Goal: Task Accomplishment & Management: Complete application form

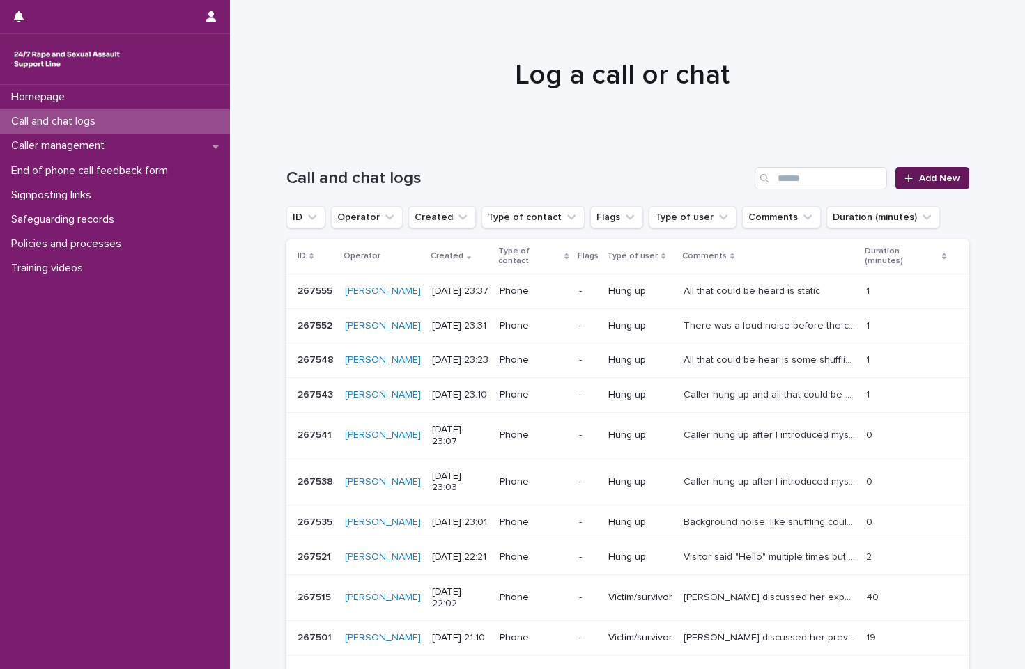
click at [912, 172] on link "Add New" at bounding box center [931, 178] width 73 height 22
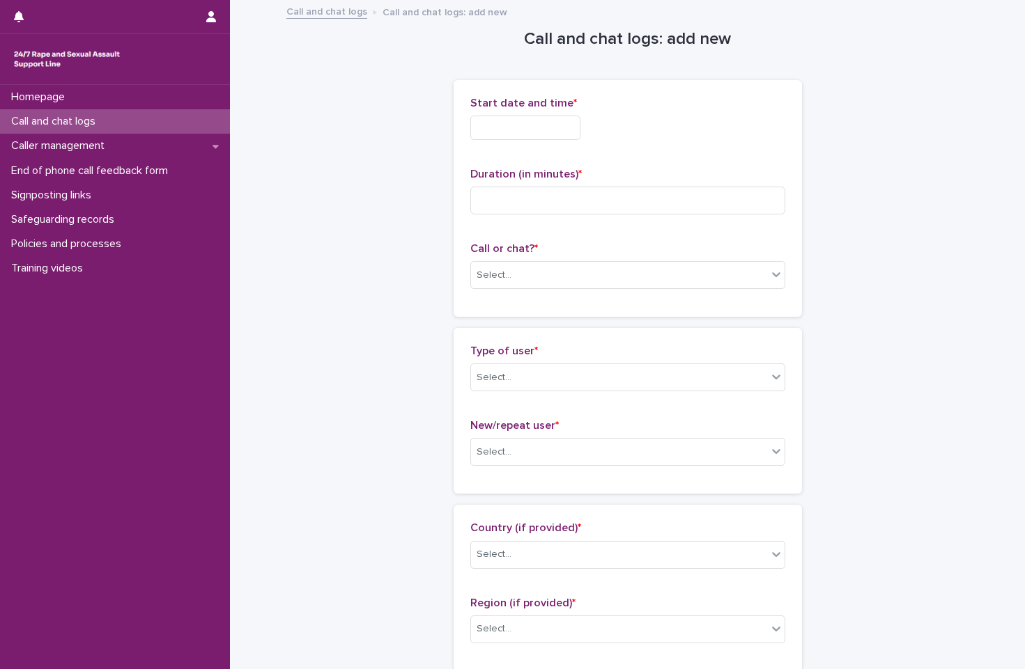
click at [609, 290] on div "Call or chat? * Select..." at bounding box center [627, 271] width 315 height 58
click at [607, 281] on div "Select..." at bounding box center [619, 275] width 296 height 23
click at [603, 317] on div "Web chat" at bounding box center [621, 326] width 313 height 24
click at [550, 128] on input "text" at bounding box center [525, 128] width 110 height 24
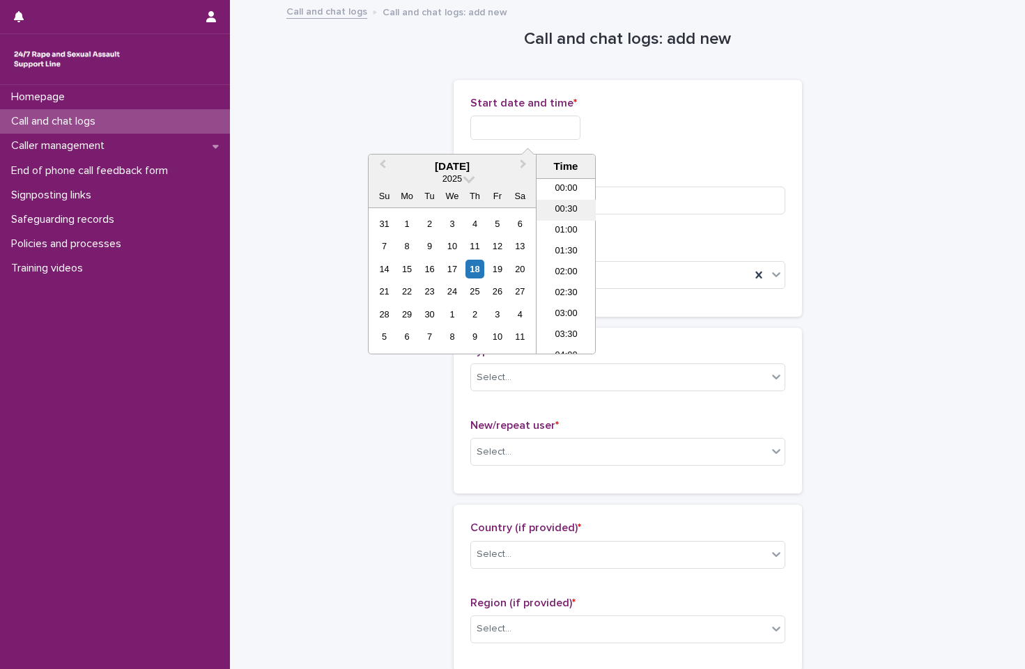
click at [571, 208] on li "00:30" at bounding box center [565, 210] width 59 height 21
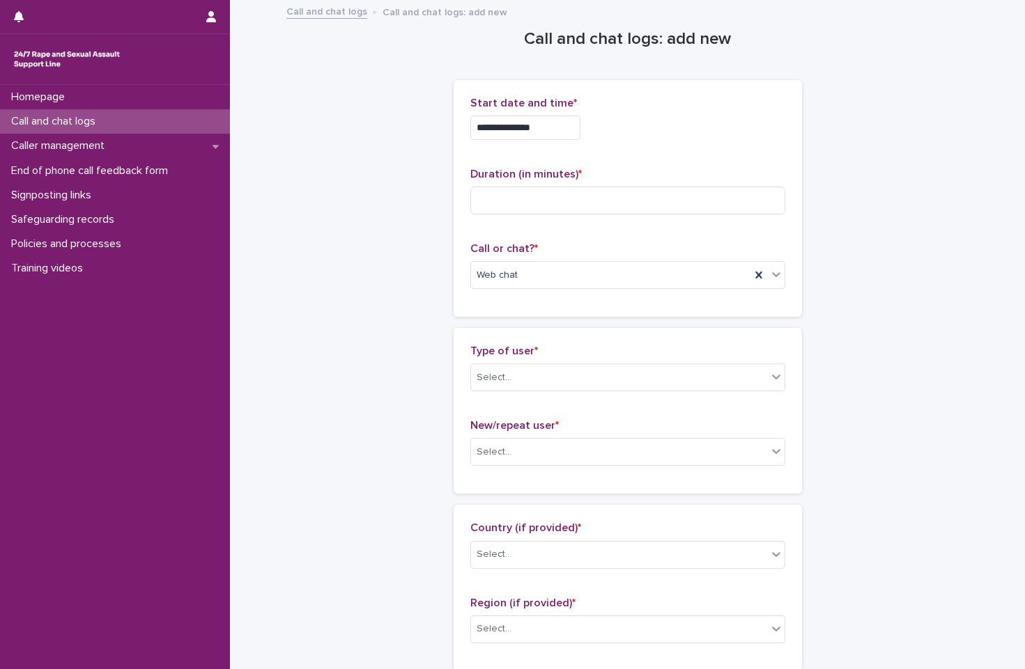
click at [578, 133] on input "**********" at bounding box center [525, 128] width 110 height 24
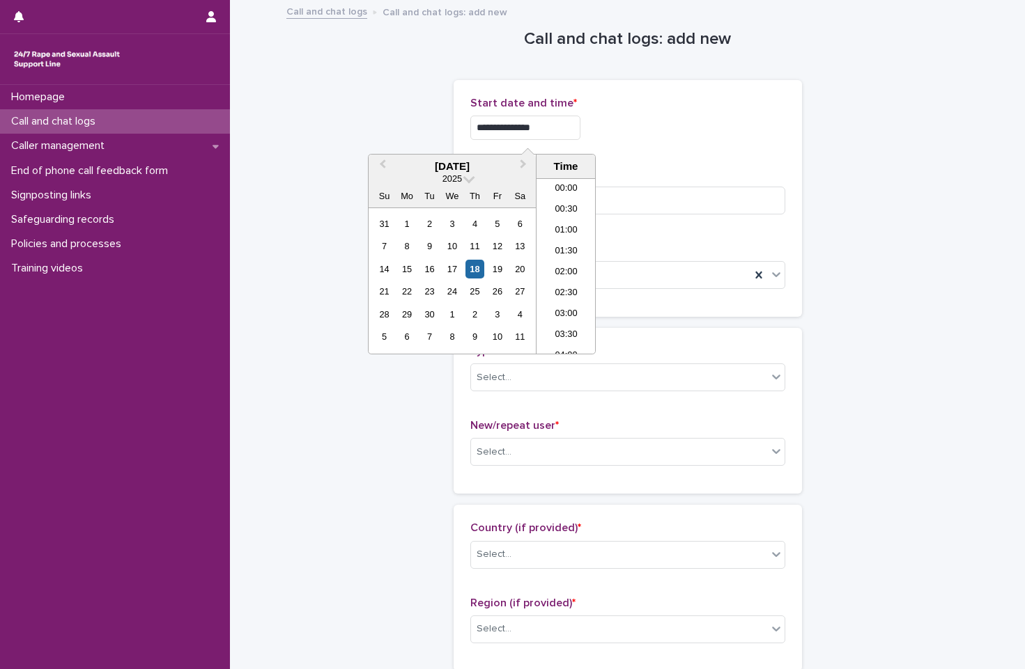
type input "**********"
click at [627, 117] on div "**********" at bounding box center [627, 128] width 315 height 24
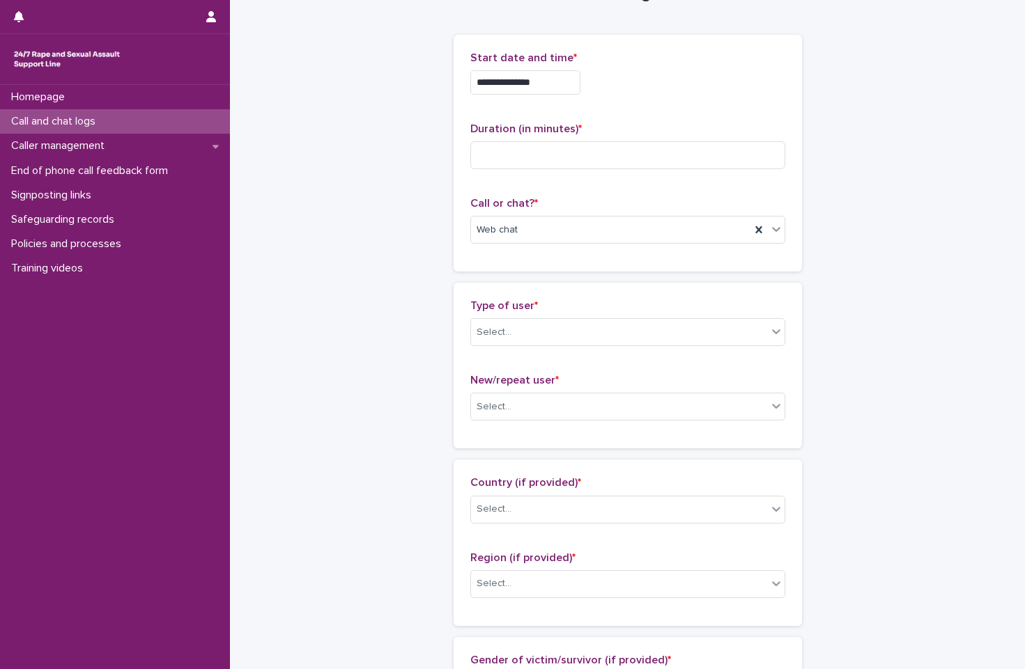
scroll to position [70, 0]
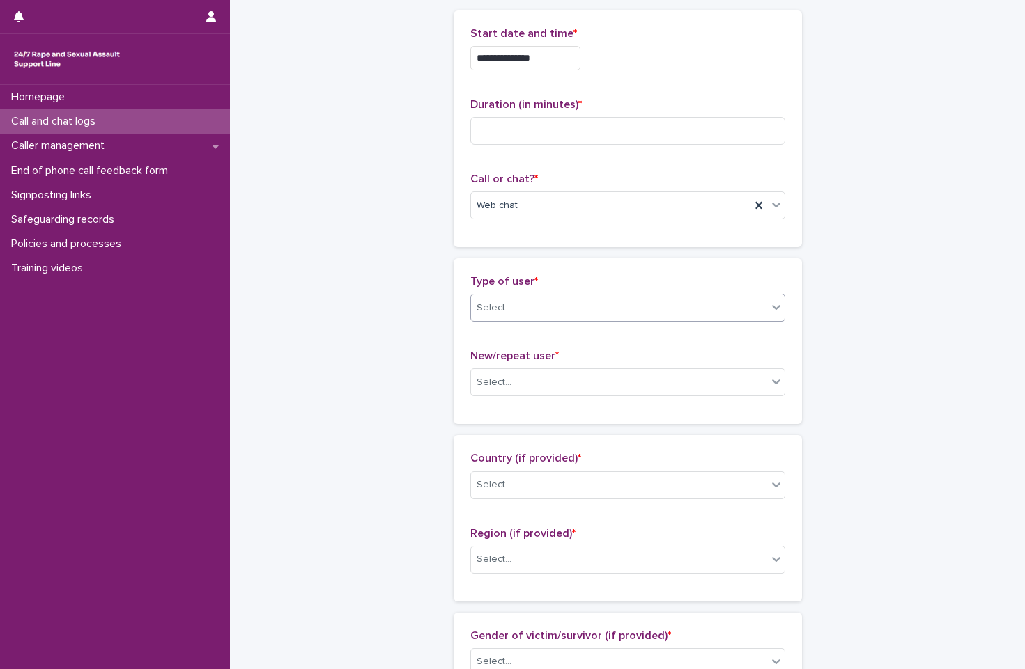
click at [633, 295] on div "Select..." at bounding box center [627, 308] width 315 height 28
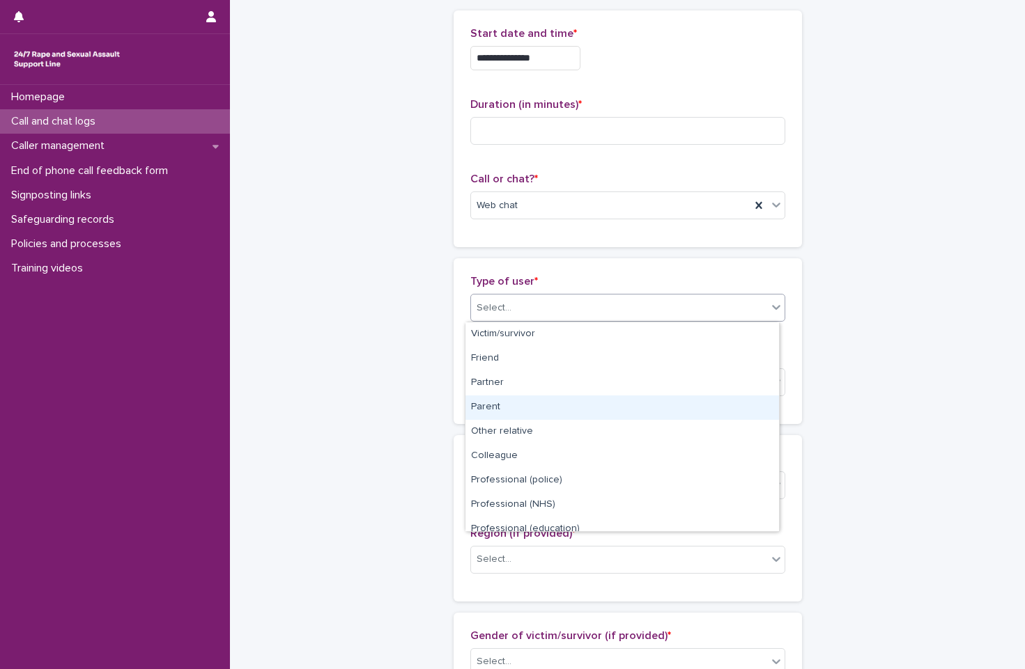
scroll to position [157, 0]
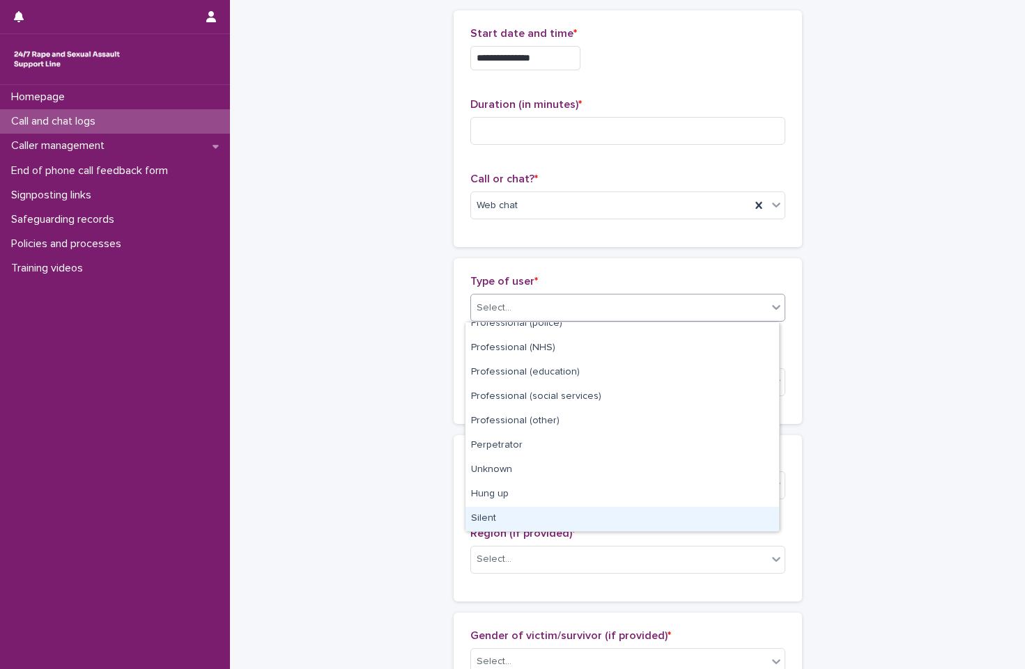
click at [557, 522] on div "Silent" at bounding box center [621, 519] width 313 height 24
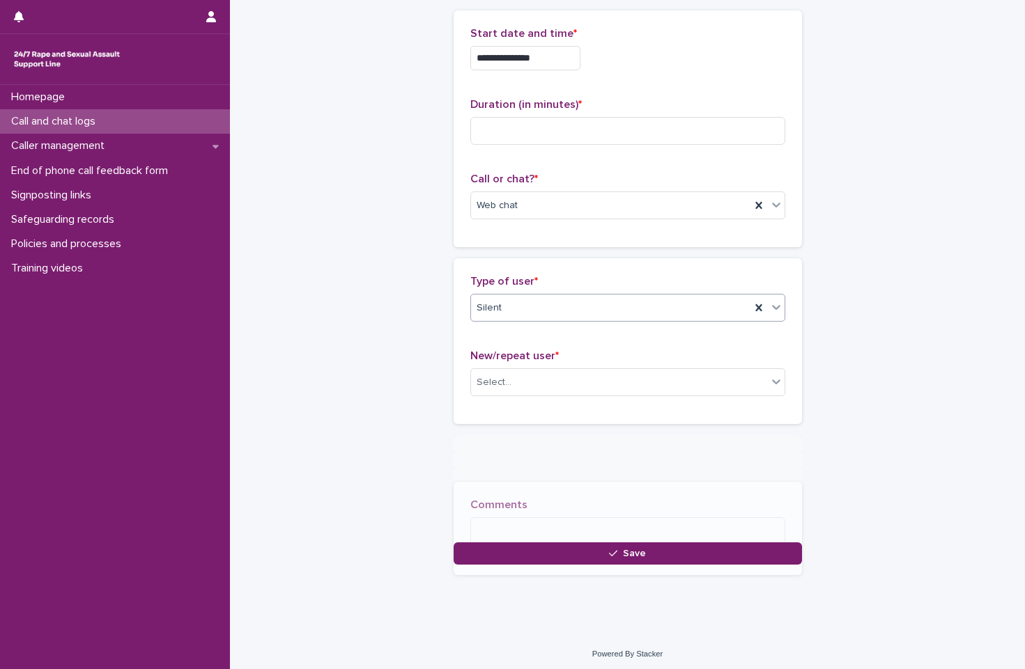
scroll to position [70, 0]
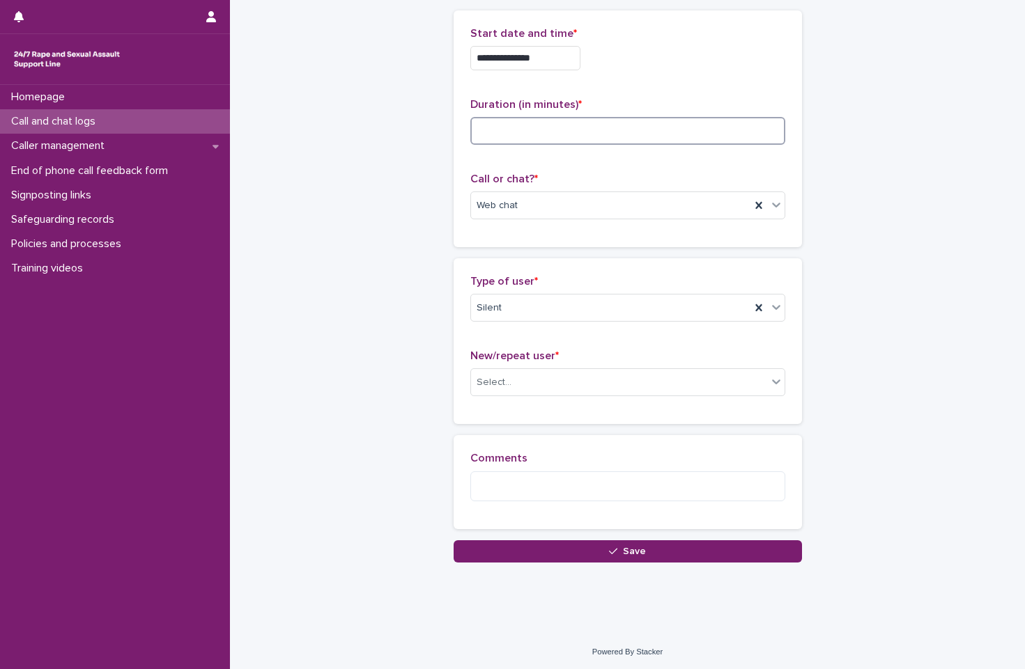
click at [597, 131] on input at bounding box center [627, 131] width 315 height 28
type input "*"
click at [581, 495] on textarea at bounding box center [627, 487] width 315 height 30
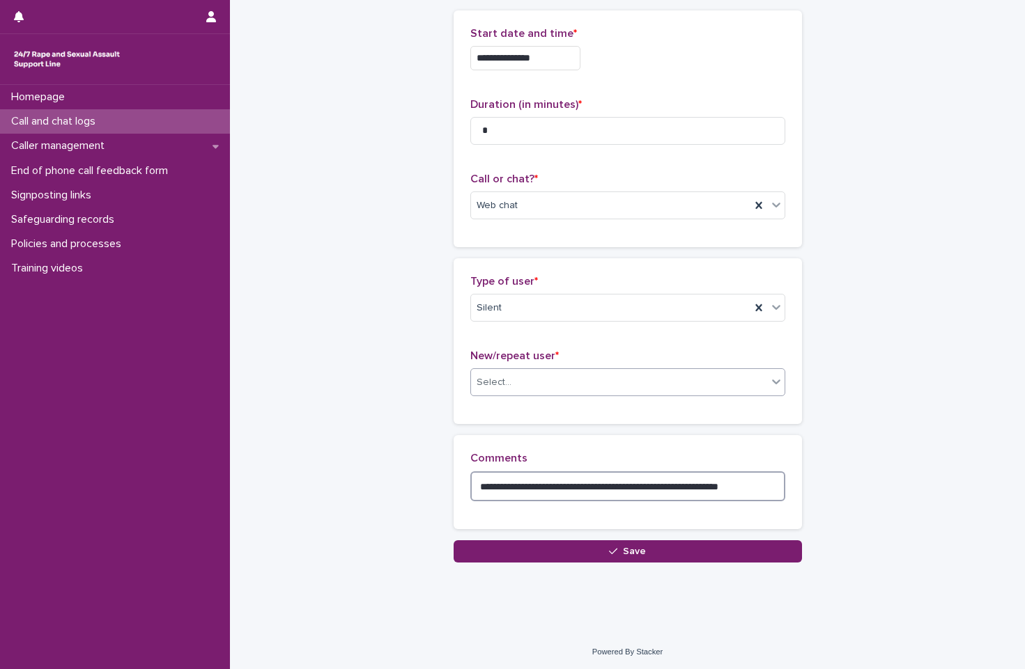
type textarea "**********"
click at [495, 374] on div "Select..." at bounding box center [619, 382] width 296 height 23
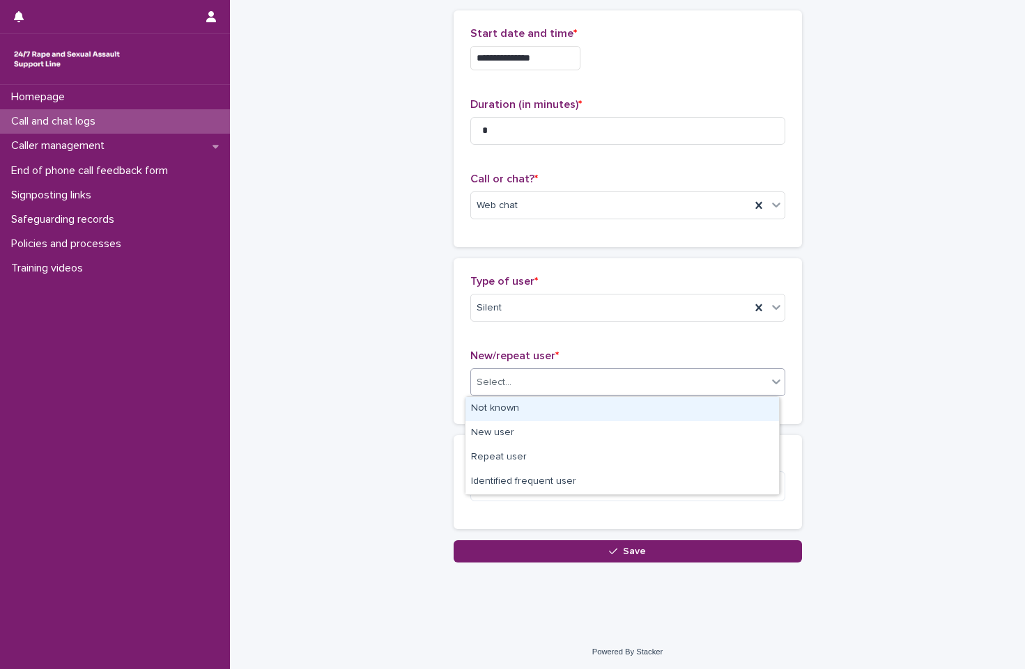
click at [517, 408] on div "Not known" at bounding box center [621, 409] width 313 height 24
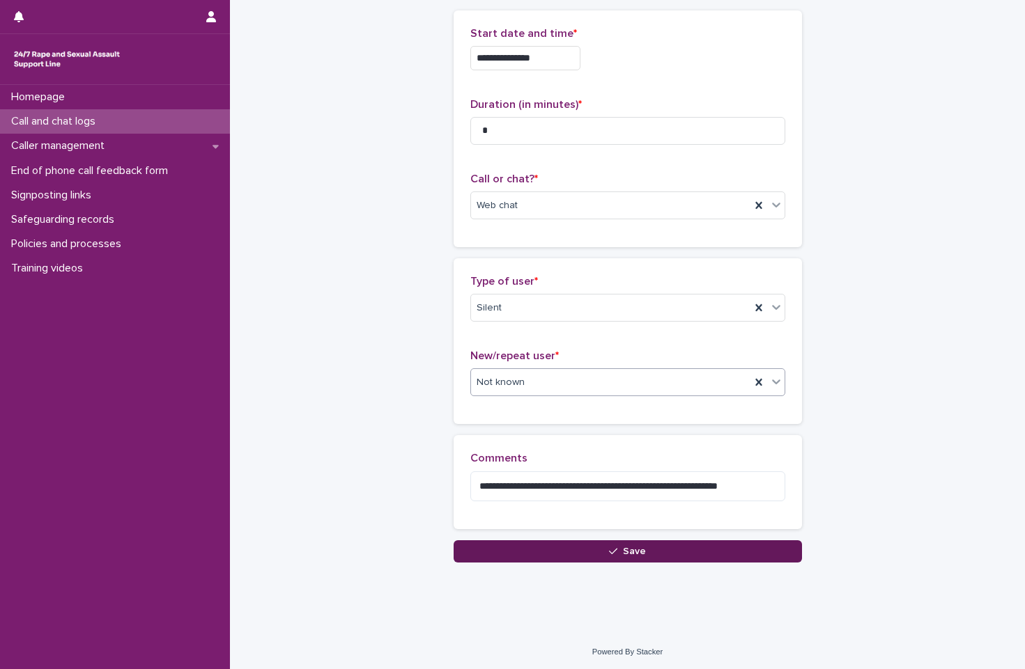
drag, startPoint x: 589, startPoint y: 536, endPoint x: 594, endPoint y: 544, distance: 9.7
click at [594, 536] on div "**********" at bounding box center [627, 487] width 348 height 104
click at [594, 550] on button "Save" at bounding box center [627, 552] width 348 height 22
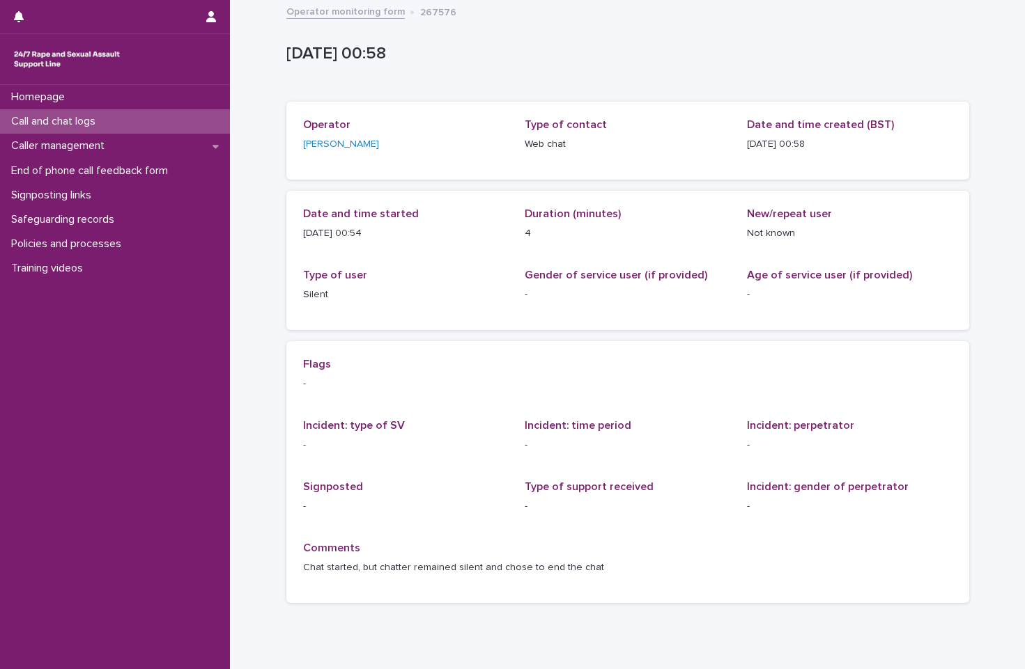
click at [297, 13] on link "Operator monitoring form" at bounding box center [345, 11] width 118 height 16
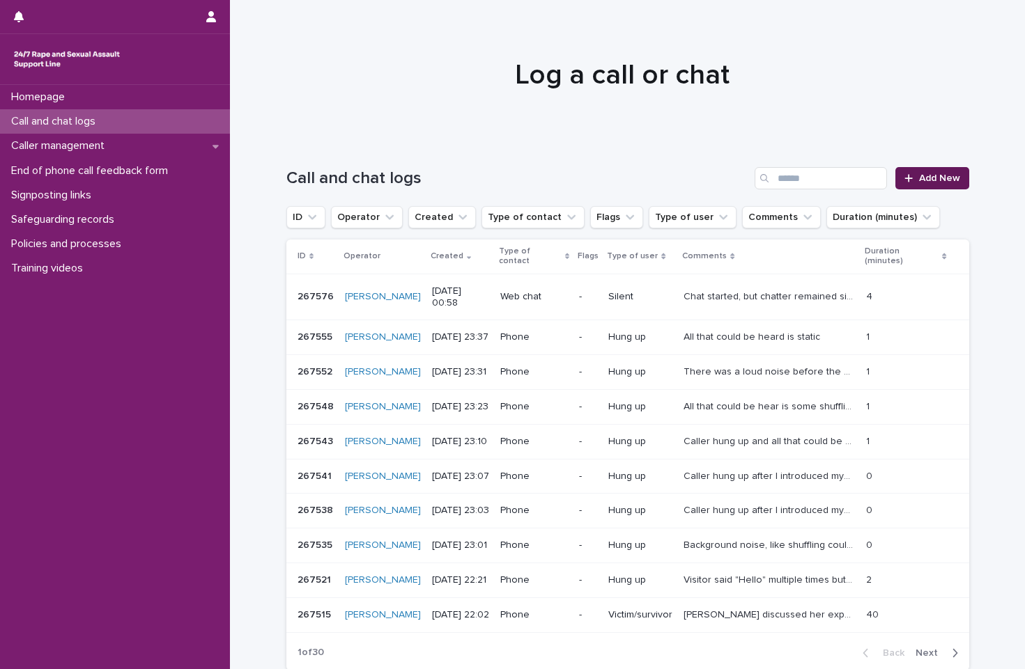
click at [959, 182] on link "Add New" at bounding box center [931, 178] width 73 height 22
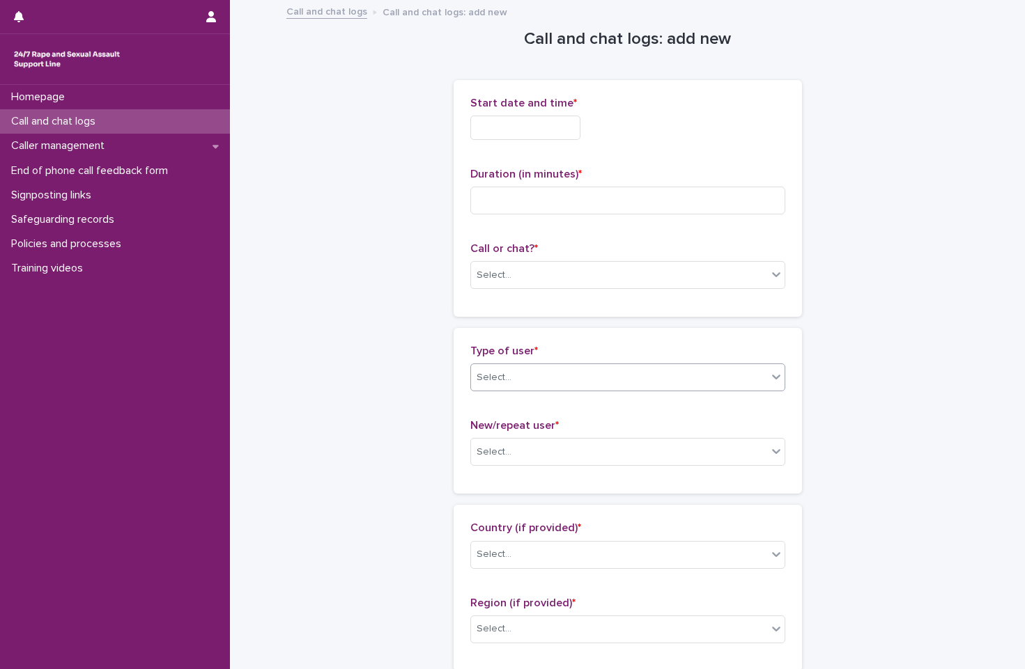
click at [658, 374] on div "Select..." at bounding box center [619, 377] width 296 height 23
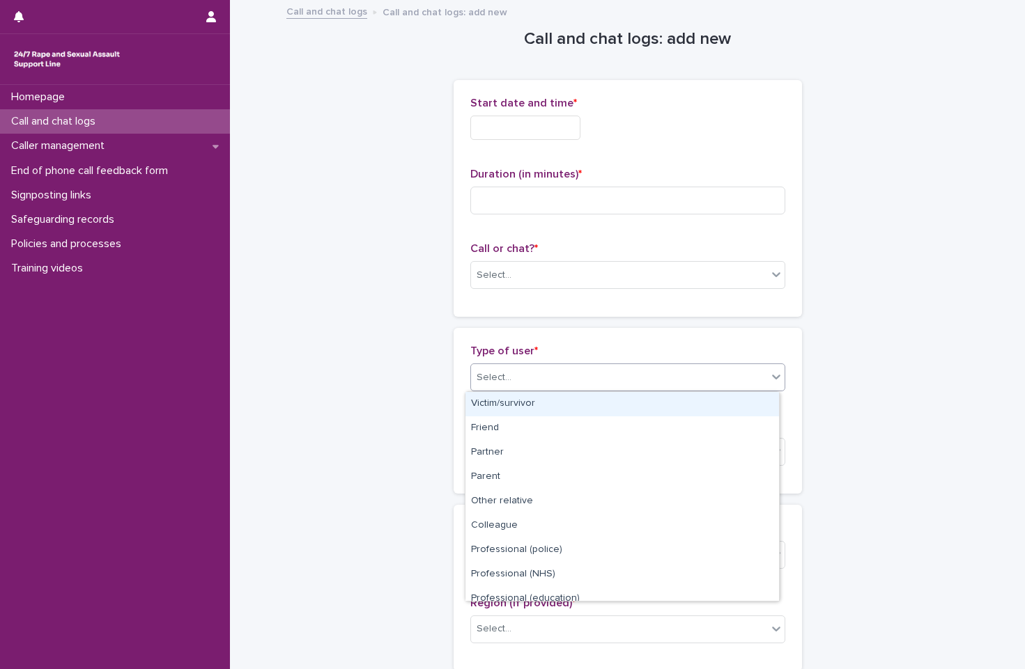
click at [658, 374] on div "Select..." at bounding box center [619, 377] width 296 height 23
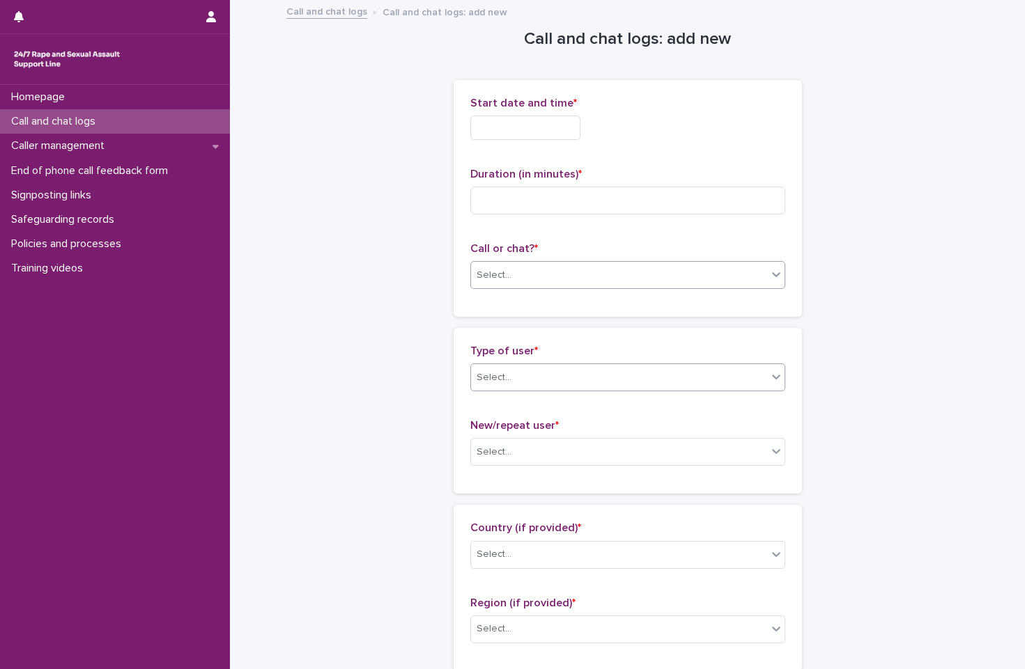
click at [649, 273] on div "Select..." at bounding box center [619, 275] width 296 height 23
click at [649, 334] on div "Web chat" at bounding box center [621, 326] width 313 height 24
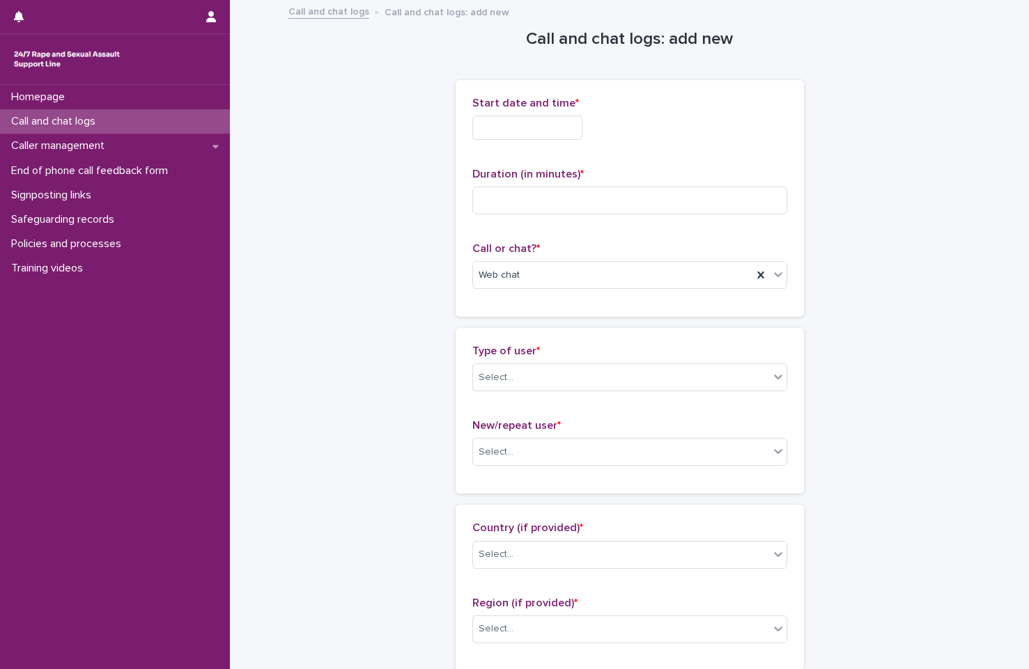
click at [518, 120] on input "text" at bounding box center [527, 128] width 110 height 24
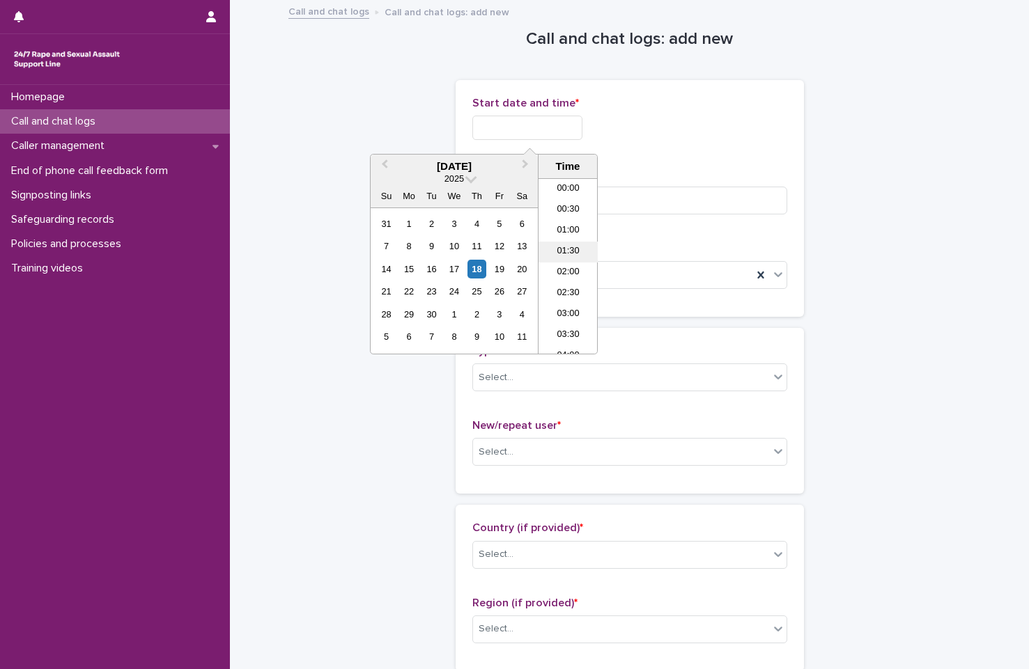
click at [566, 258] on li "01:30" at bounding box center [567, 252] width 59 height 21
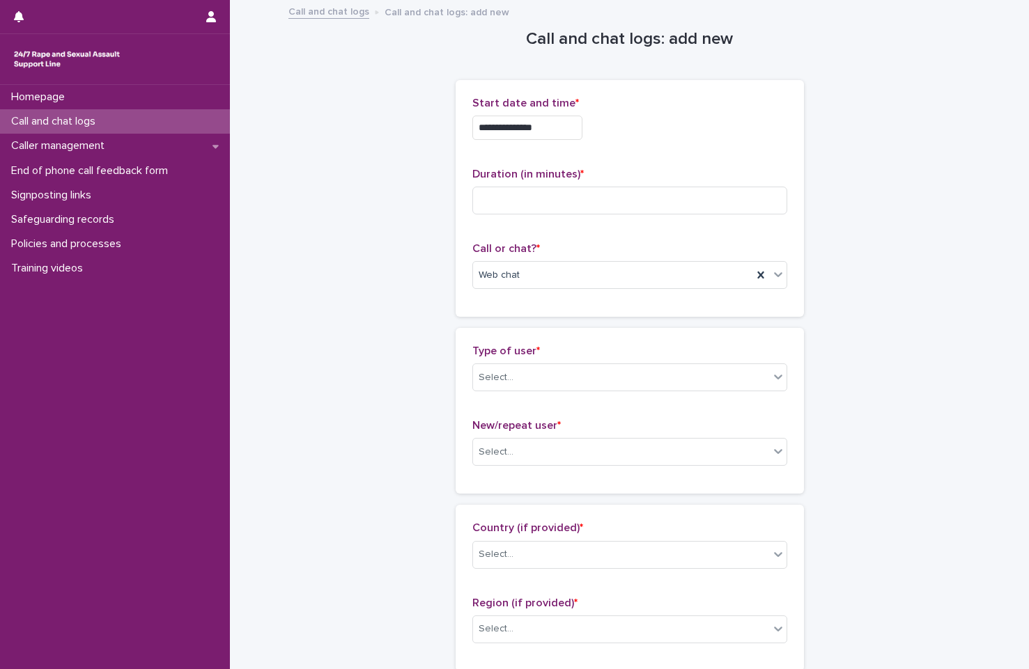
click at [566, 128] on input "**********" at bounding box center [527, 128] width 110 height 24
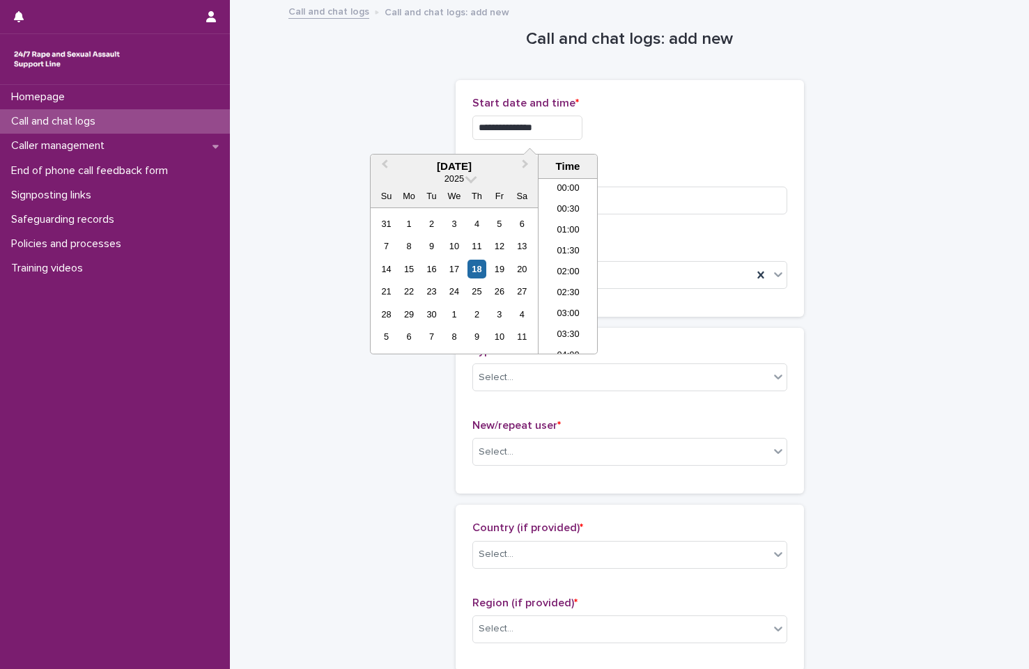
type input "**********"
click at [690, 116] on div "**********" at bounding box center [629, 128] width 315 height 24
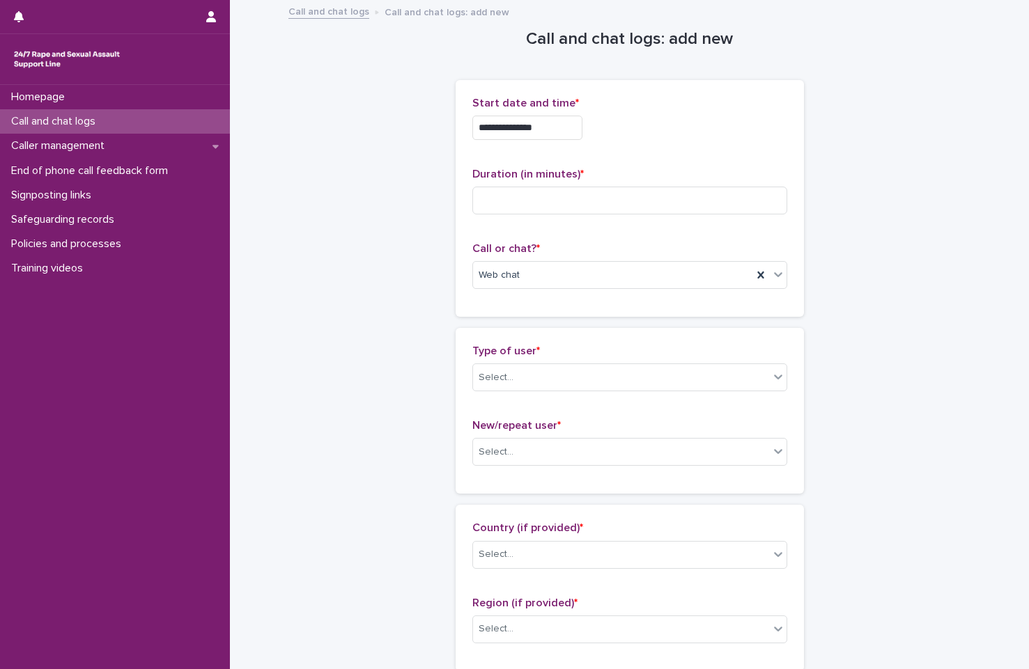
click at [630, 413] on div "Type of user * Select... New/repeat user * Select..." at bounding box center [629, 411] width 315 height 132
click at [650, 372] on div "Select..." at bounding box center [621, 377] width 296 height 23
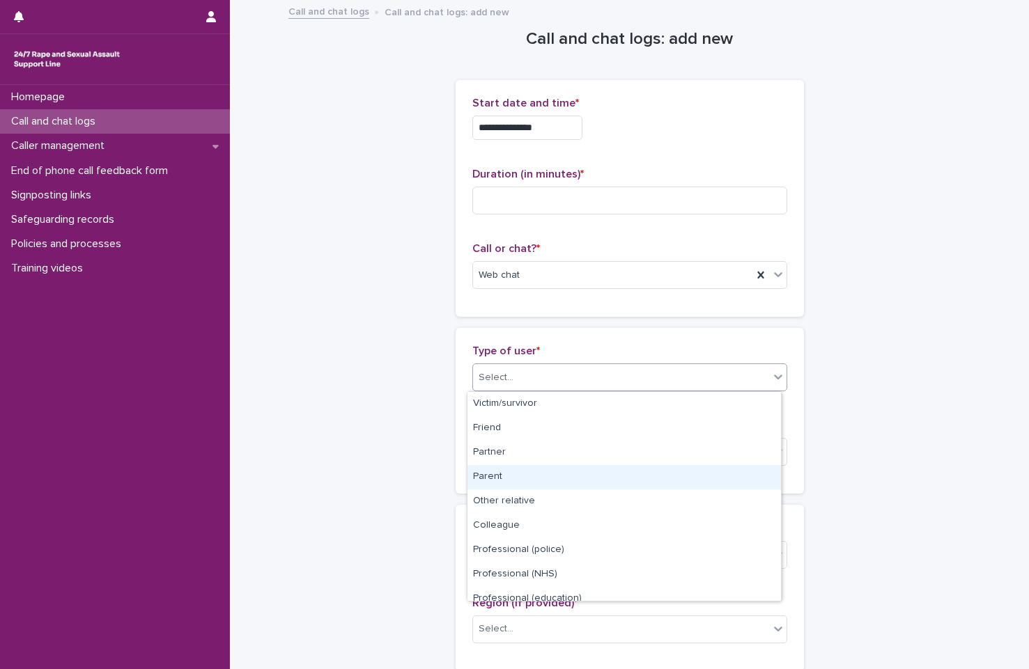
scroll to position [157, 0]
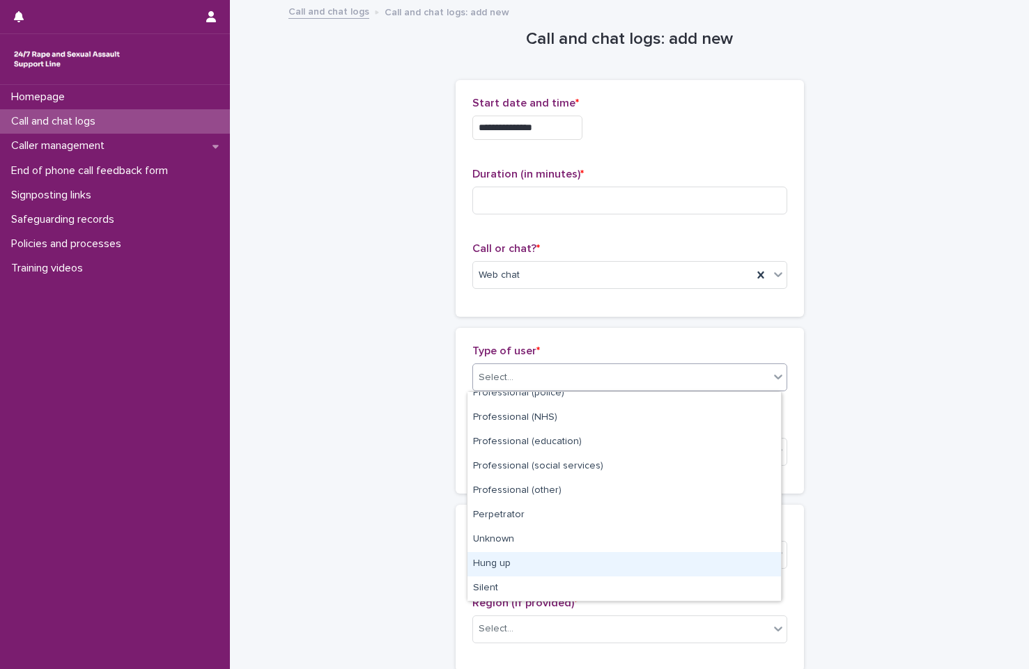
click at [591, 572] on div "Hung up" at bounding box center [623, 564] width 313 height 24
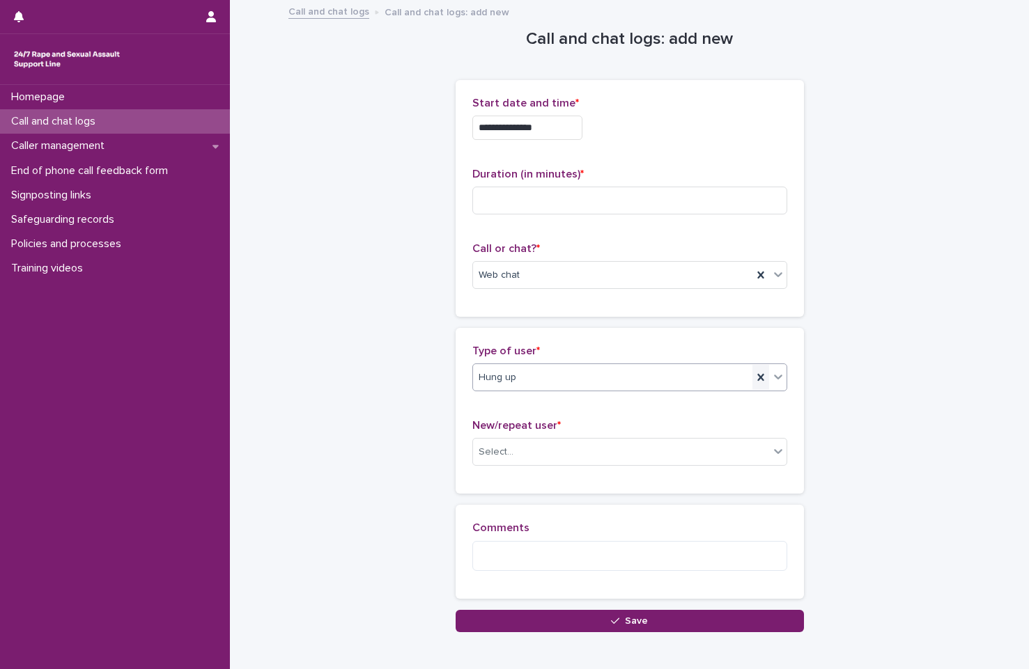
click at [758, 382] on icon at bounding box center [761, 378] width 14 height 14
click at [706, 377] on div "Hung up" at bounding box center [612, 377] width 279 height 23
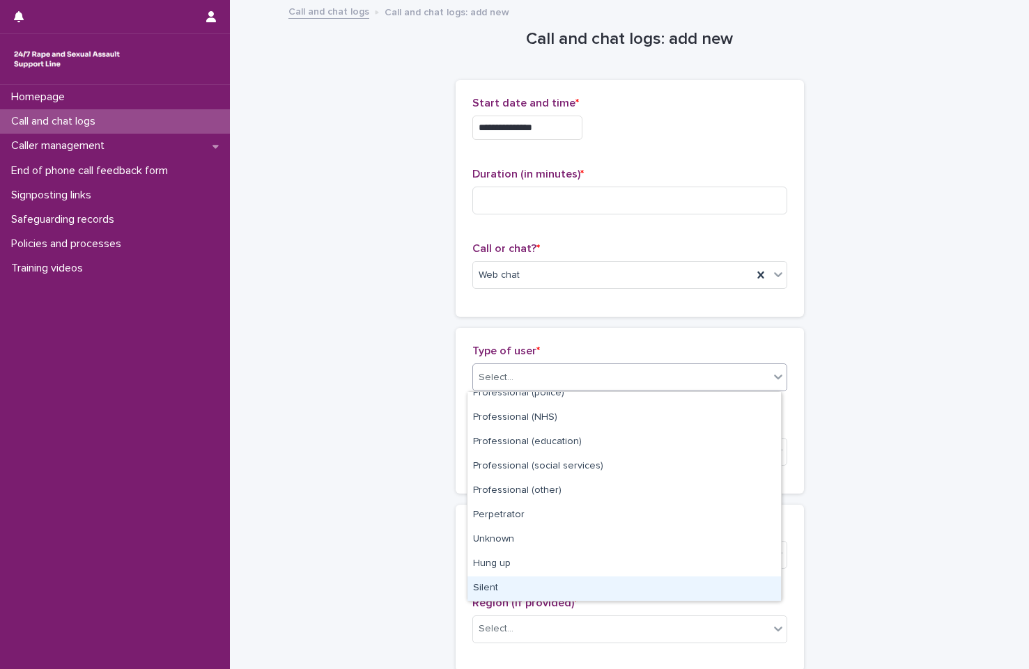
click at [623, 596] on div "Silent" at bounding box center [623, 589] width 313 height 24
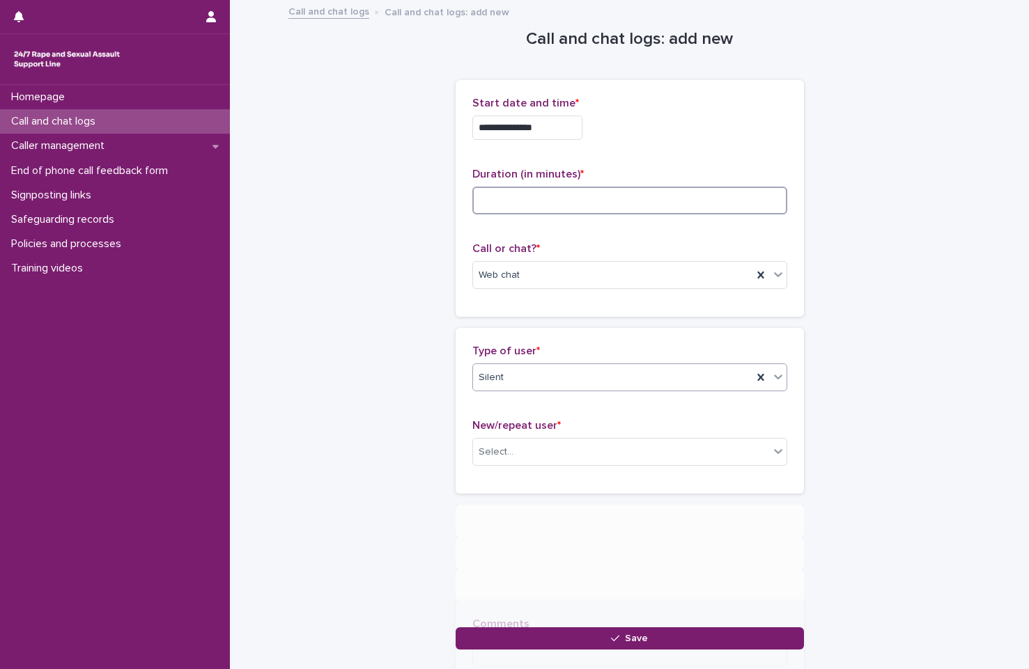
click at [572, 197] on input at bounding box center [629, 201] width 315 height 28
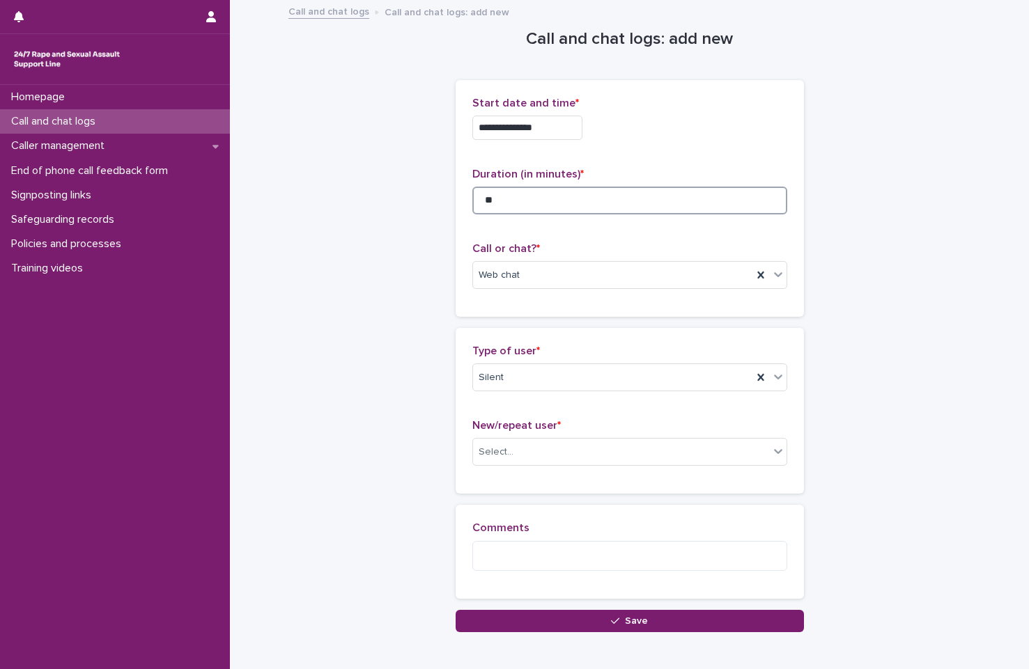
type input "**"
drag, startPoint x: 592, startPoint y: 444, endPoint x: 569, endPoint y: 449, distance: 23.4
click at [592, 444] on div "Select..." at bounding box center [621, 452] width 296 height 23
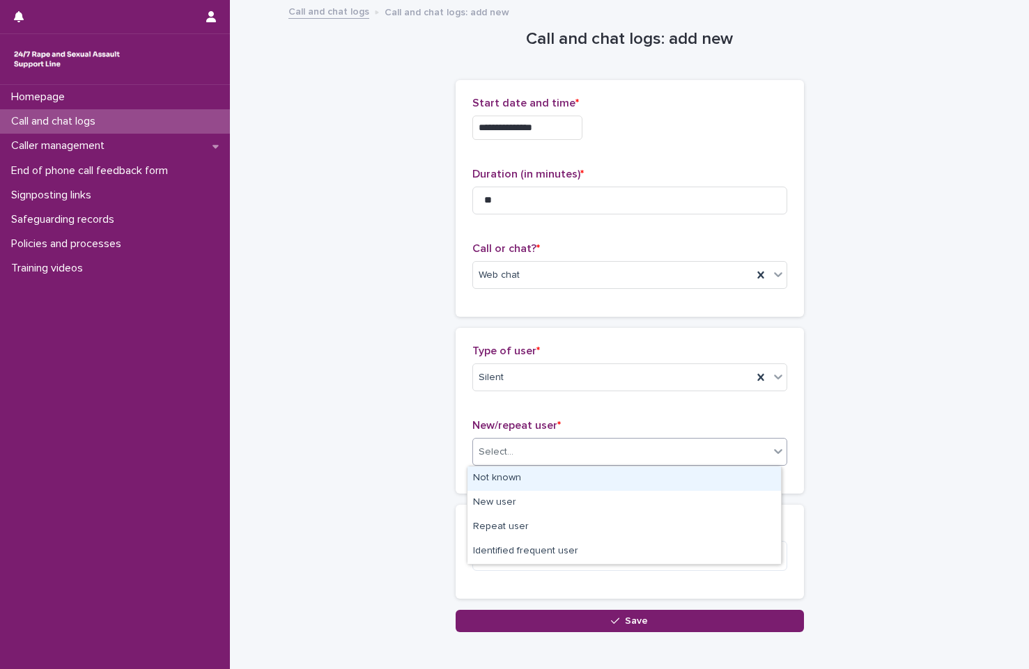
click at [544, 481] on div "Not known" at bounding box center [623, 479] width 313 height 24
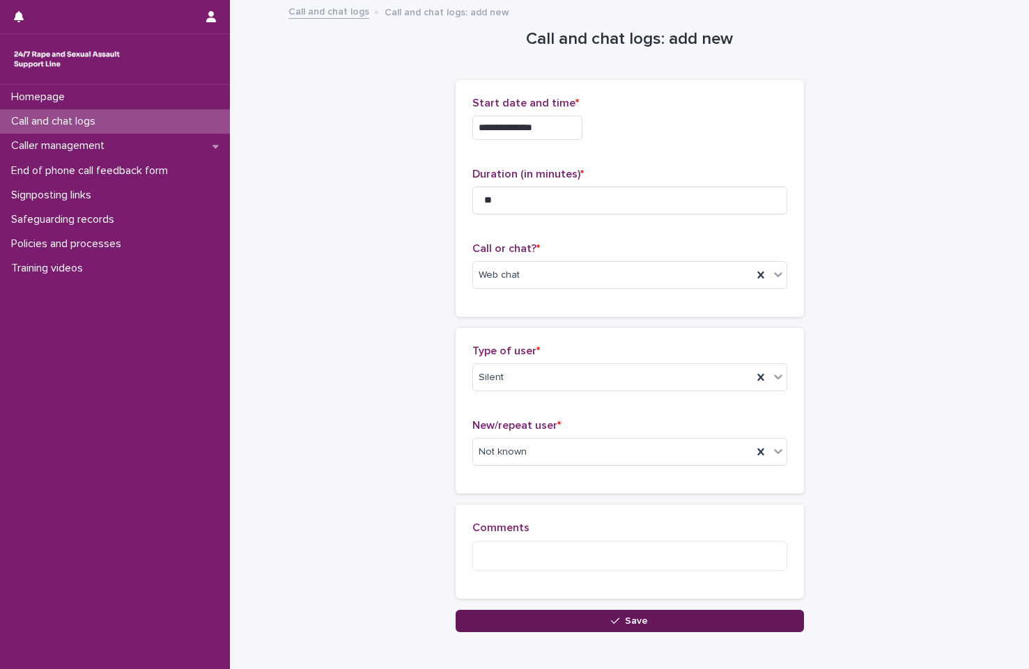
click at [582, 616] on button "Save" at bounding box center [630, 621] width 348 height 22
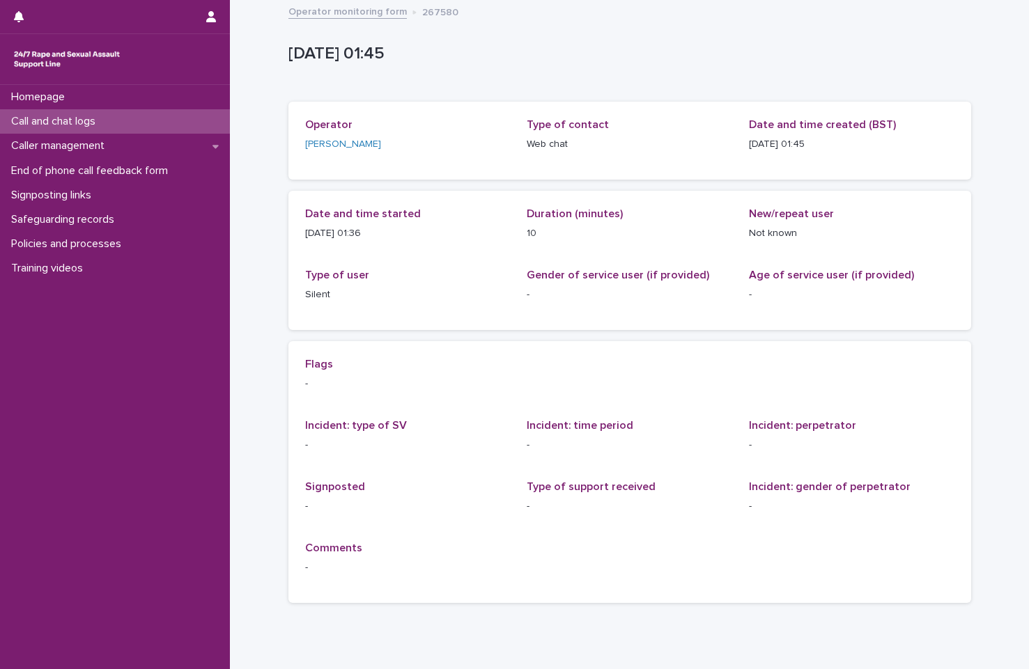
click at [346, 12] on link "Operator monitoring form" at bounding box center [347, 11] width 118 height 16
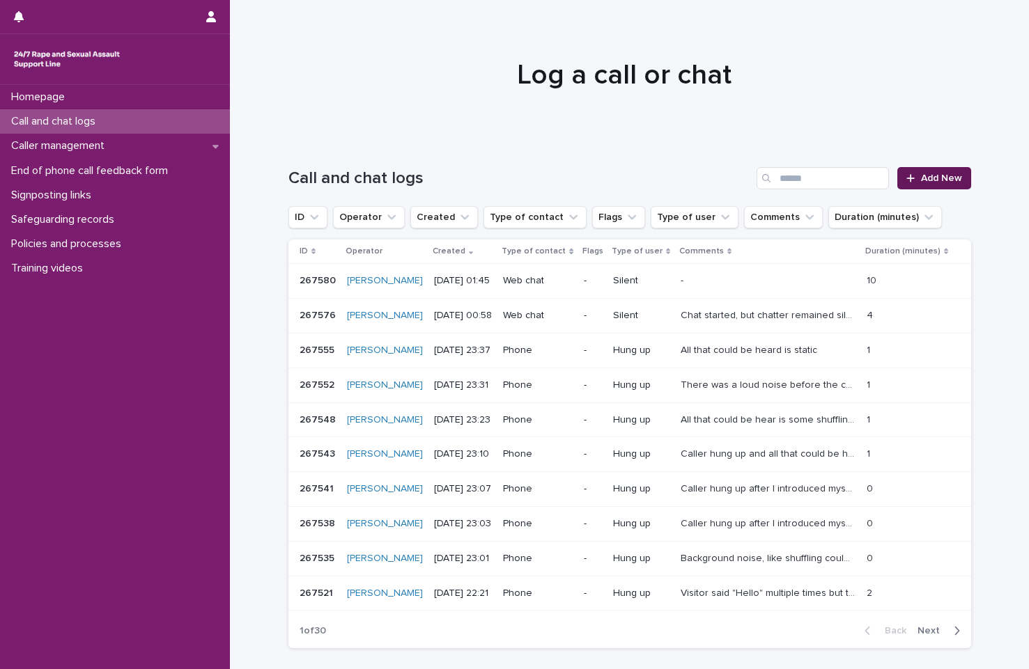
click at [952, 173] on link "Add New" at bounding box center [933, 178] width 73 height 22
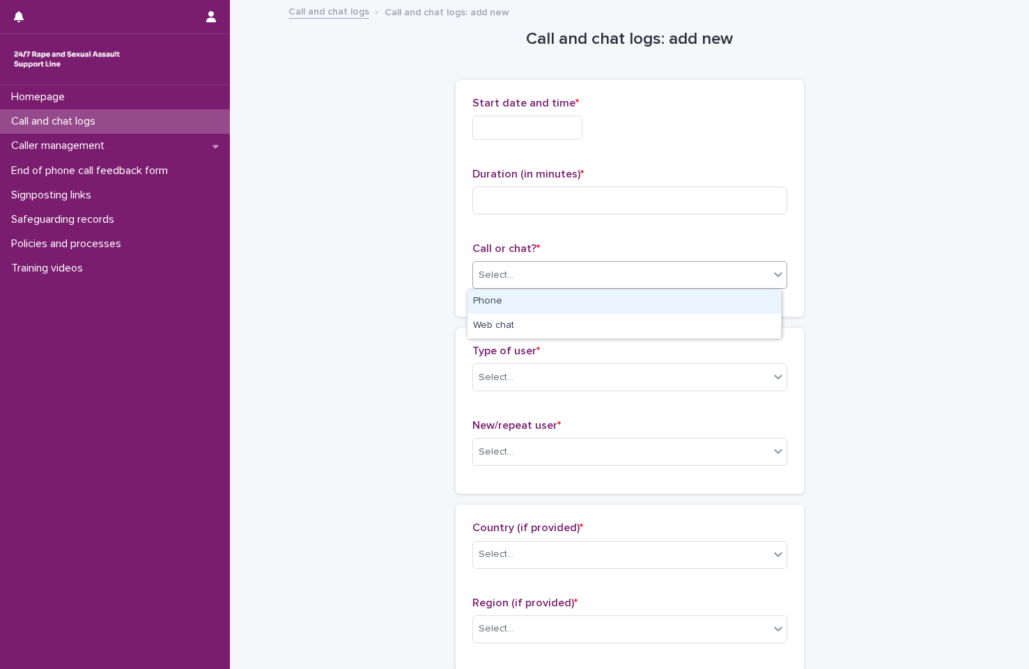
click at [548, 270] on div "Select..." at bounding box center [621, 275] width 296 height 23
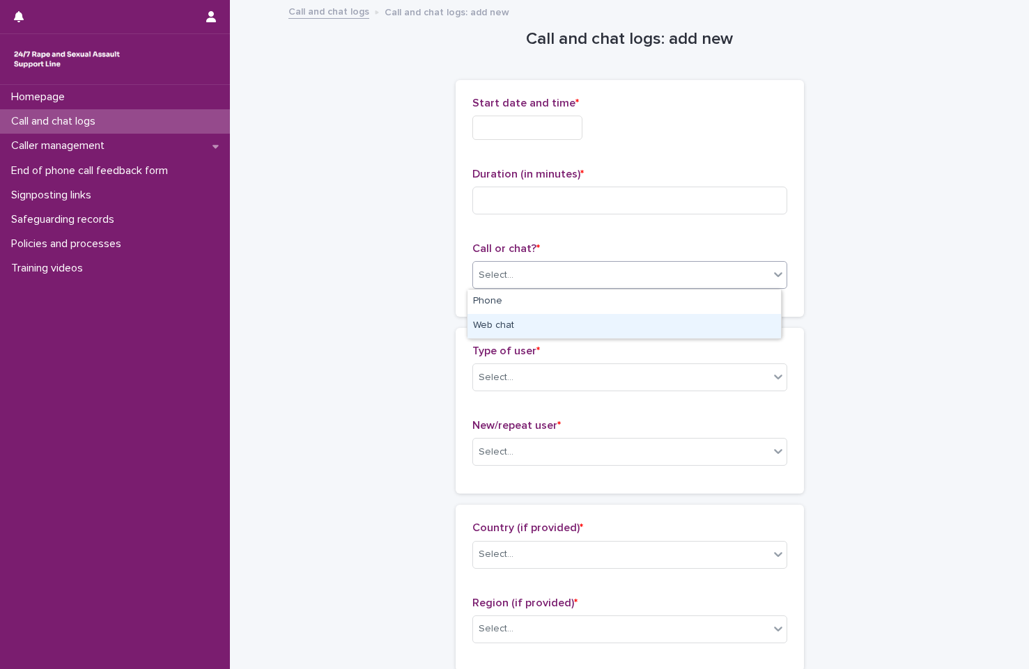
click at [557, 322] on div "Web chat" at bounding box center [623, 326] width 313 height 24
click at [548, 128] on input "text" at bounding box center [527, 128] width 110 height 24
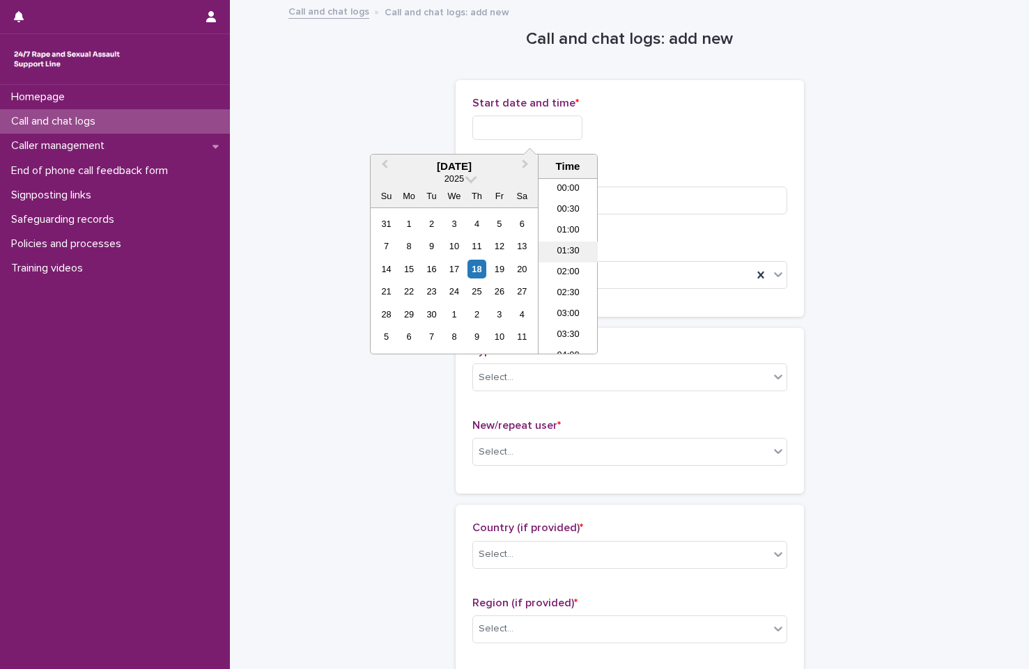
click at [550, 246] on li "01:30" at bounding box center [567, 252] width 59 height 21
click at [573, 133] on input "**********" at bounding box center [527, 128] width 110 height 24
type input "**********"
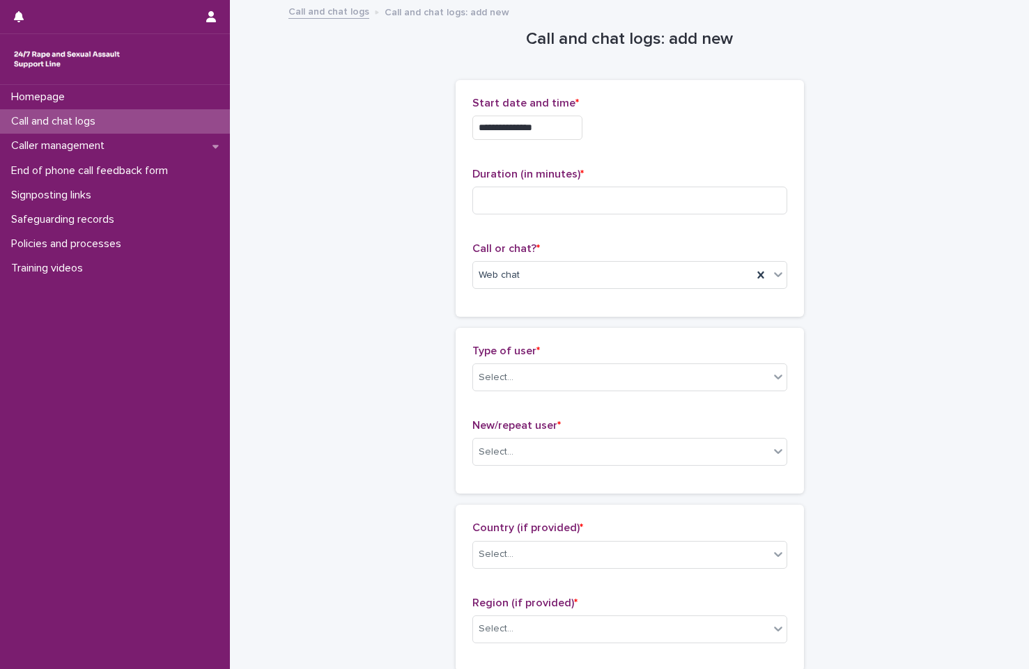
click at [644, 139] on div "**********" at bounding box center [629, 128] width 315 height 24
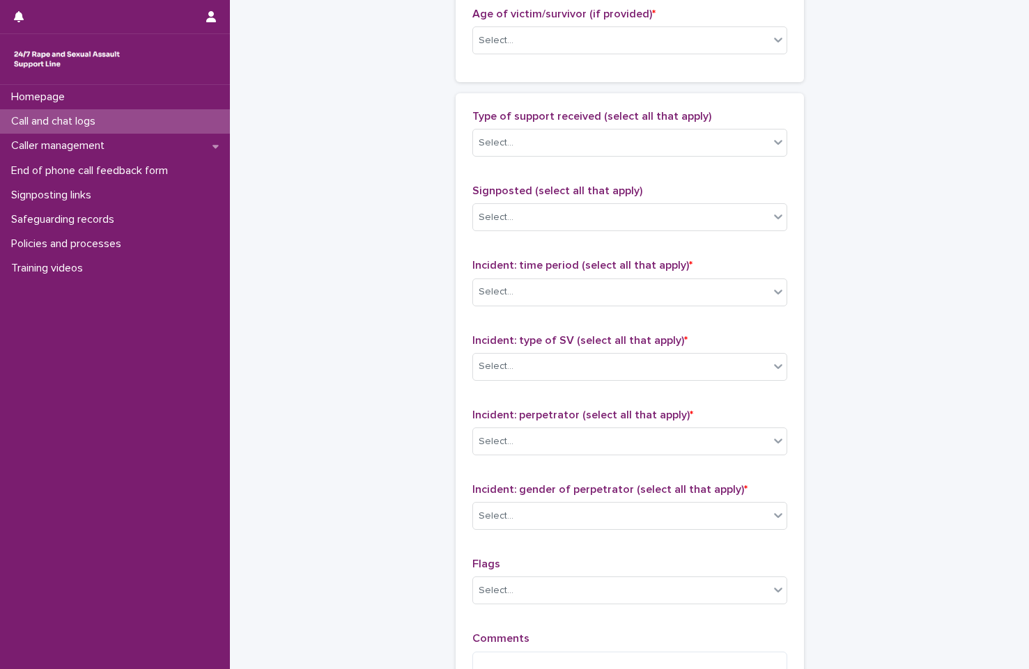
scroll to position [949, 0]
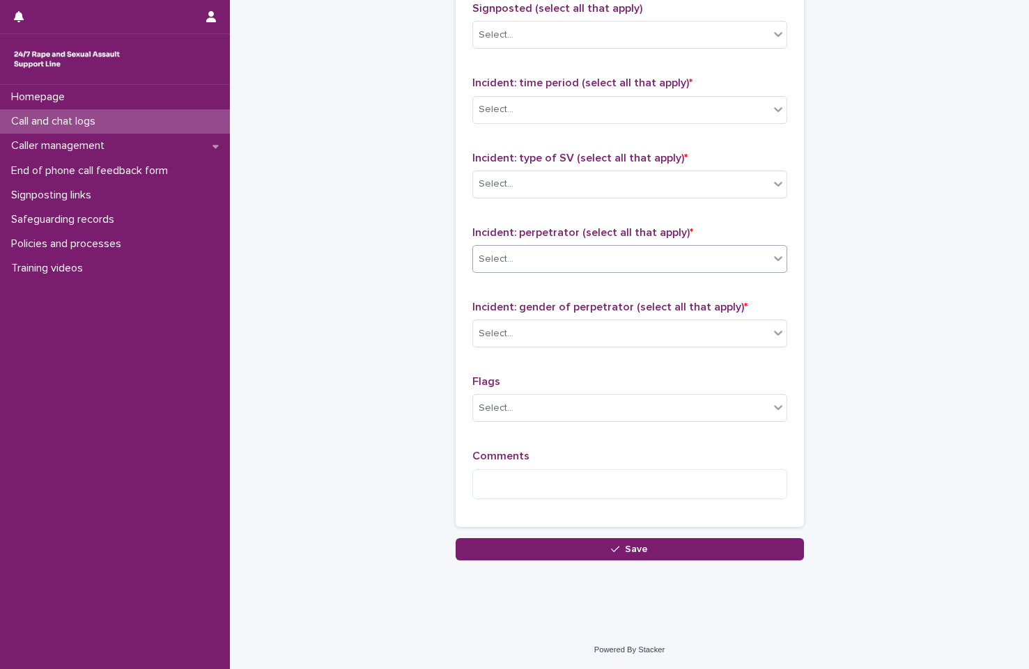
click at [637, 261] on div "Select..." at bounding box center [621, 259] width 296 height 23
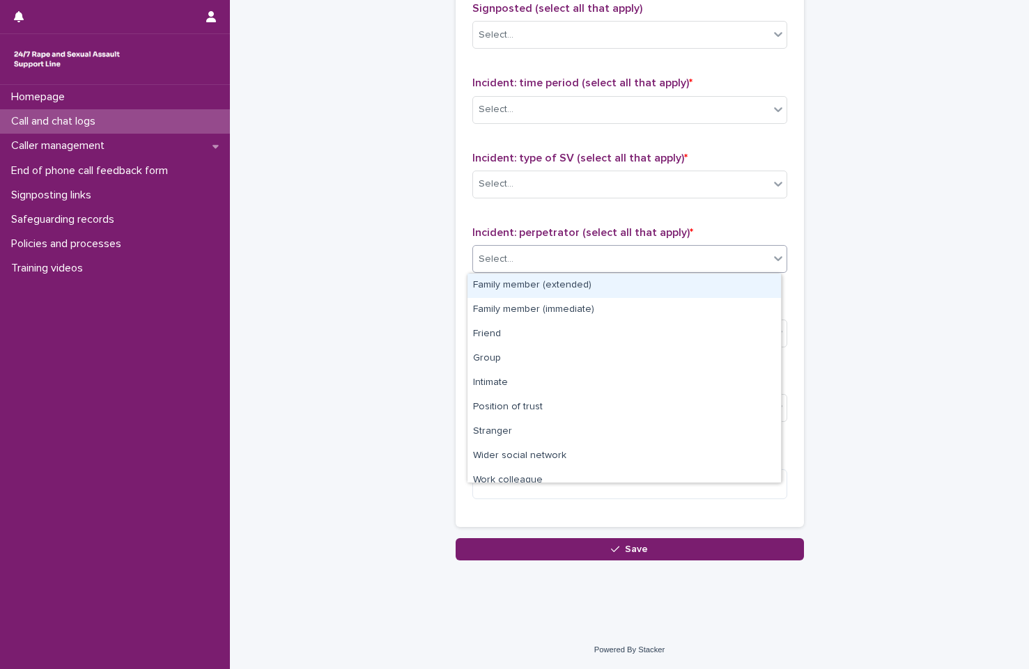
click at [637, 261] on div "Select..." at bounding box center [621, 259] width 296 height 23
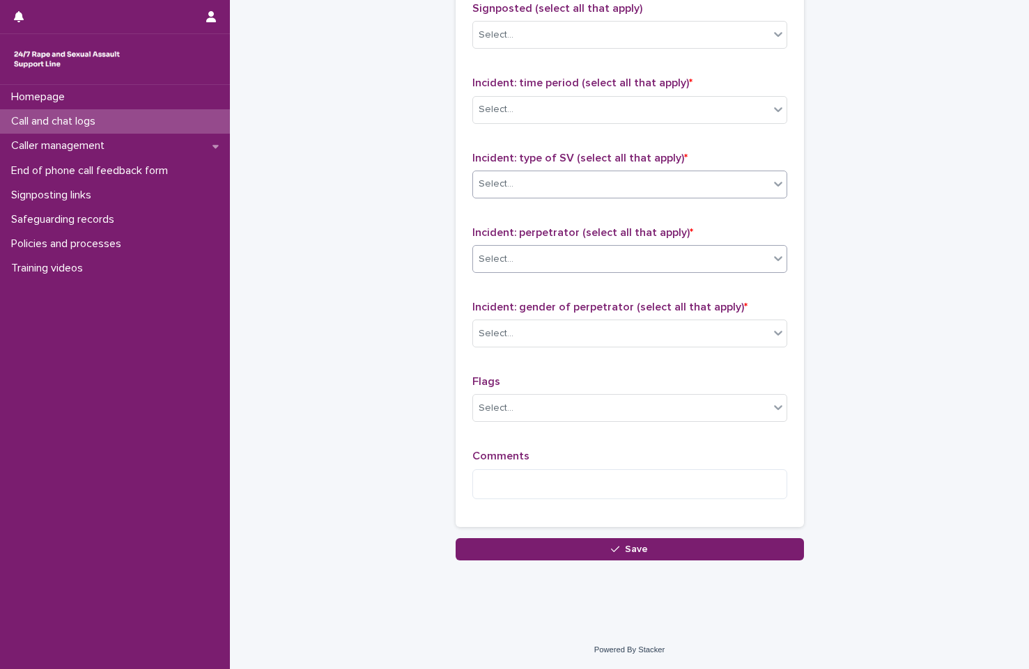
click at [672, 175] on div "Select..." at bounding box center [621, 184] width 296 height 23
click at [521, 199] on div "Incident: type of SV (select all that apply) * Select..." at bounding box center [629, 181] width 315 height 58
click at [523, 197] on div "Select..." at bounding box center [629, 185] width 315 height 28
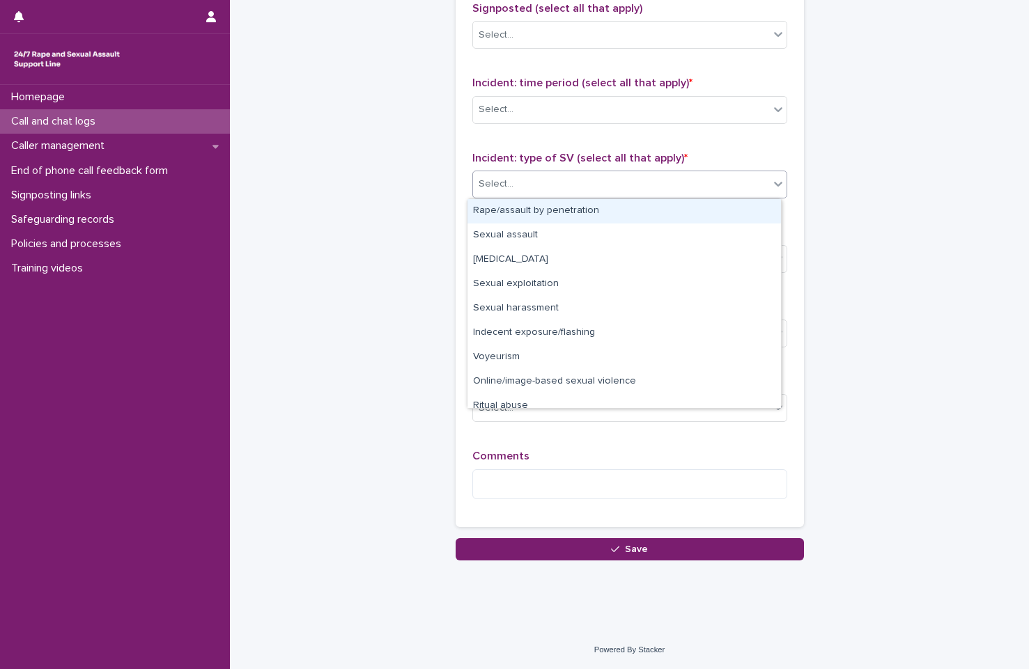
click at [524, 208] on div "Rape/assault by penetration" at bounding box center [623, 211] width 313 height 24
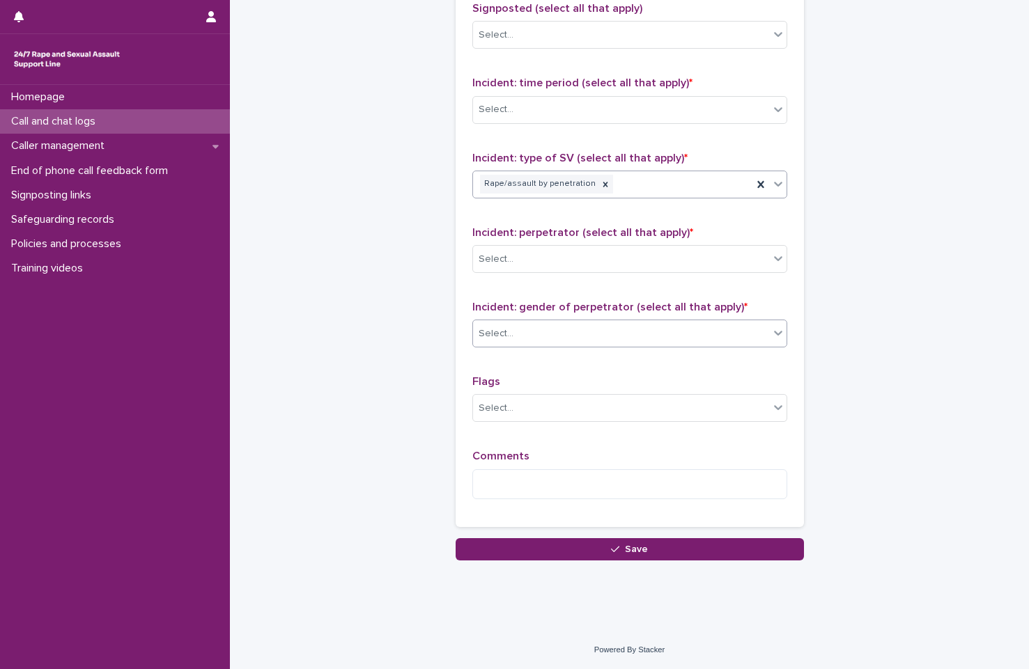
click at [567, 334] on div "Select..." at bounding box center [621, 334] width 296 height 23
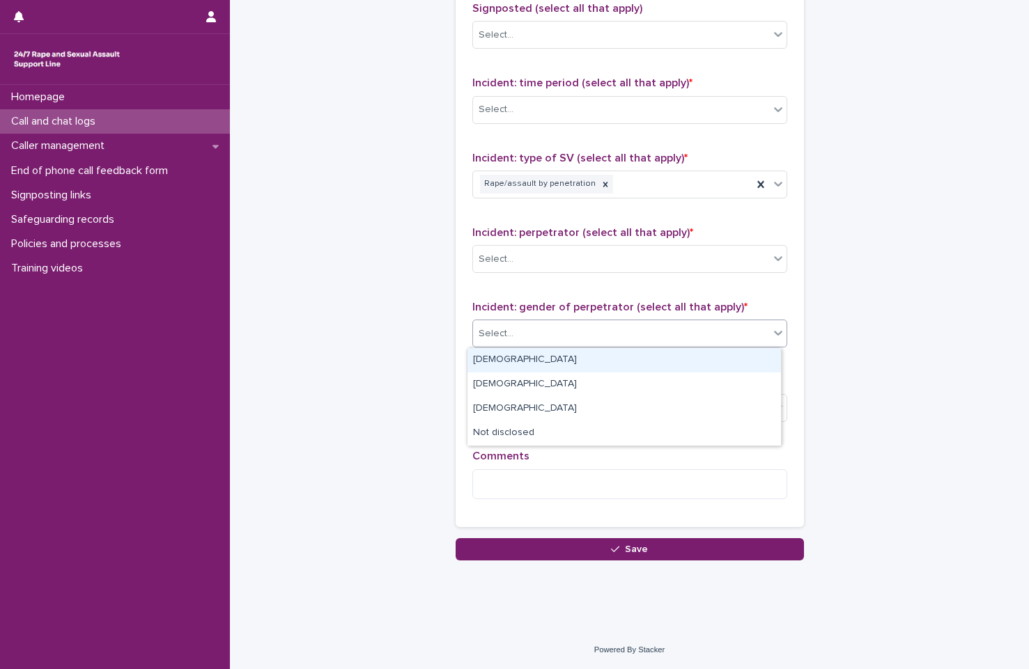
click at [565, 358] on div "Male" at bounding box center [623, 360] width 313 height 24
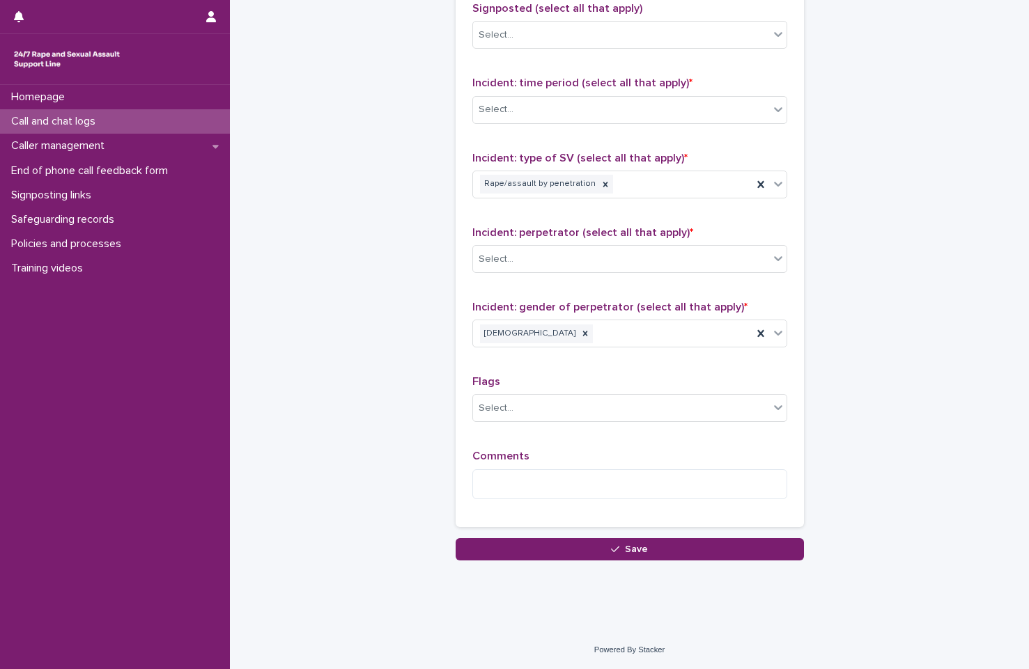
click at [607, 277] on div "Incident: perpetrator (select all that apply) * Select..." at bounding box center [629, 255] width 315 height 58
click at [627, 251] on div "Select..." at bounding box center [621, 259] width 296 height 23
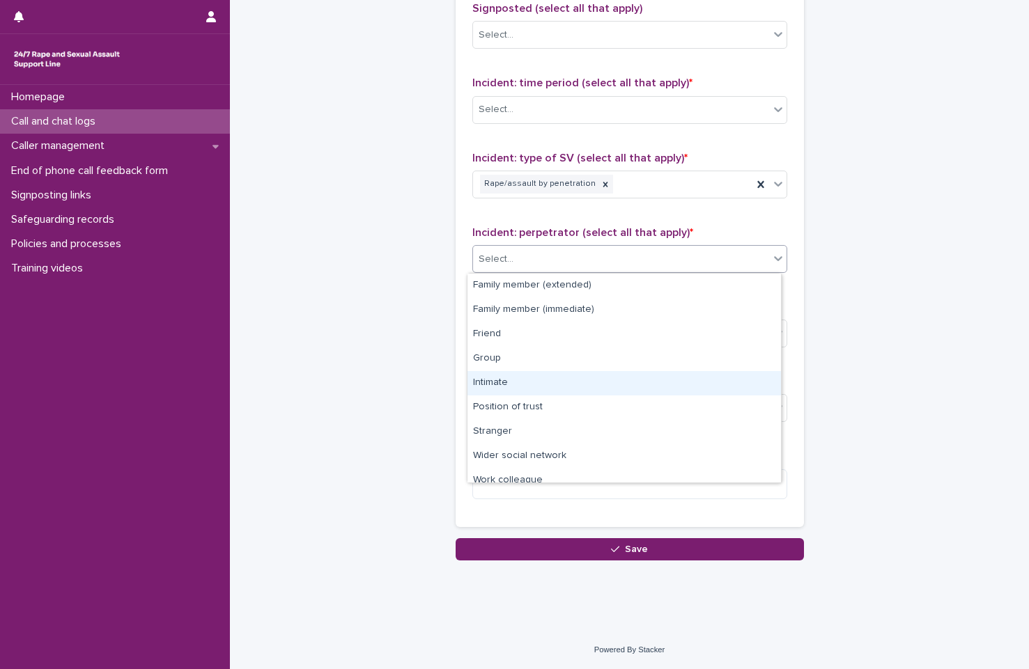
click at [614, 376] on div "Intimate" at bounding box center [623, 383] width 313 height 24
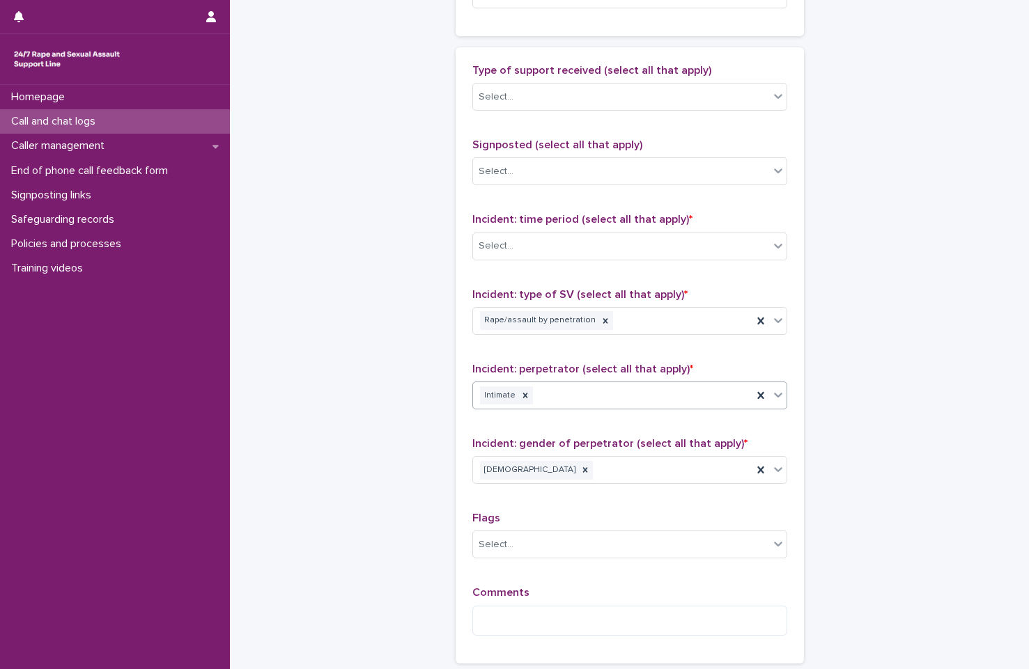
scroll to position [809, 0]
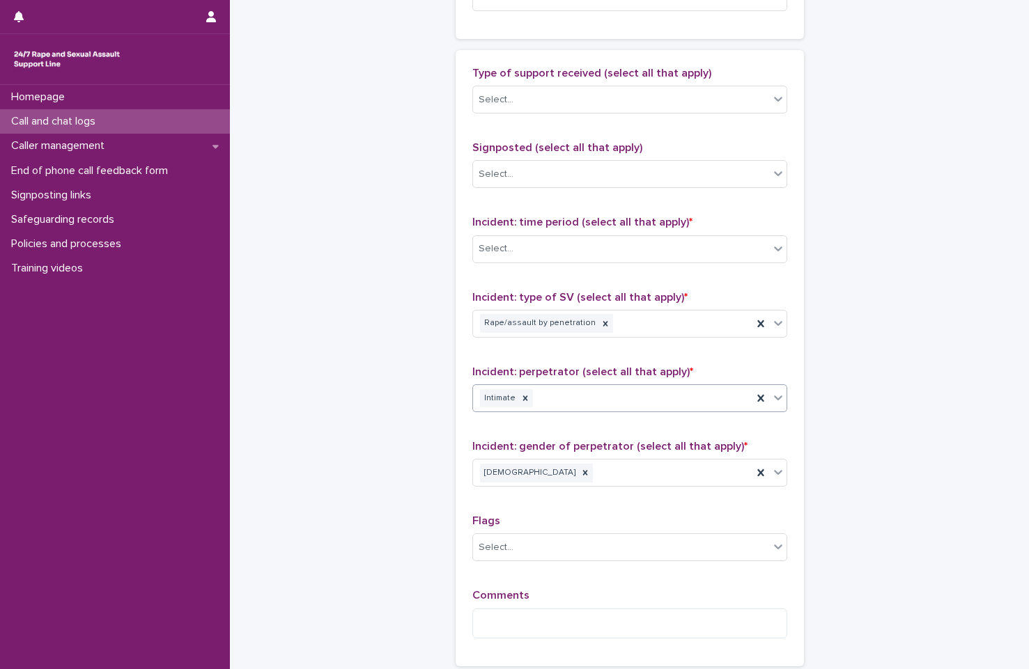
click at [617, 226] on span "Incident: time period (select all that apply) *" at bounding box center [582, 222] width 220 height 11
click at [617, 253] on div "Select..." at bounding box center [621, 249] width 296 height 23
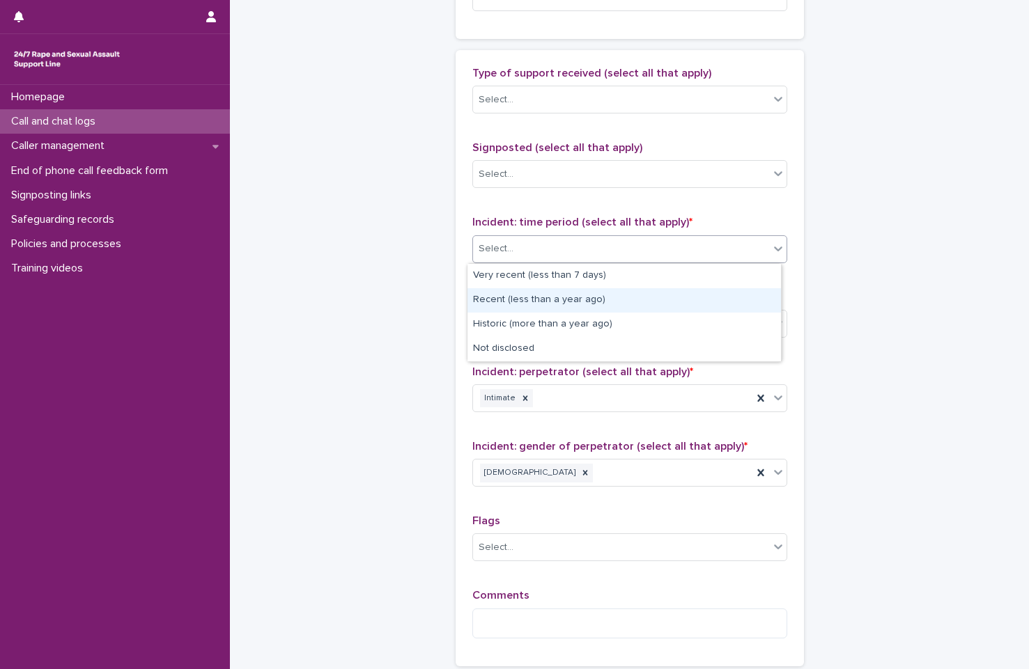
click at [614, 298] on div "Recent (less than a year ago)" at bounding box center [623, 300] width 313 height 24
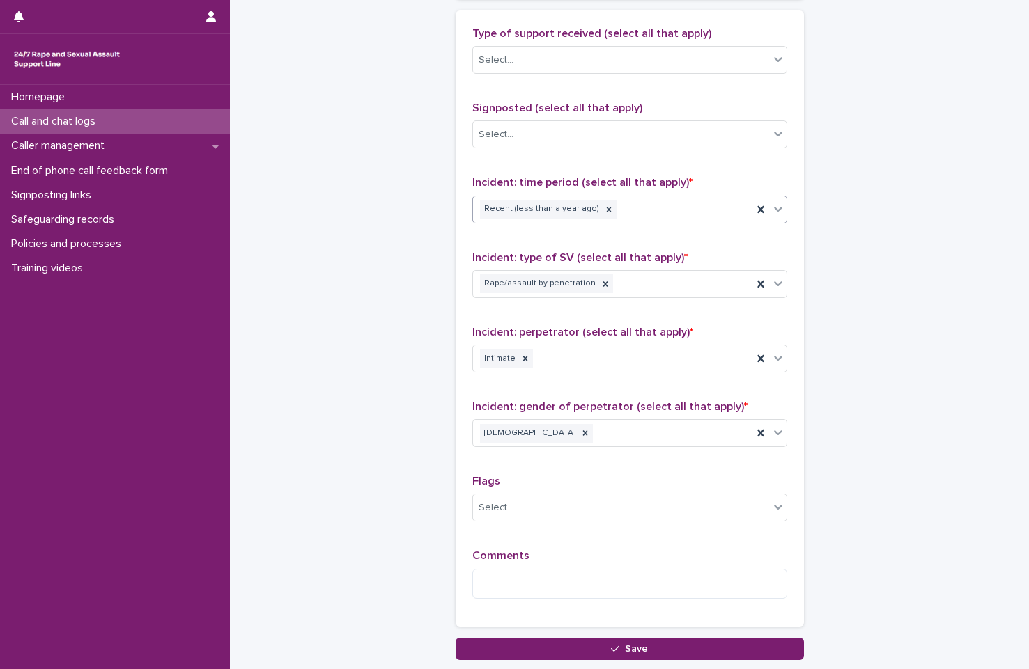
scroll to position [949, 0]
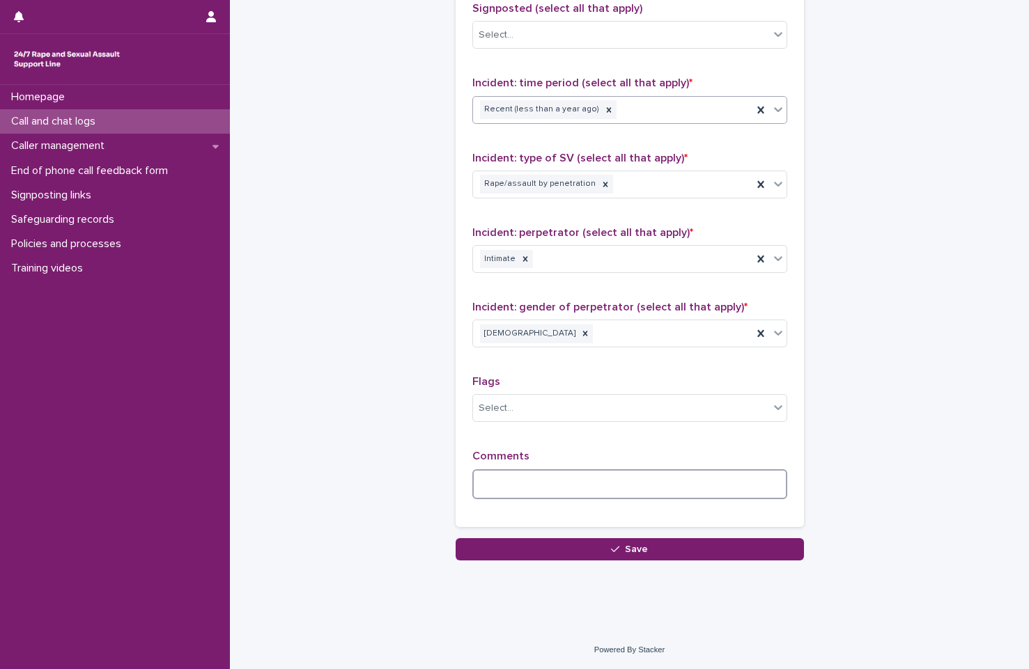
click at [662, 491] on textarea at bounding box center [629, 485] width 315 height 30
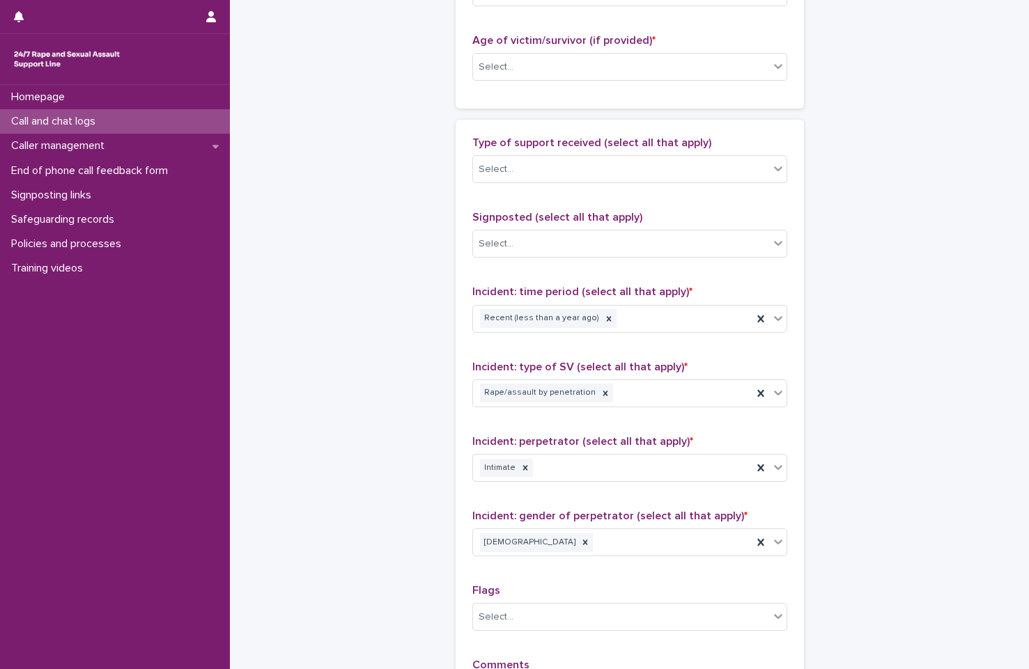
scroll to position [531, 0]
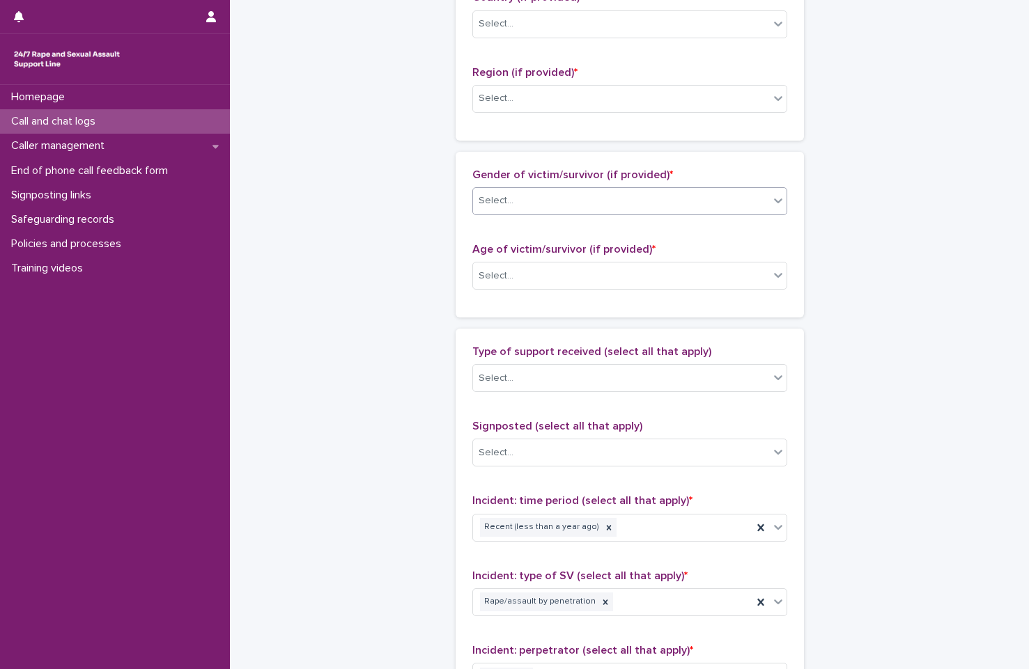
type textarea "**********"
click at [669, 212] on div "Select..." at bounding box center [621, 200] width 296 height 23
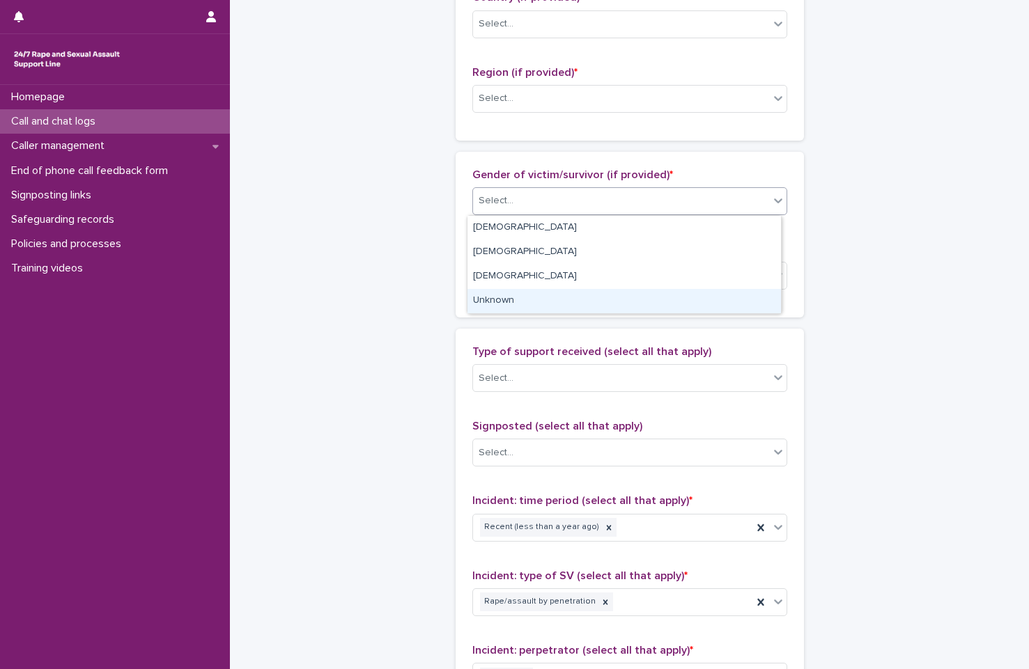
click at [665, 298] on div "Unknown" at bounding box center [623, 301] width 313 height 24
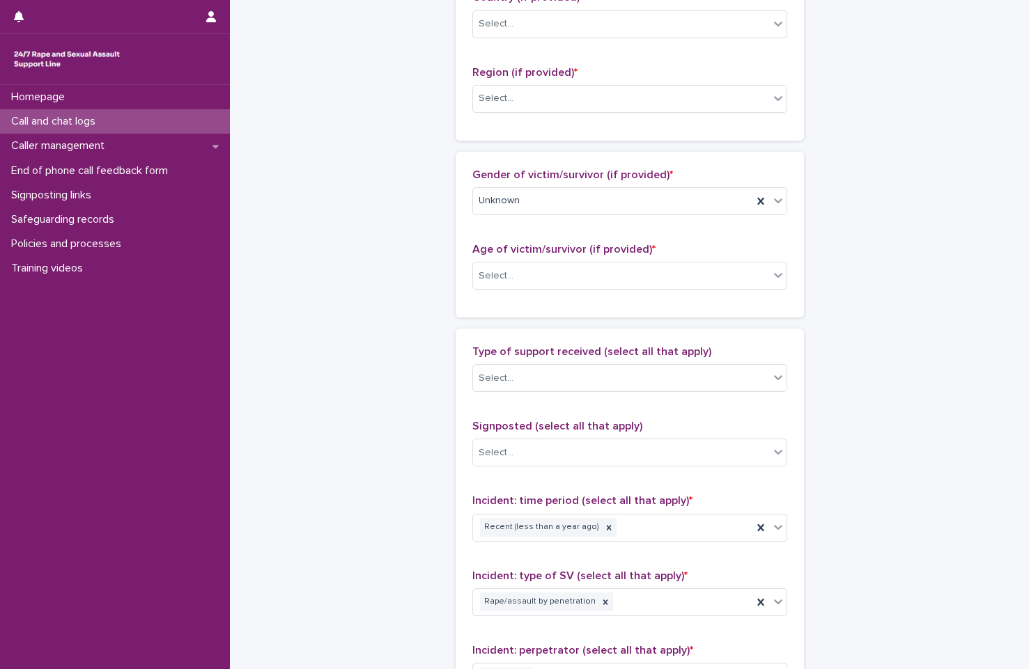
click at [664, 292] on div "Age of victim/survivor (if provided) * Select..." at bounding box center [629, 272] width 315 height 58
click at [669, 280] on div "Select..." at bounding box center [621, 276] width 296 height 23
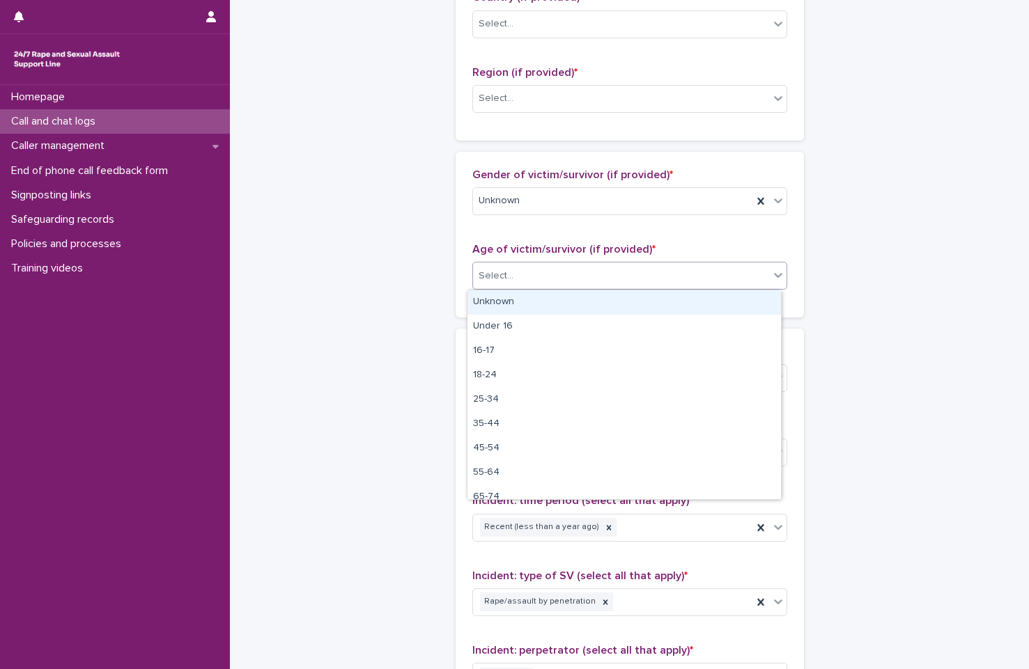
click at [654, 303] on div "Unknown" at bounding box center [623, 302] width 313 height 24
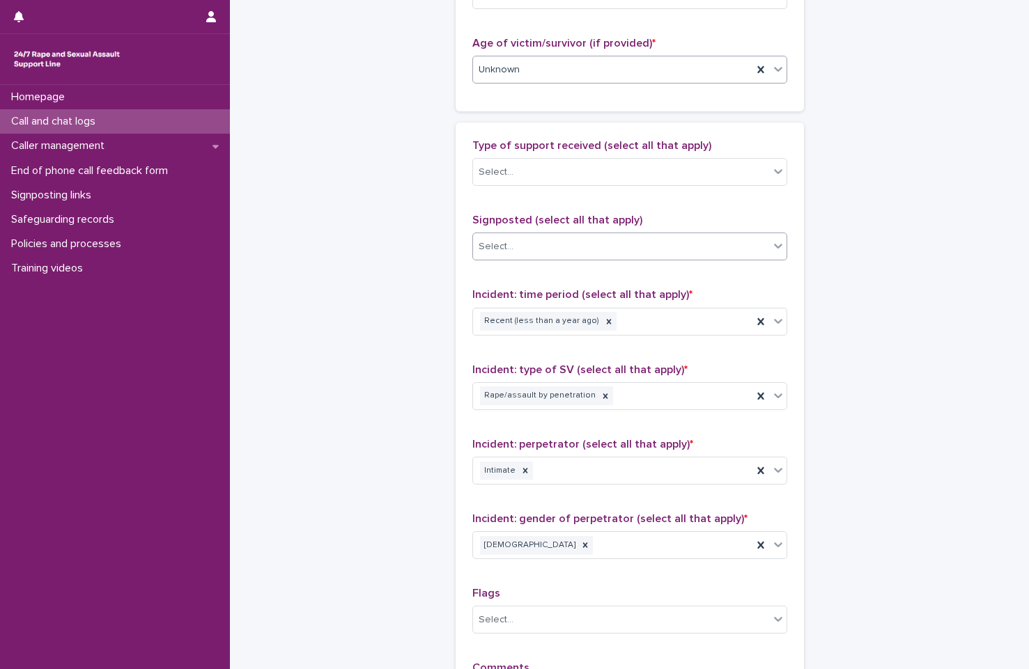
scroll to position [740, 0]
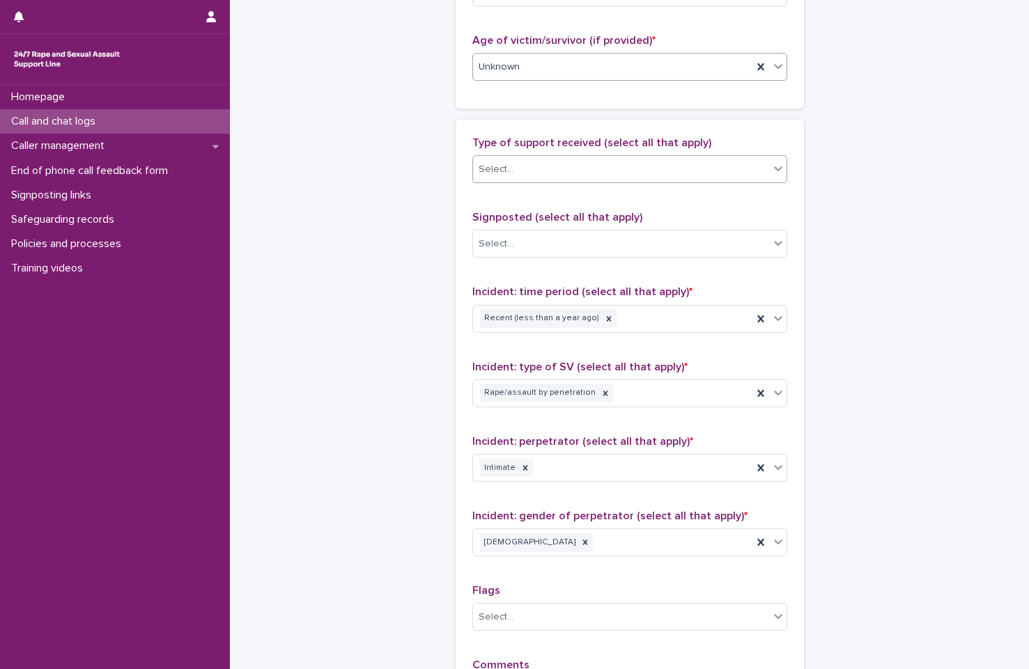
click at [649, 164] on div "Select..." at bounding box center [621, 169] width 296 height 23
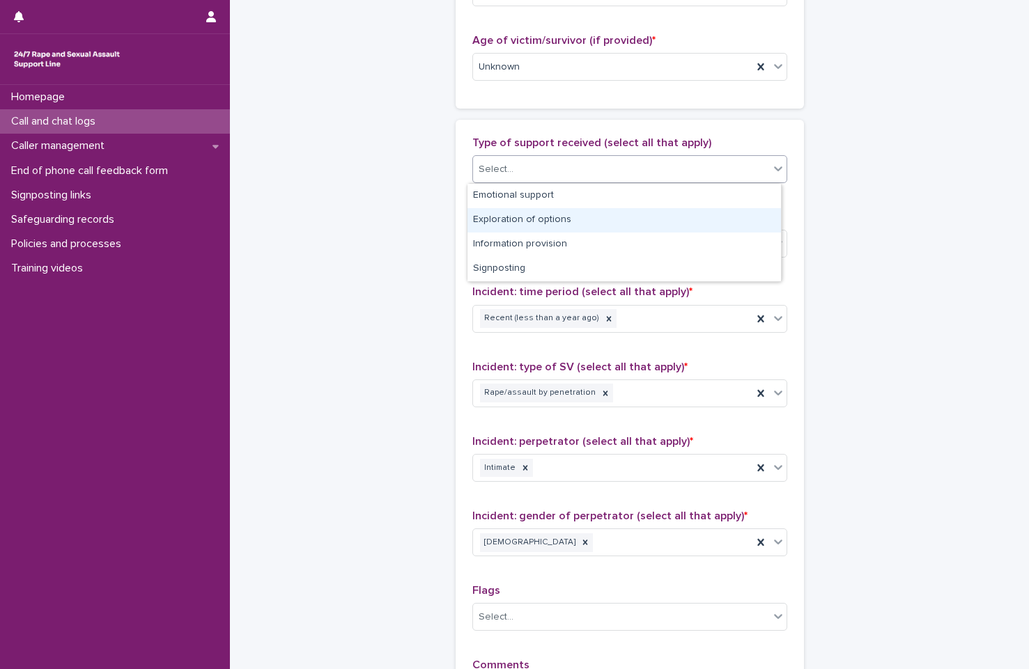
drag, startPoint x: 646, startPoint y: 234, endPoint x: 649, endPoint y: 220, distance: 14.1
click at [649, 220] on div "Exploration of options" at bounding box center [623, 220] width 313 height 24
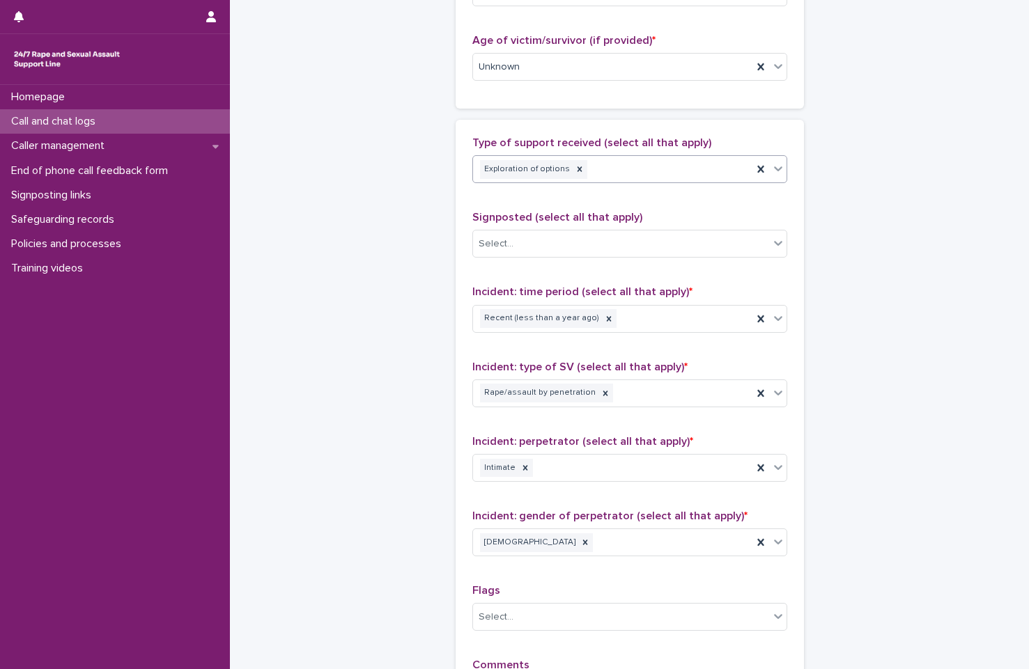
click at [720, 170] on div "Exploration of options" at bounding box center [612, 169] width 279 height 24
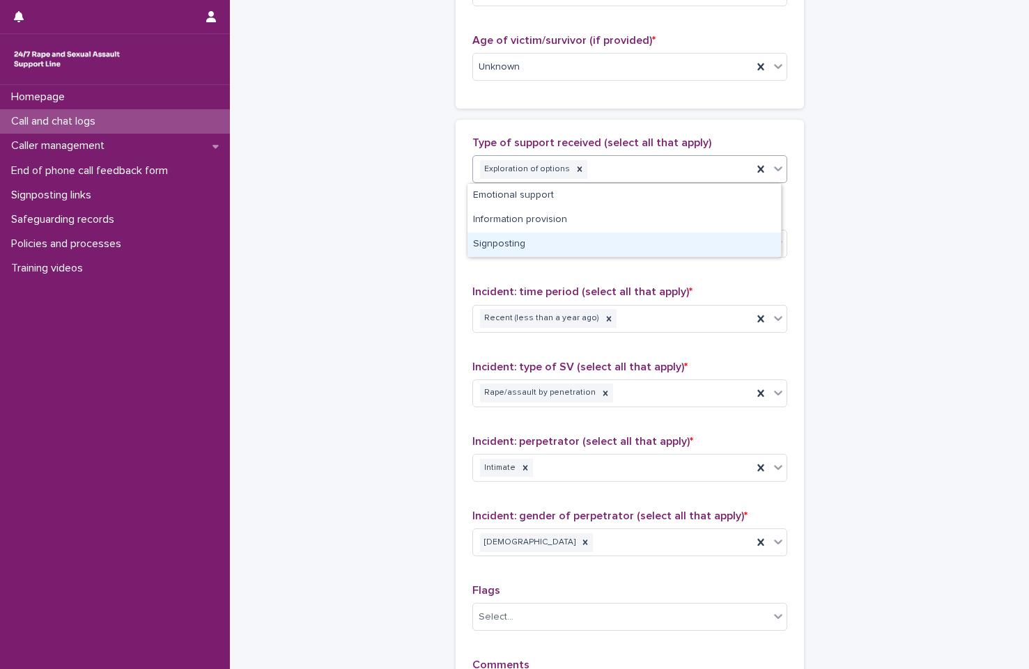
click at [590, 251] on div "Signposting" at bounding box center [623, 245] width 313 height 24
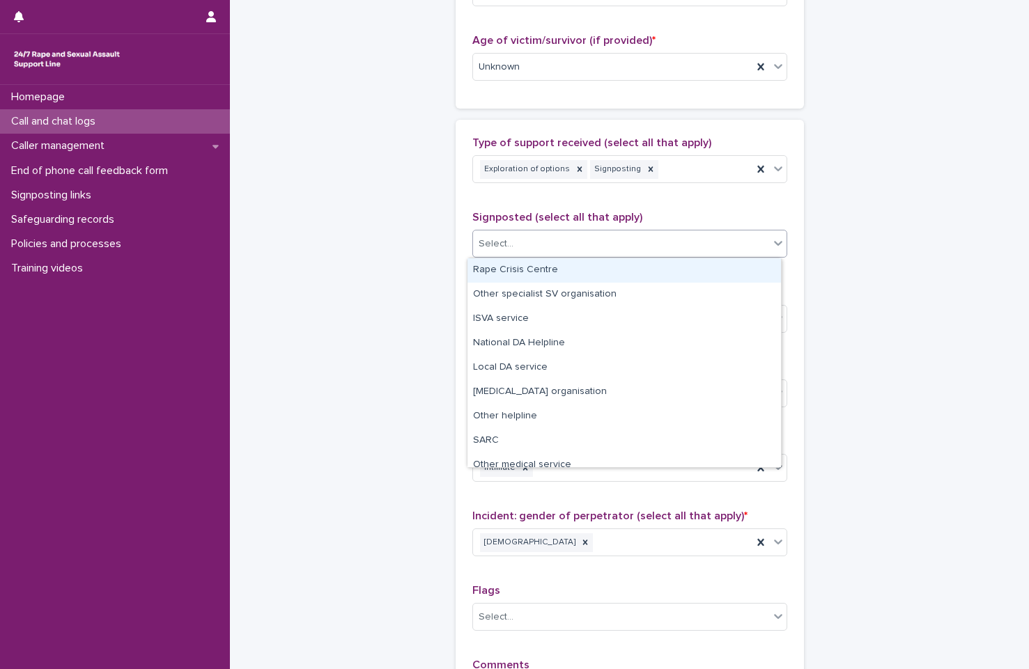
click at [627, 232] on div "Select..." at bounding box center [629, 244] width 315 height 28
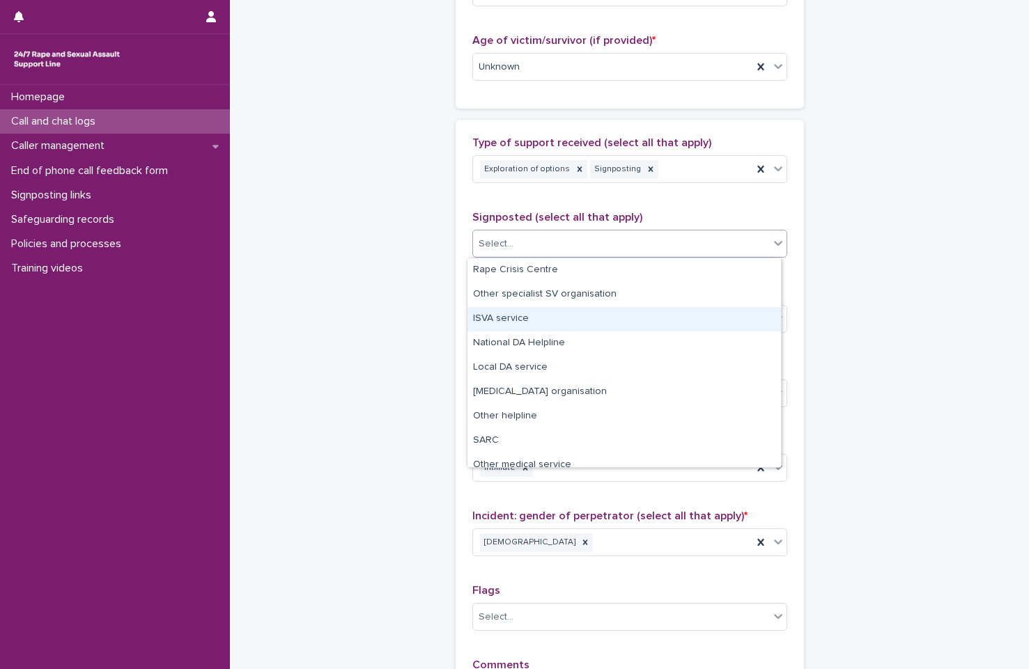
click at [616, 318] on div "ISVA service" at bounding box center [623, 319] width 313 height 24
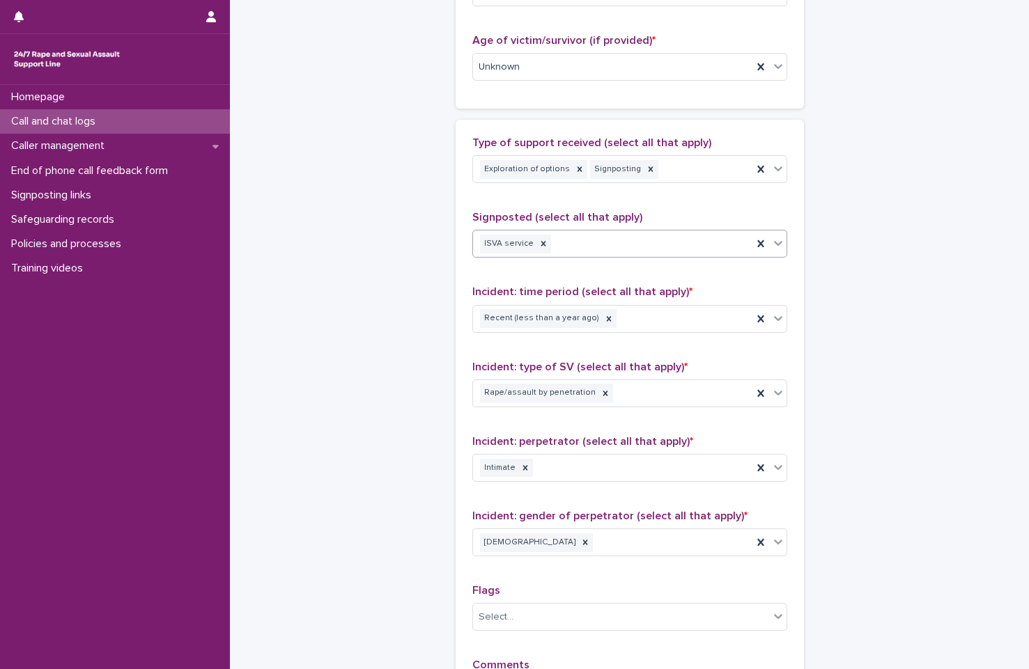
click at [661, 236] on div "ISVA service" at bounding box center [612, 244] width 279 height 24
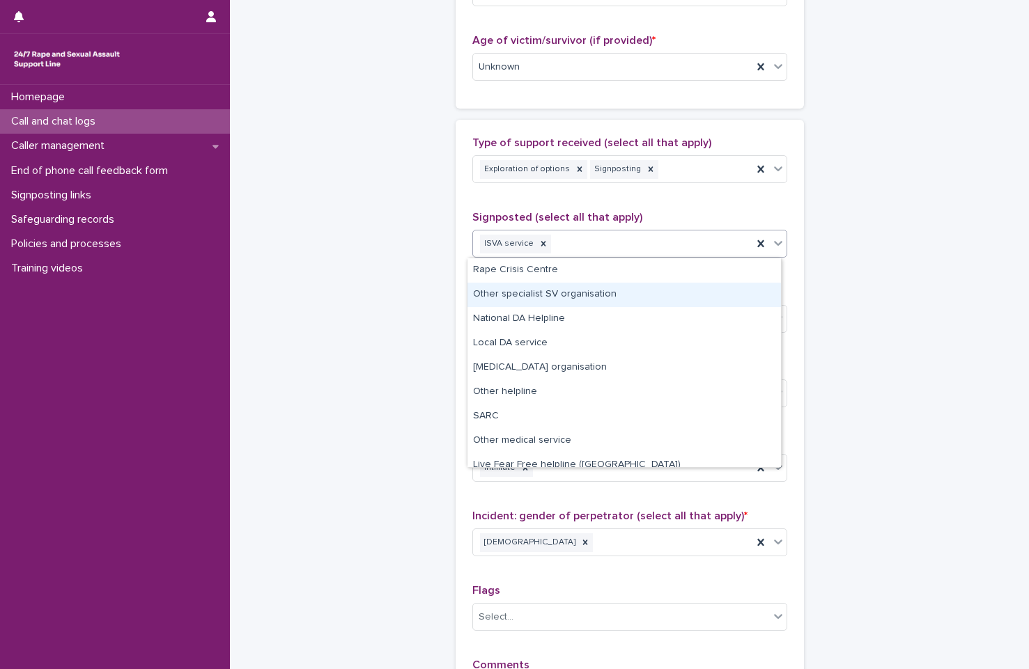
click at [648, 284] on div "Other specialist SV organisation" at bounding box center [623, 295] width 313 height 24
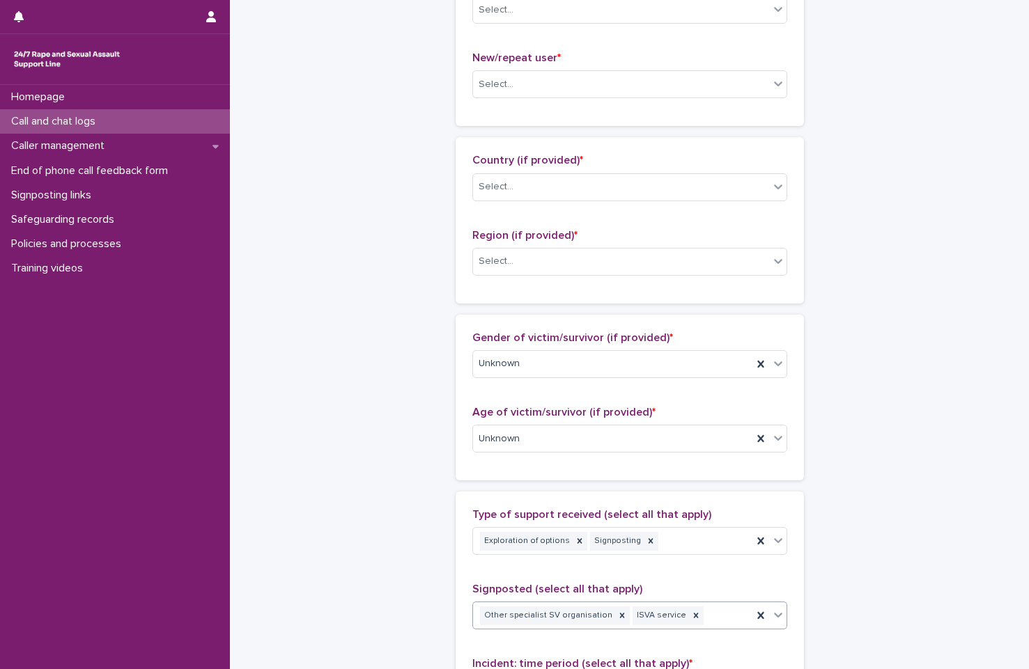
scroll to position [275, 0]
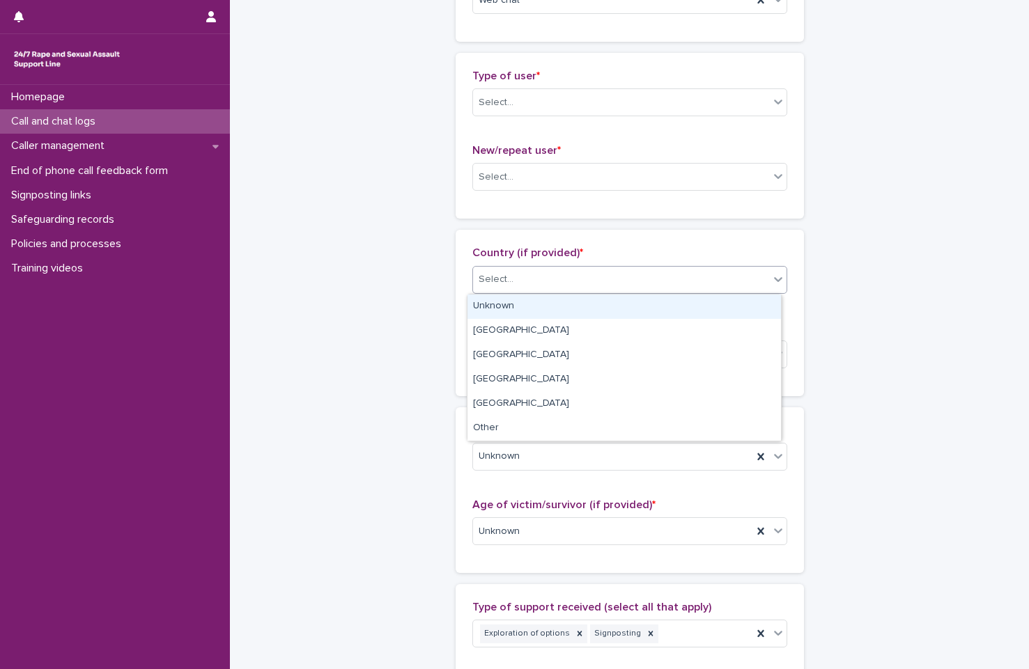
click at [638, 290] on div "Select..." at bounding box center [621, 279] width 296 height 23
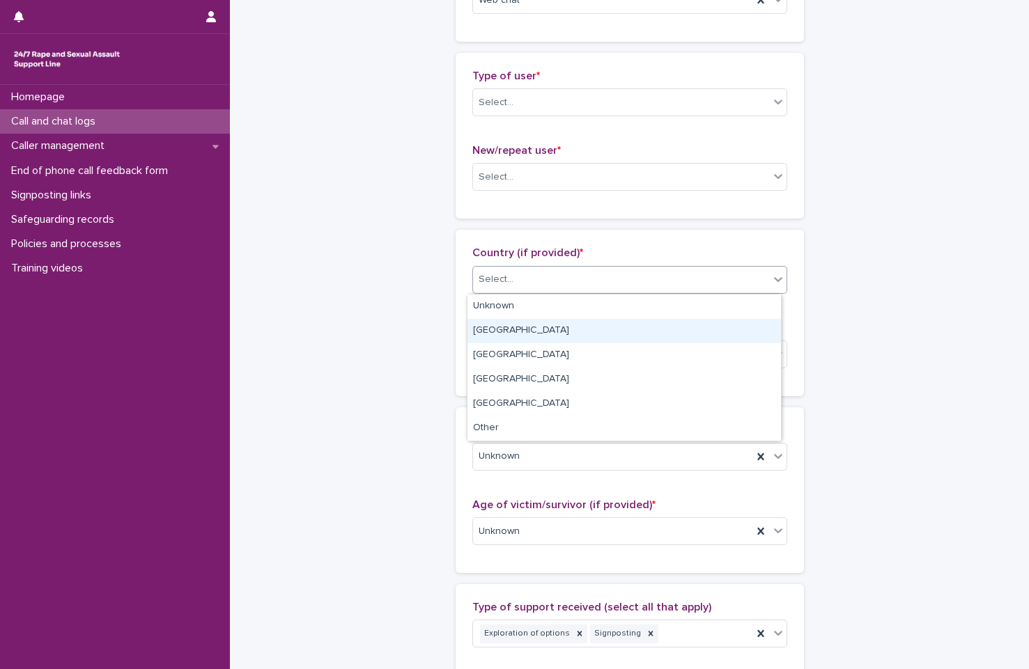
click at [631, 323] on div "England" at bounding box center [623, 331] width 313 height 24
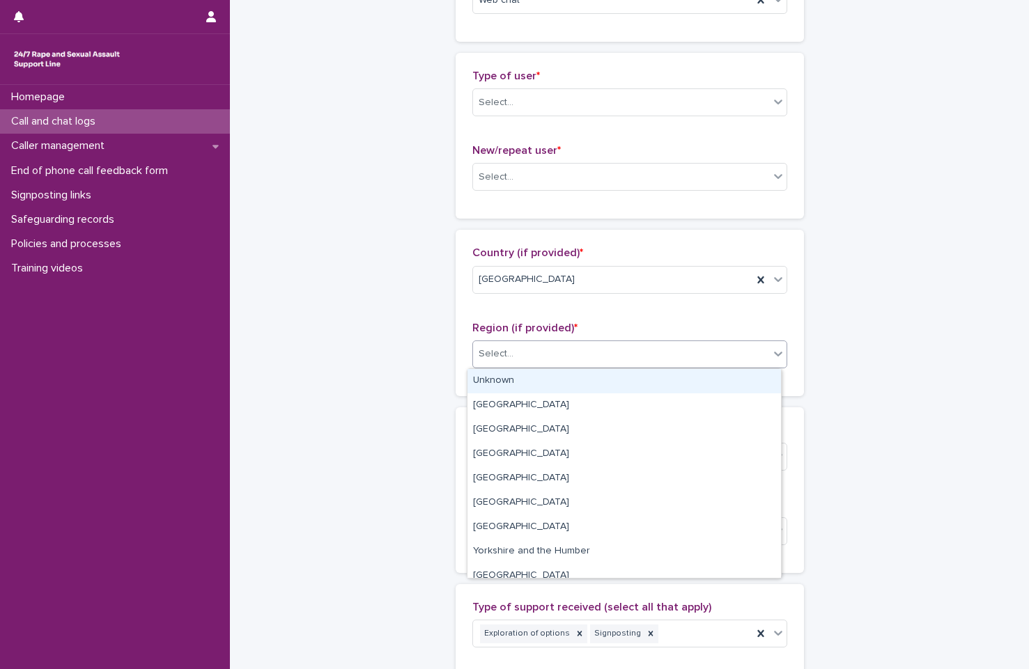
click at [631, 348] on div "Select..." at bounding box center [621, 354] width 296 height 23
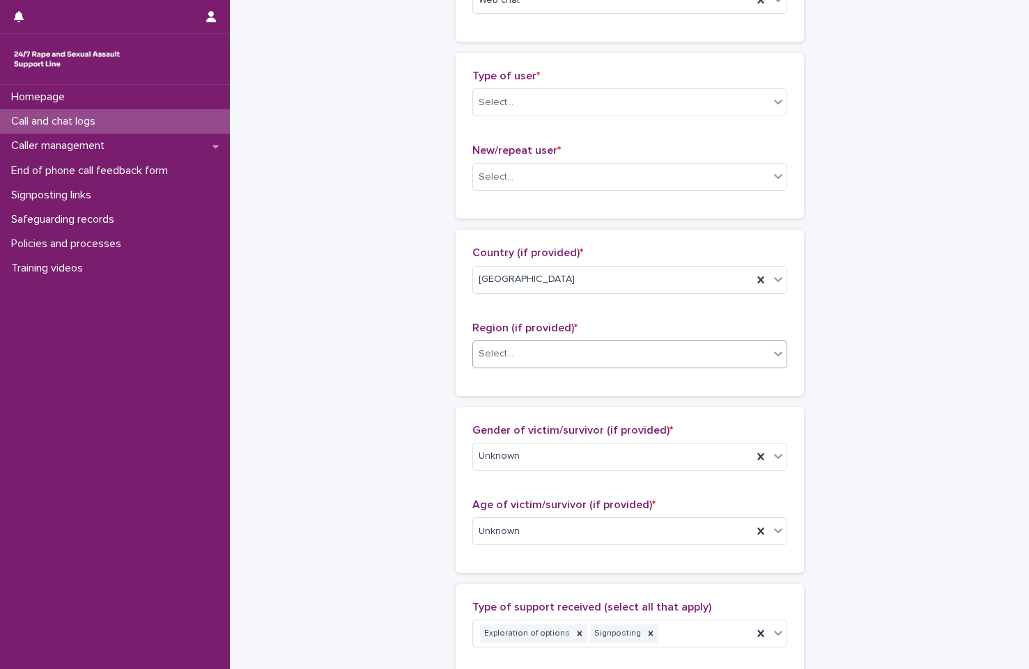
click at [667, 345] on div "Select..." at bounding box center [621, 354] width 296 height 23
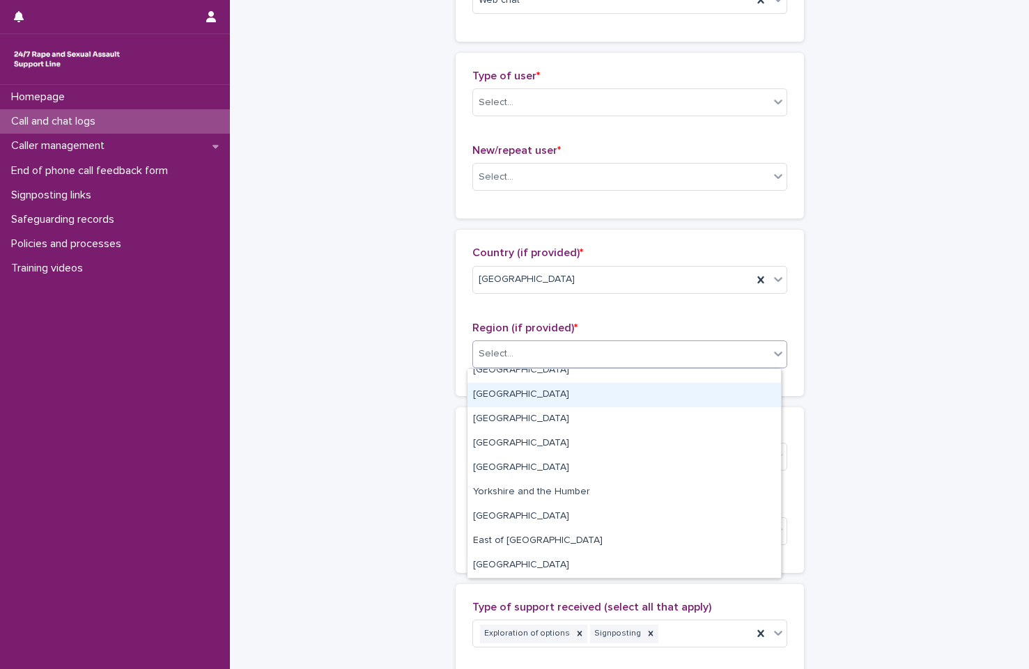
scroll to position [0, 0]
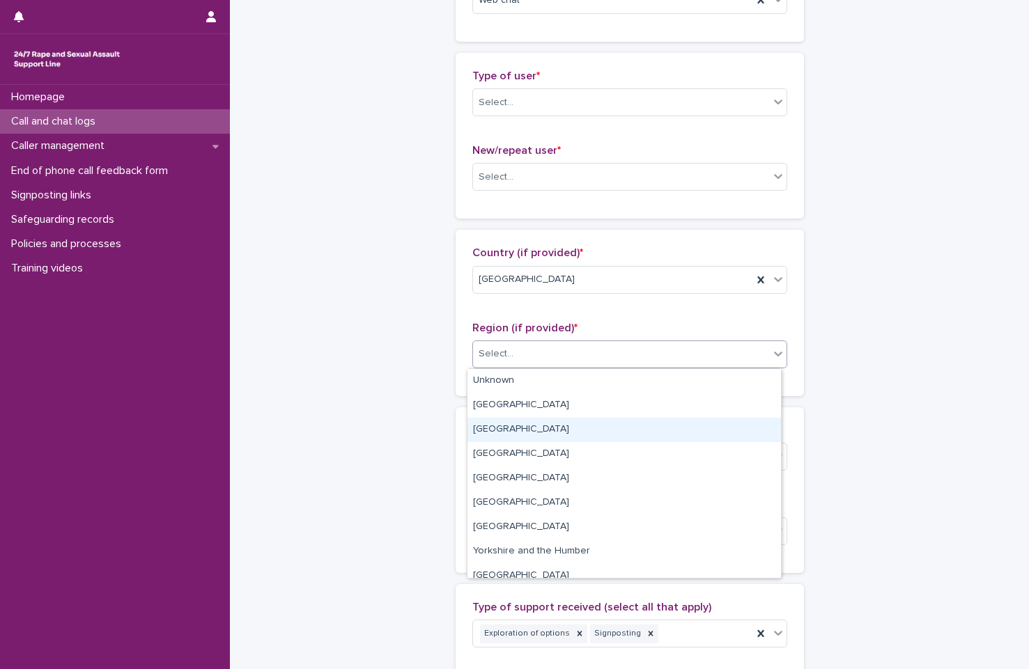
drag, startPoint x: 662, startPoint y: 412, endPoint x: 649, endPoint y: 433, distance: 24.4
click at [649, 433] on div "South East" at bounding box center [623, 430] width 313 height 24
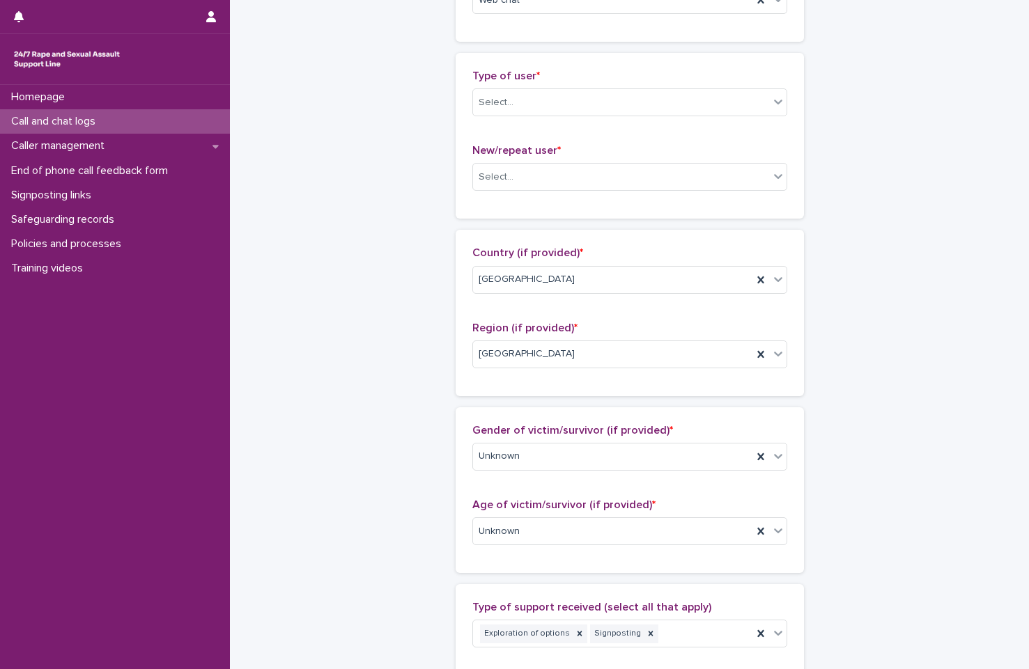
scroll to position [136, 0]
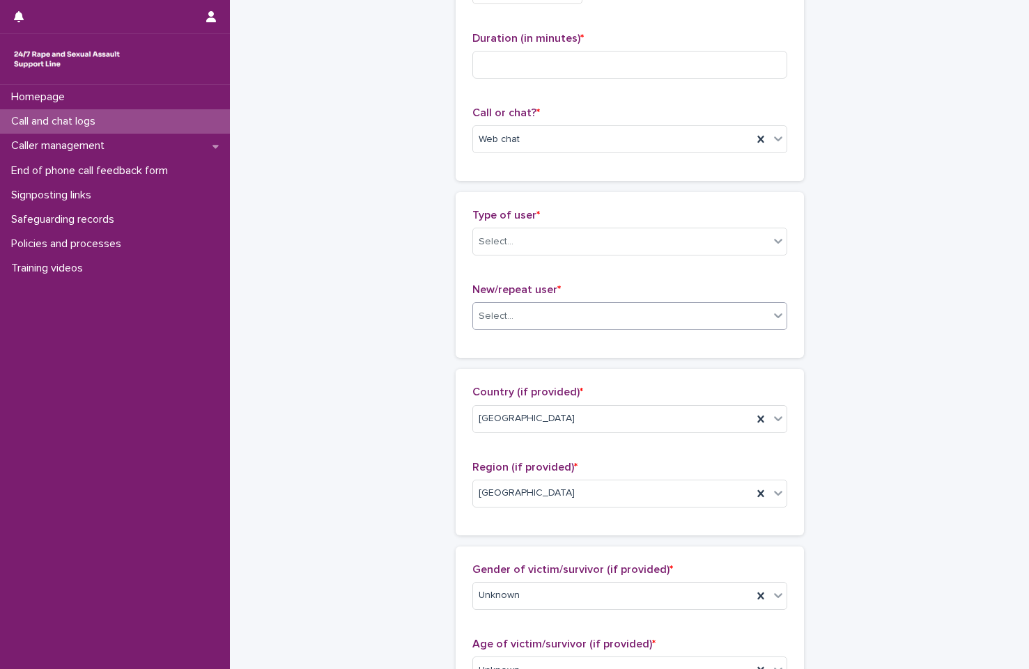
click at [521, 325] on div "Select..." at bounding box center [621, 316] width 296 height 23
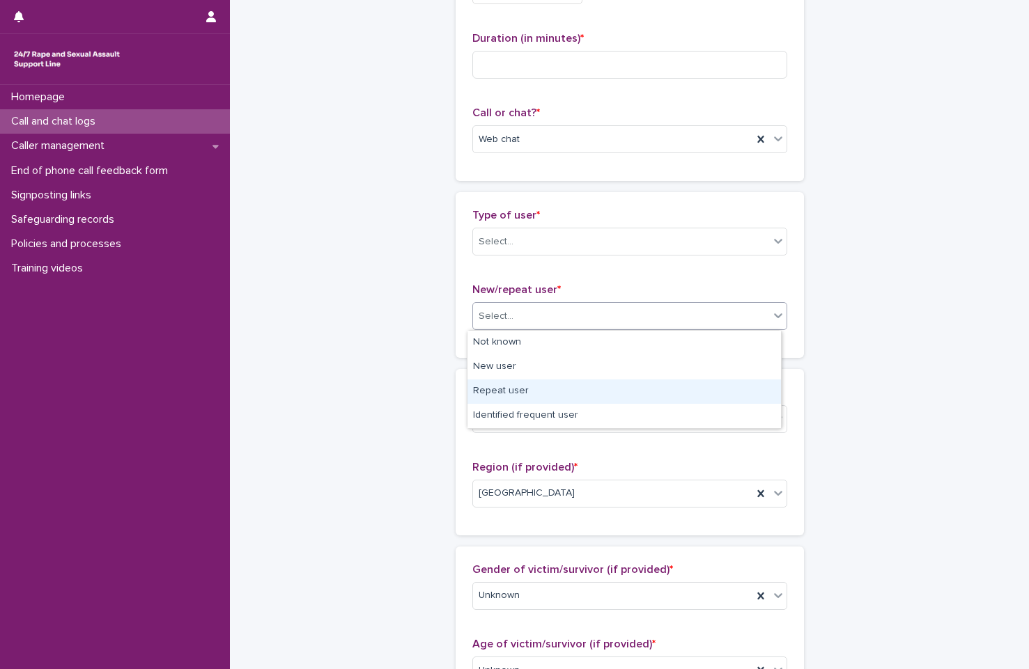
click at [523, 382] on div "Repeat user" at bounding box center [623, 392] width 313 height 24
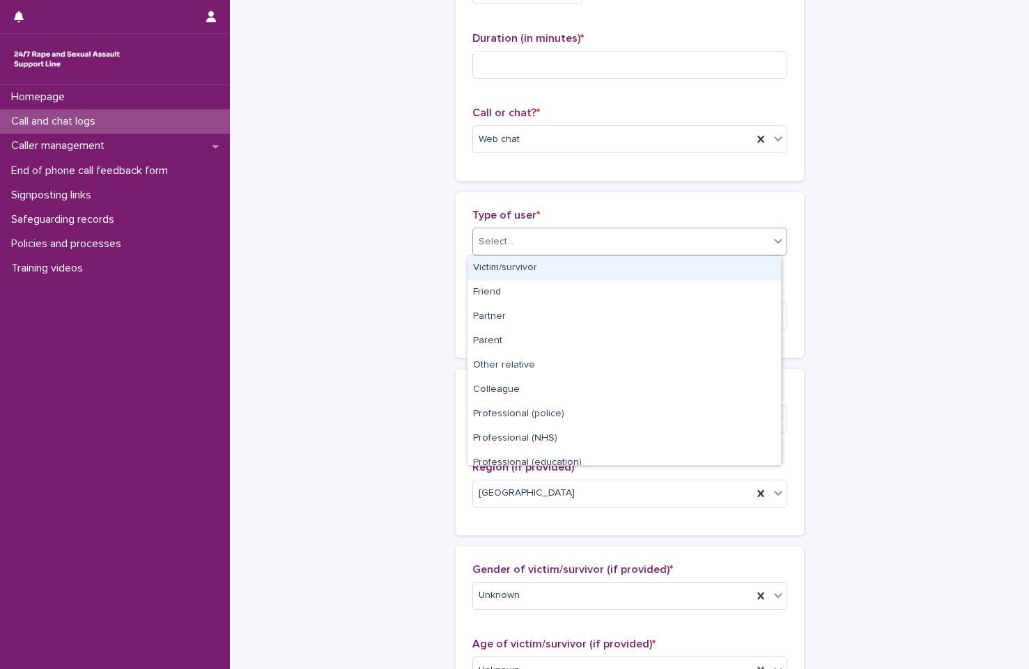
click at [589, 233] on div "Select..." at bounding box center [621, 242] width 296 height 23
click at [588, 270] on div "Victim/survivor" at bounding box center [623, 268] width 313 height 24
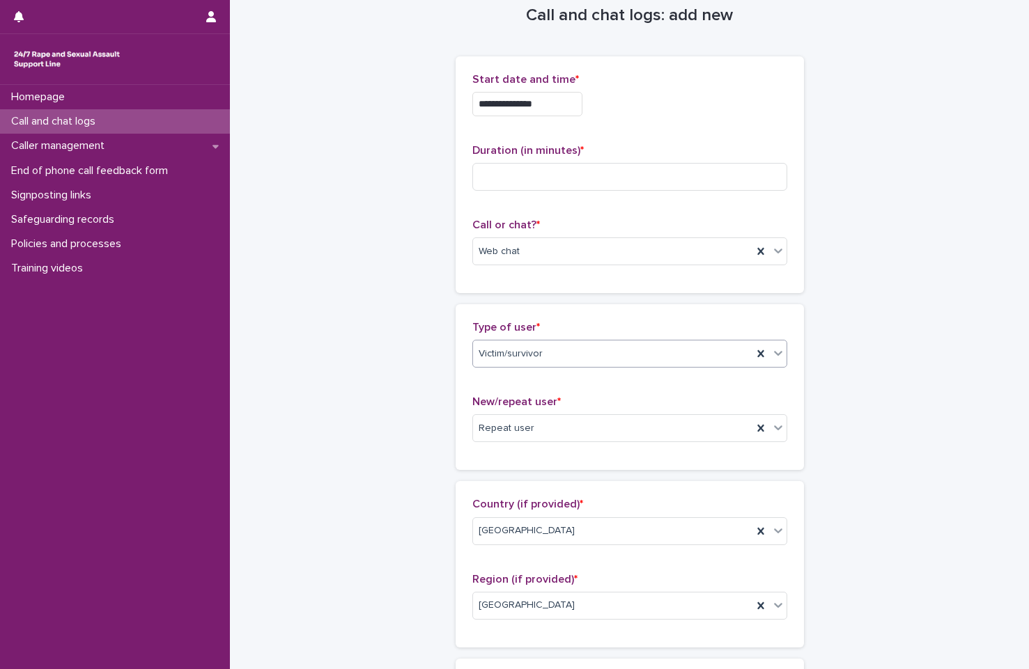
scroll to position [0, 0]
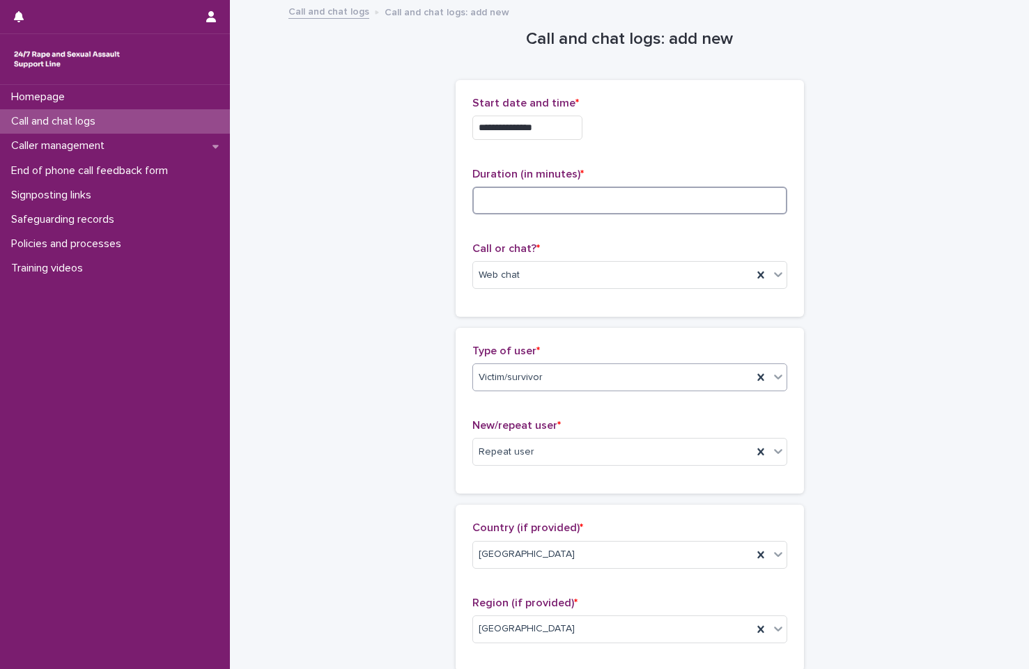
click at [588, 214] on input at bounding box center [629, 201] width 315 height 28
click at [667, 201] on input at bounding box center [629, 201] width 315 height 28
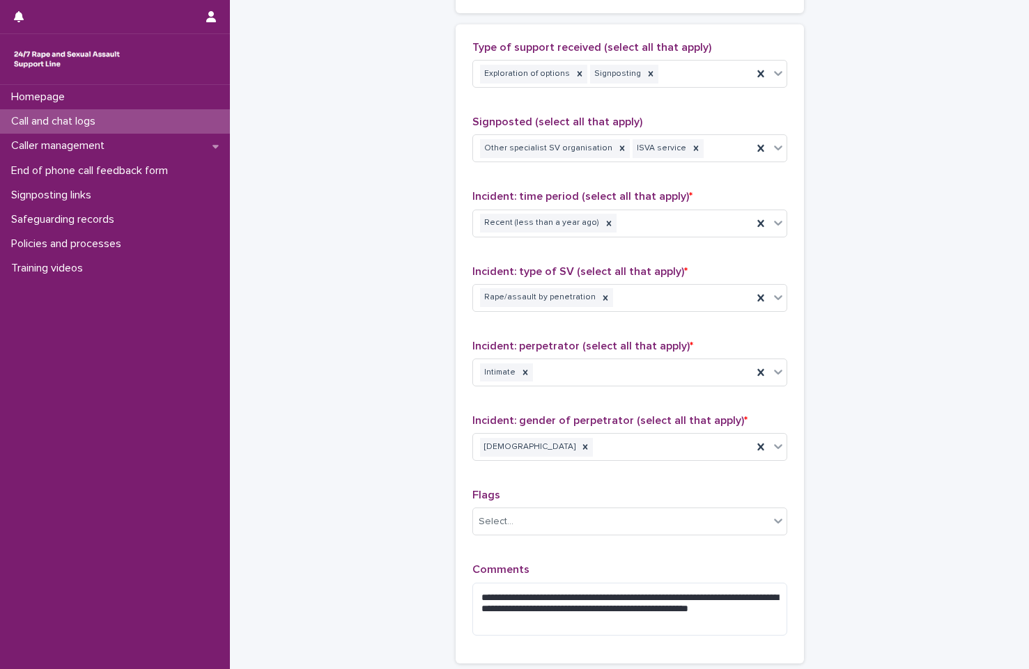
scroll to position [972, 0]
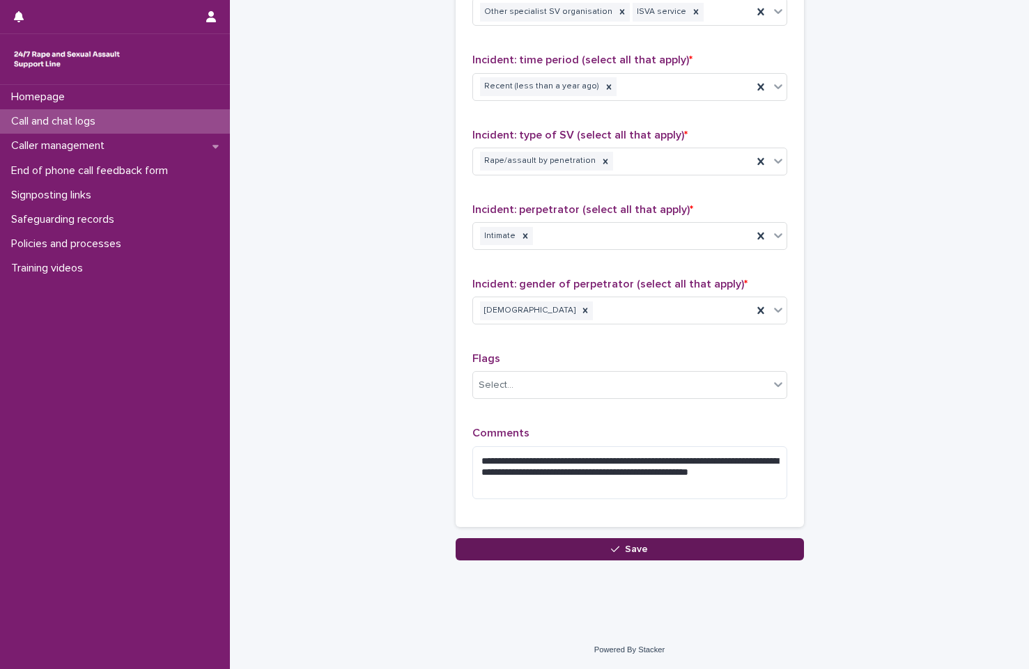
type input "**"
click at [586, 541] on button "Save" at bounding box center [630, 549] width 348 height 22
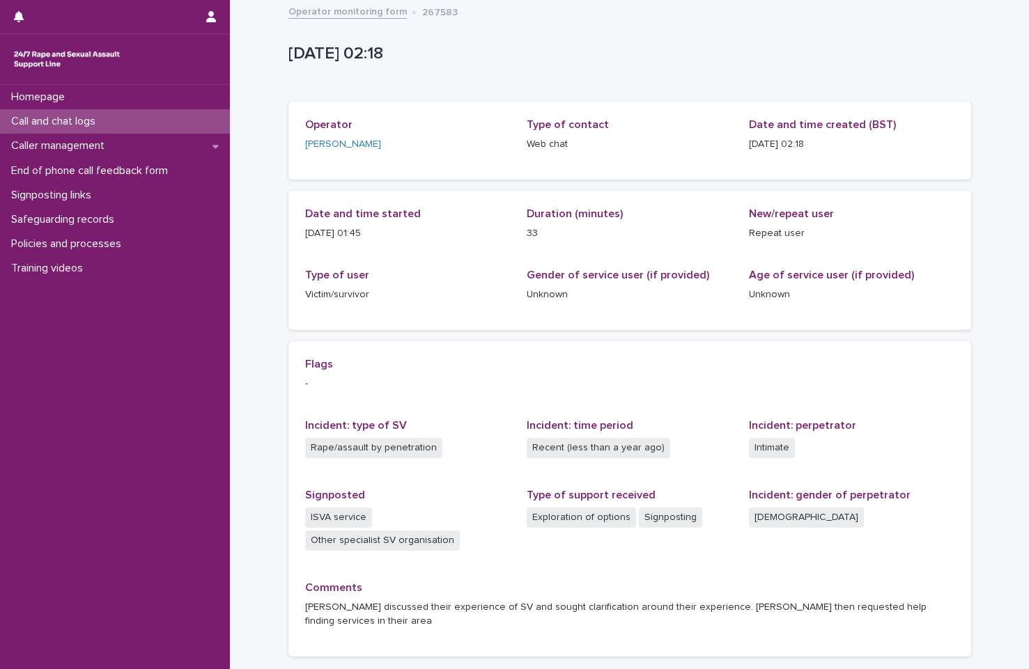
drag, startPoint x: 371, startPoint y: 21, endPoint x: 372, endPoint y: 10, distance: 11.2
click at [371, 21] on div "Operator monitoring form 267583" at bounding box center [629, 13] width 697 height 20
click at [372, 10] on link "Operator monitoring form" at bounding box center [347, 11] width 118 height 16
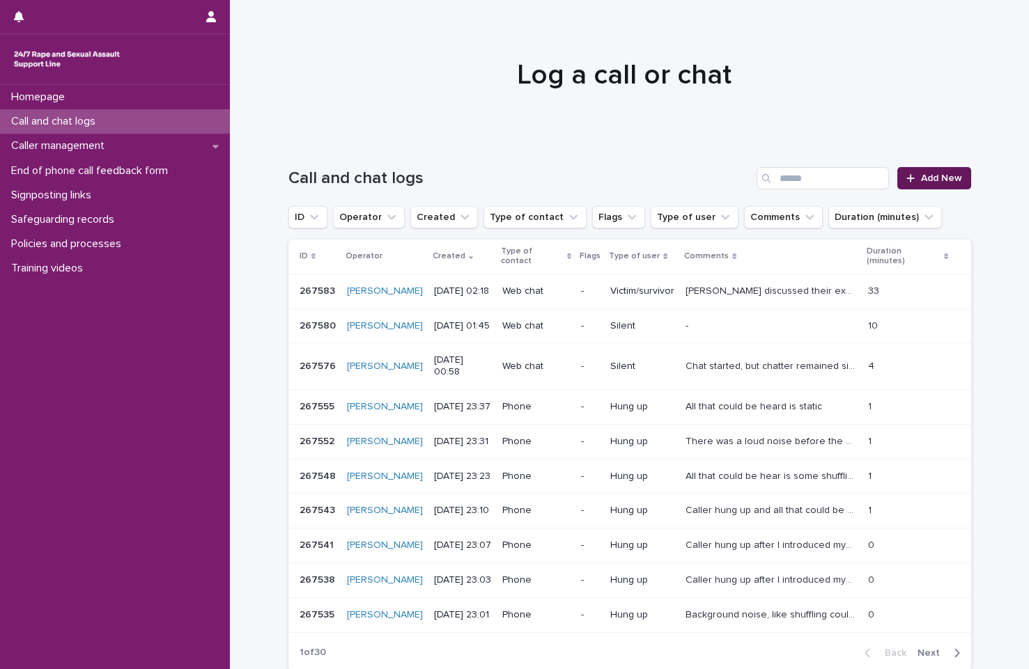
click at [944, 168] on link "Add New" at bounding box center [933, 178] width 73 height 22
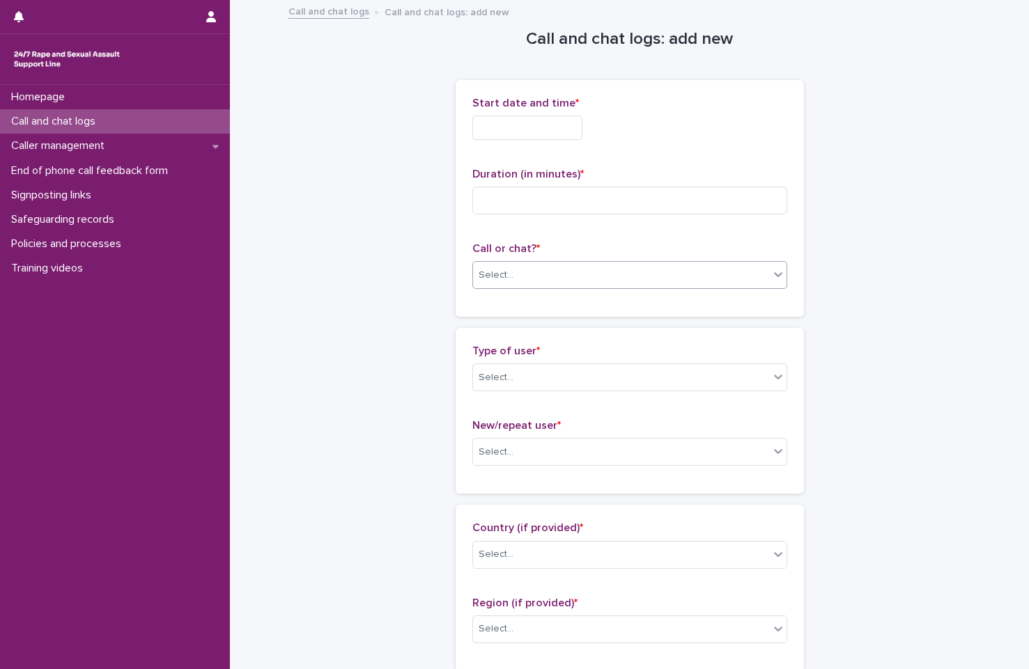
click at [560, 281] on div "Select..." at bounding box center [621, 275] width 296 height 23
click at [561, 336] on div "Web chat" at bounding box center [623, 326] width 313 height 24
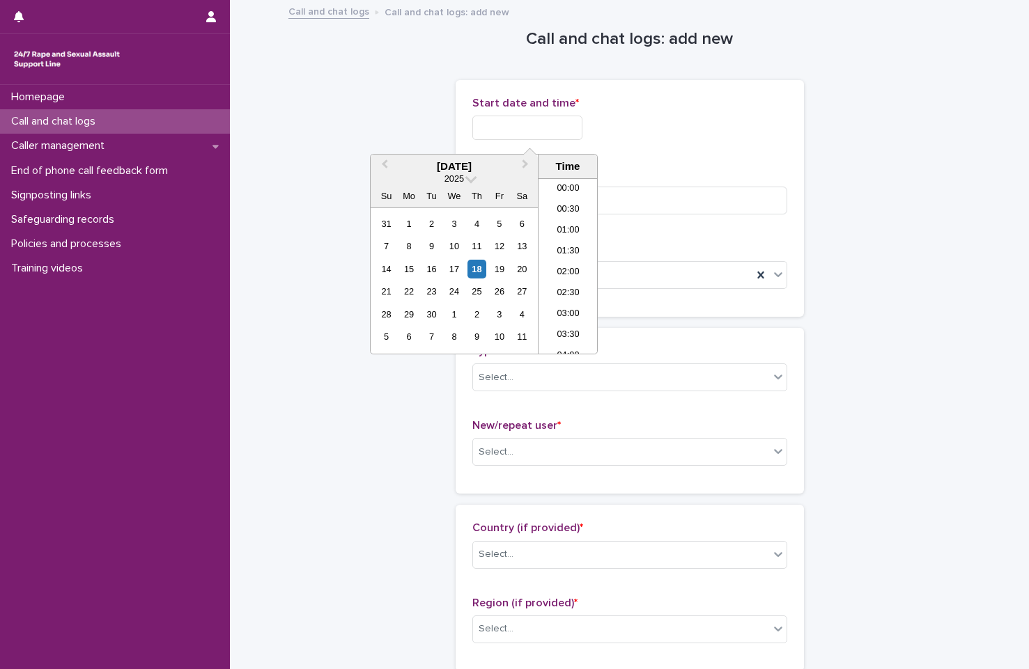
click at [545, 125] on input "text" at bounding box center [527, 128] width 110 height 24
click at [575, 266] on li "02:00" at bounding box center [567, 266] width 59 height 21
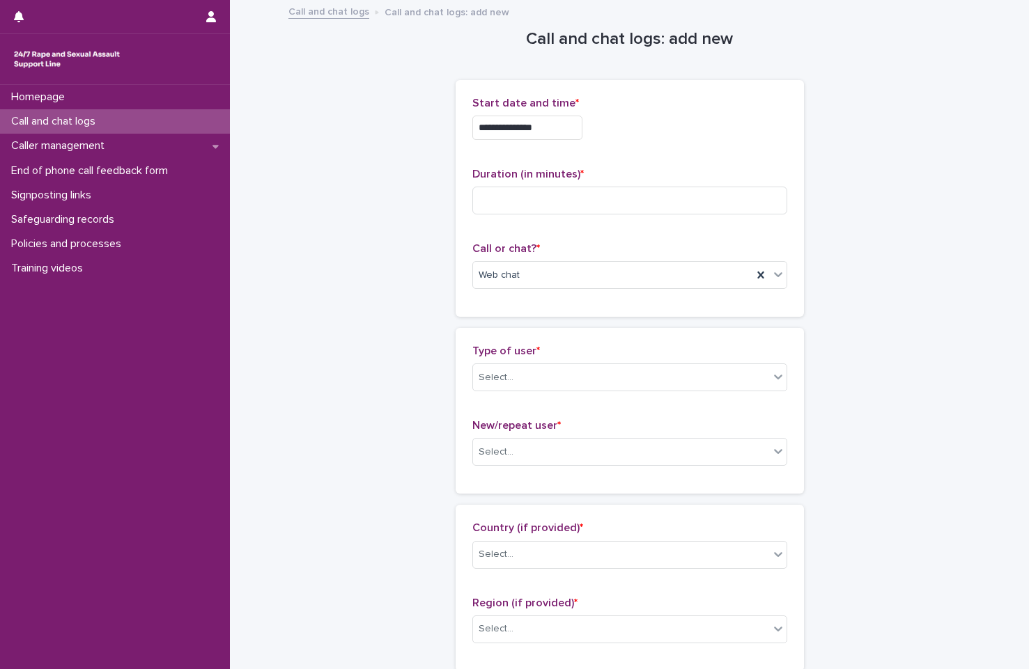
click at [564, 118] on input "**********" at bounding box center [527, 128] width 110 height 24
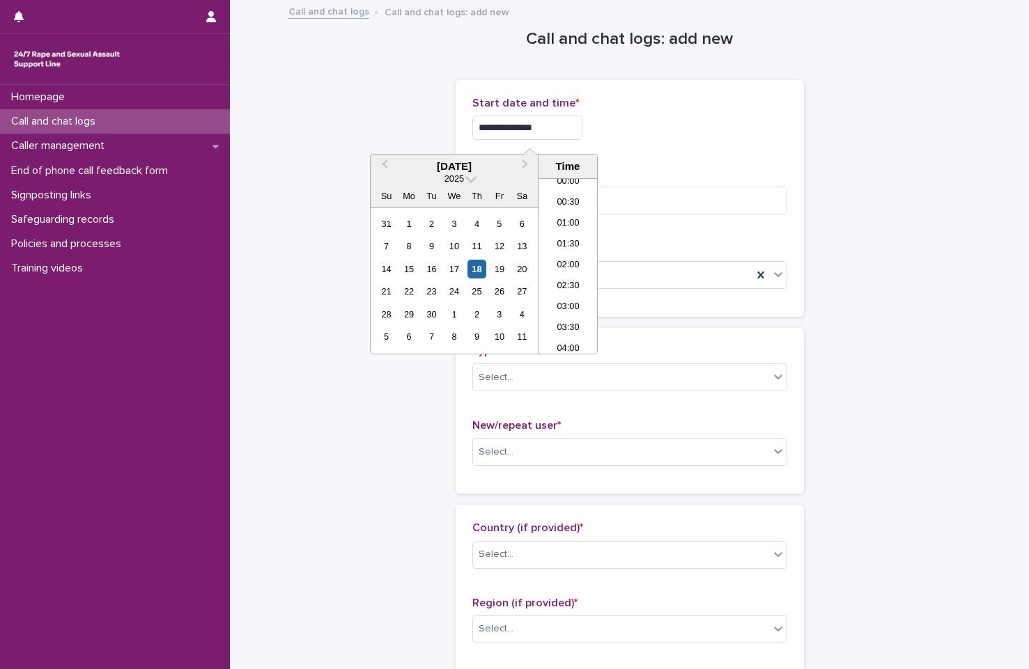
type input "**********"
click at [705, 157] on div "**********" at bounding box center [629, 198] width 315 height 203
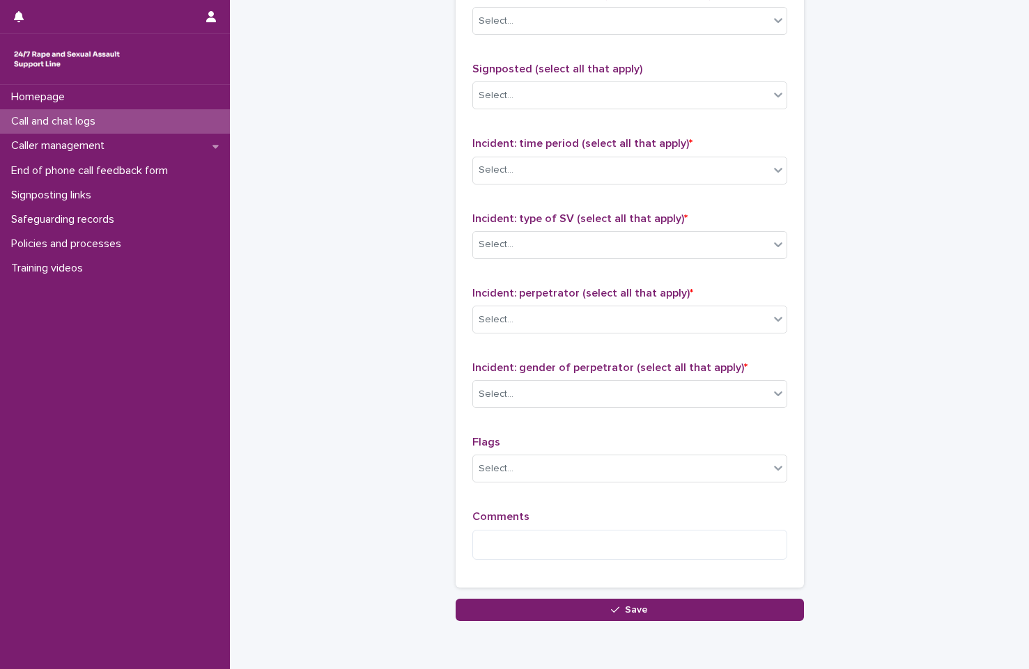
scroll to position [949, 0]
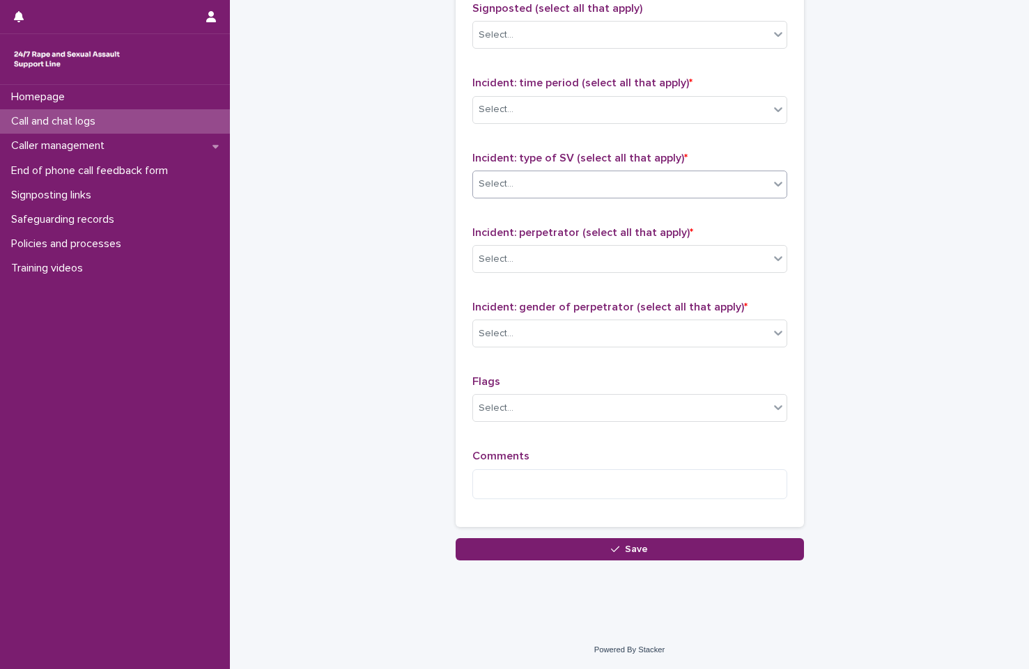
click at [628, 176] on div "Select..." at bounding box center [621, 184] width 296 height 23
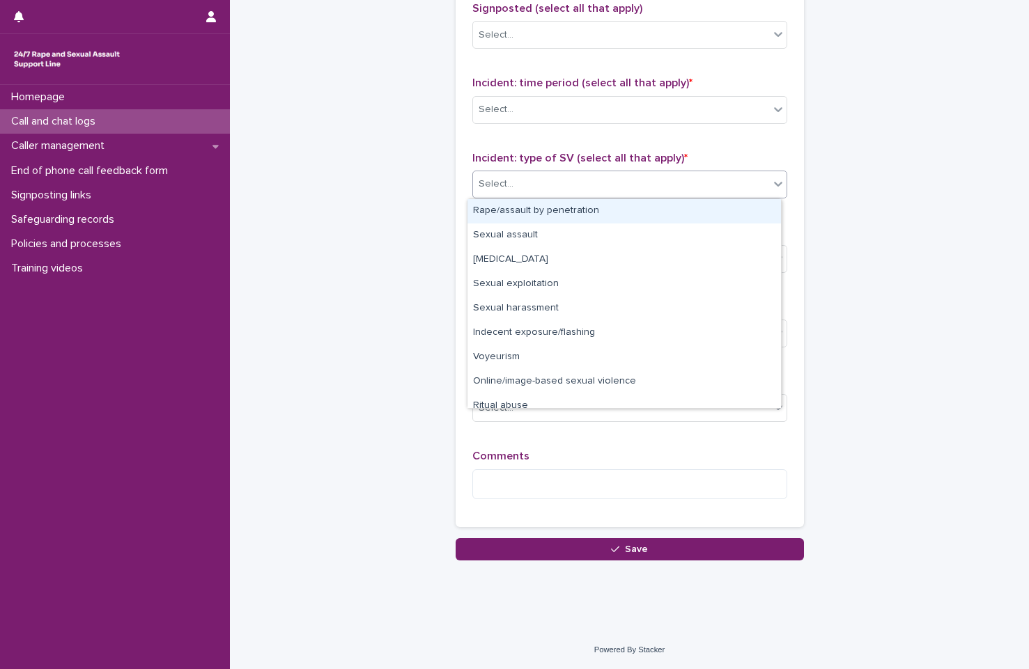
drag, startPoint x: 626, startPoint y: 217, endPoint x: 631, endPoint y: 210, distance: 8.4
click at [626, 217] on div "Rape/assault by penetration" at bounding box center [623, 211] width 313 height 24
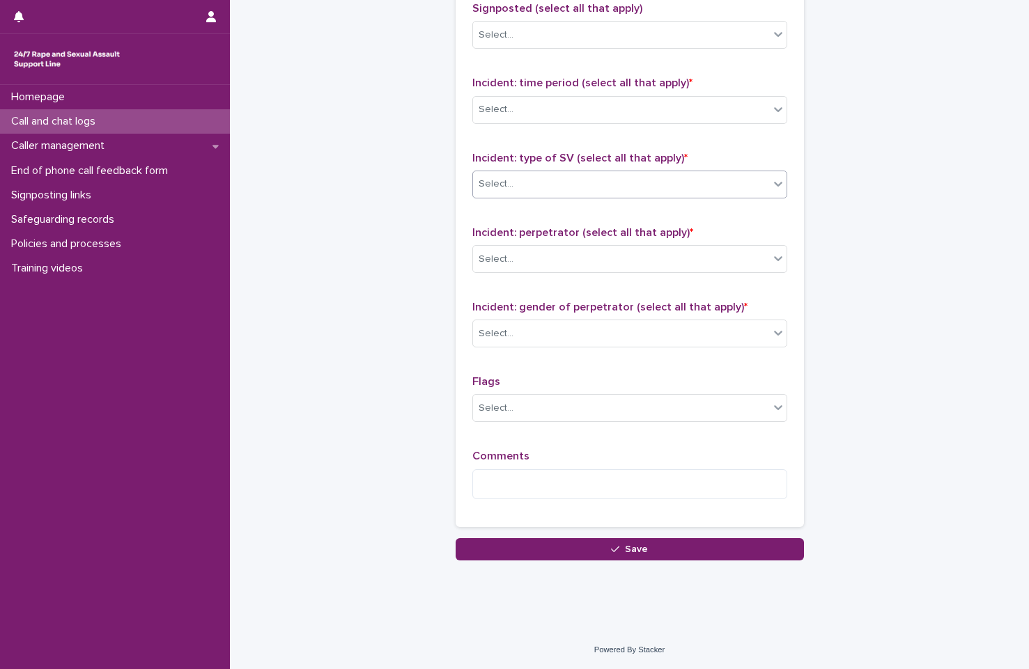
click at [660, 182] on div "Select..." at bounding box center [621, 184] width 296 height 23
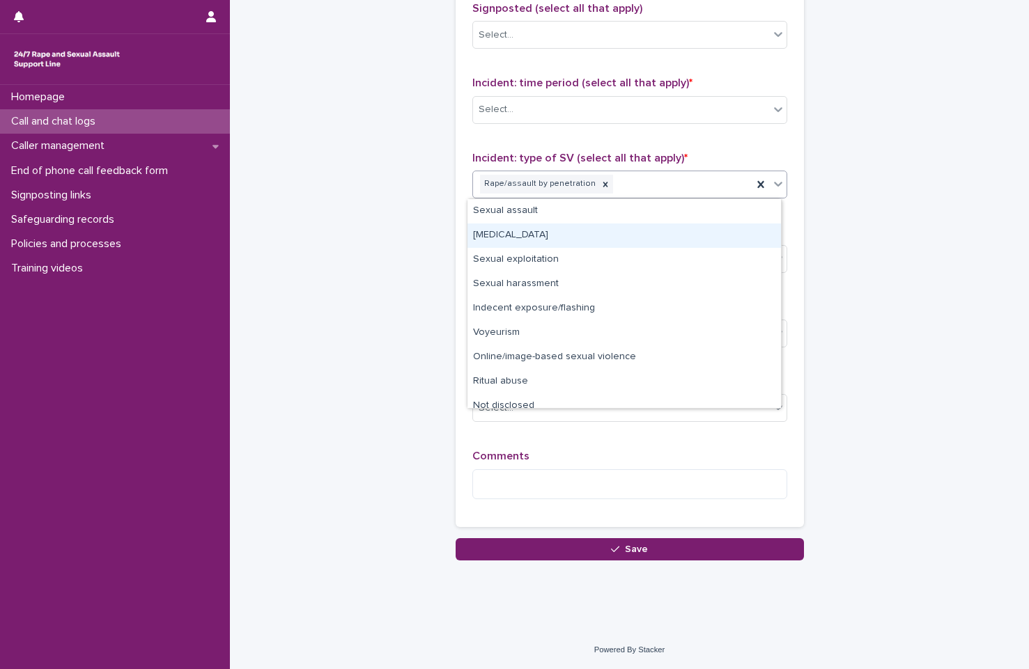
click at [665, 227] on div "Child sexual abuse" at bounding box center [623, 236] width 313 height 24
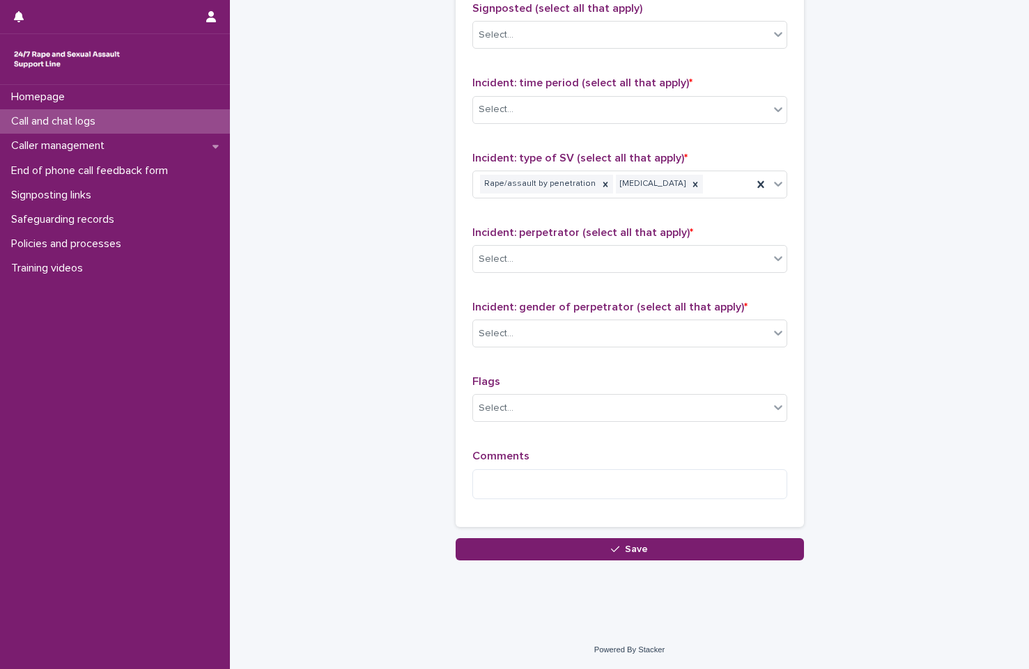
click at [681, 461] on p "Comments" at bounding box center [629, 456] width 315 height 13
click at [681, 472] on textarea at bounding box center [629, 485] width 315 height 30
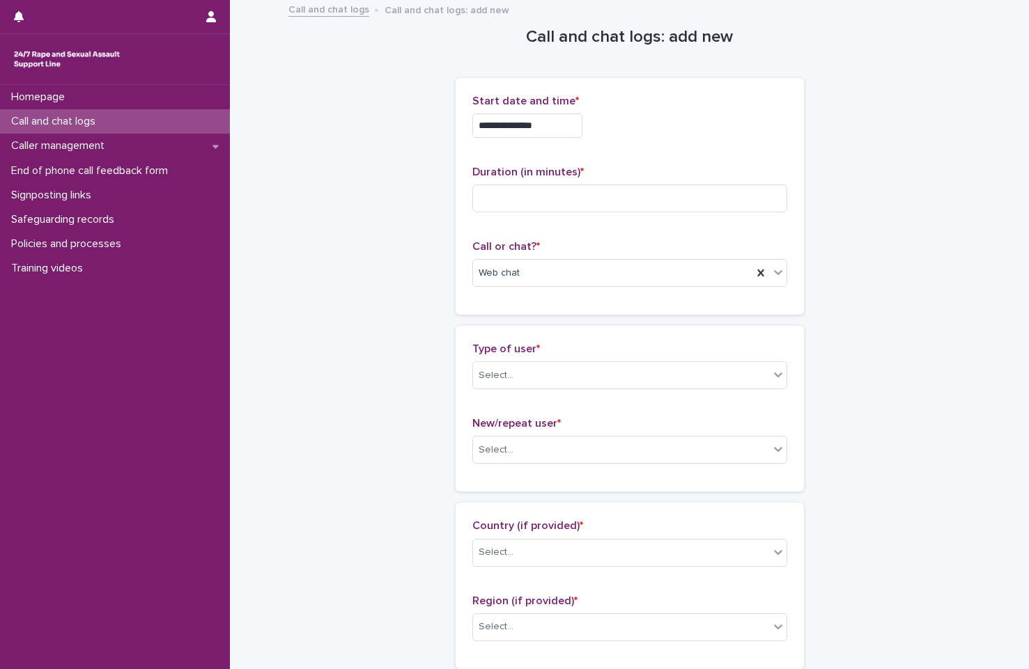
scroll to position [0, 0]
click at [608, 375] on div "Select..." at bounding box center [621, 377] width 296 height 23
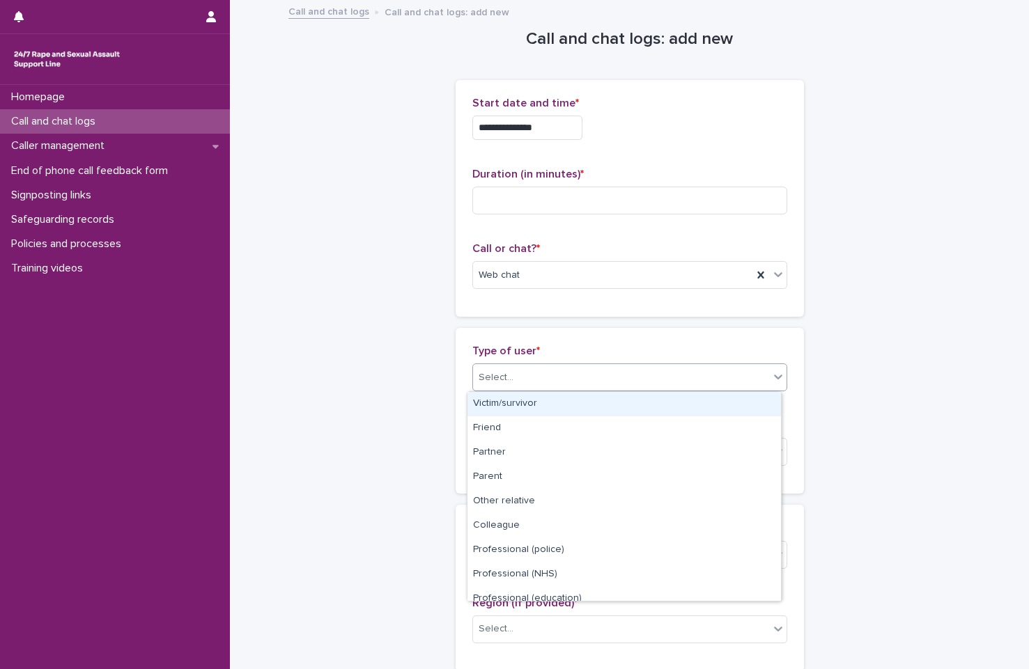
click at [600, 401] on div "Victim/survivor" at bounding box center [623, 404] width 313 height 24
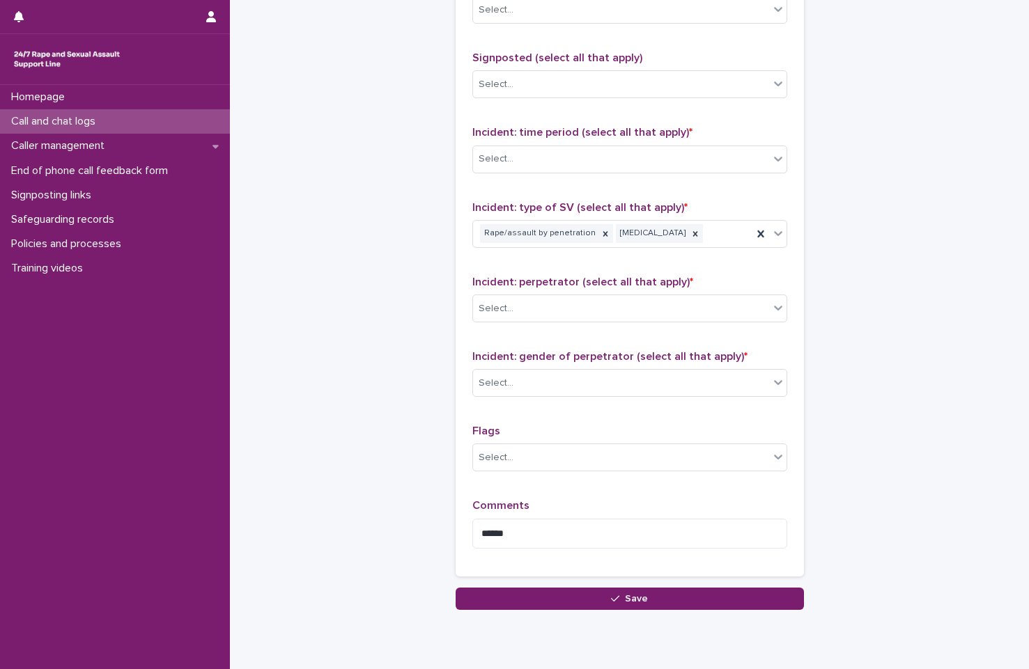
scroll to position [949, 0]
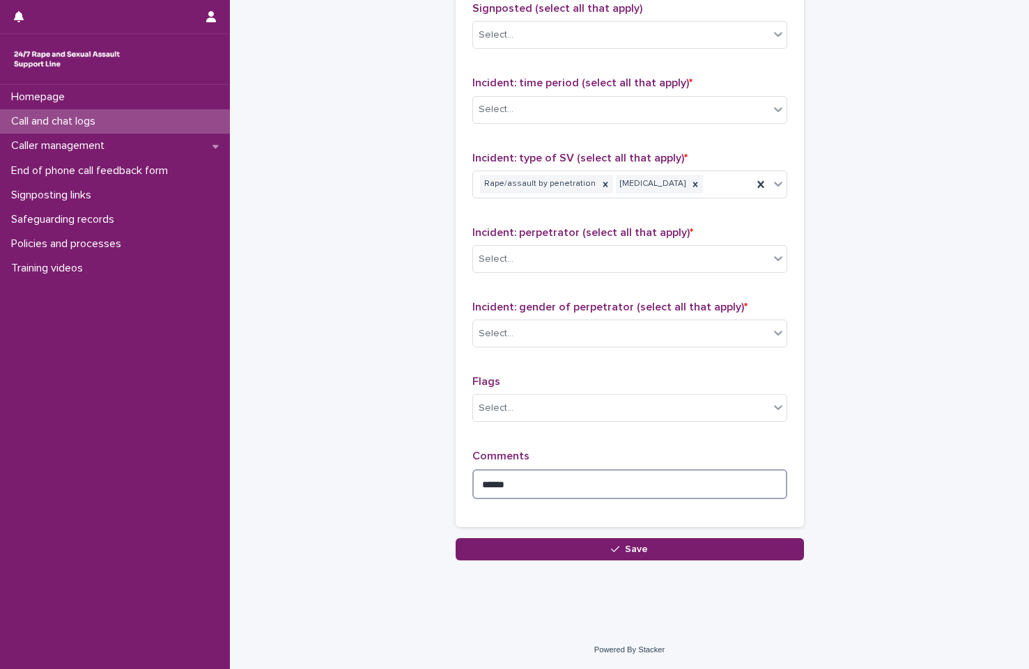
click at [545, 489] on textarea "*****" at bounding box center [629, 485] width 315 height 30
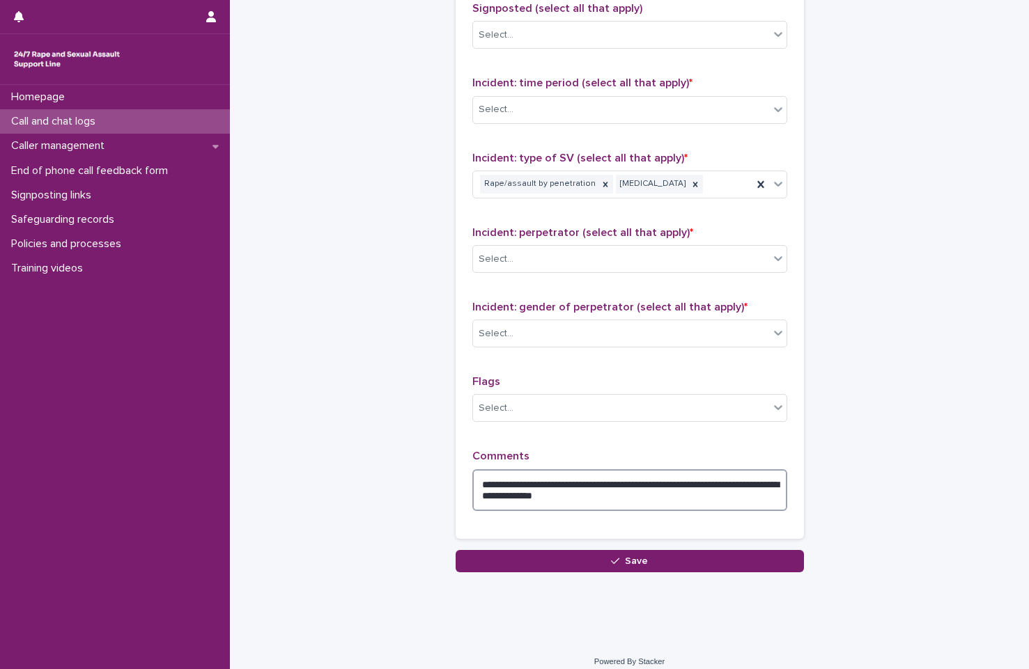
type textarea "**********"
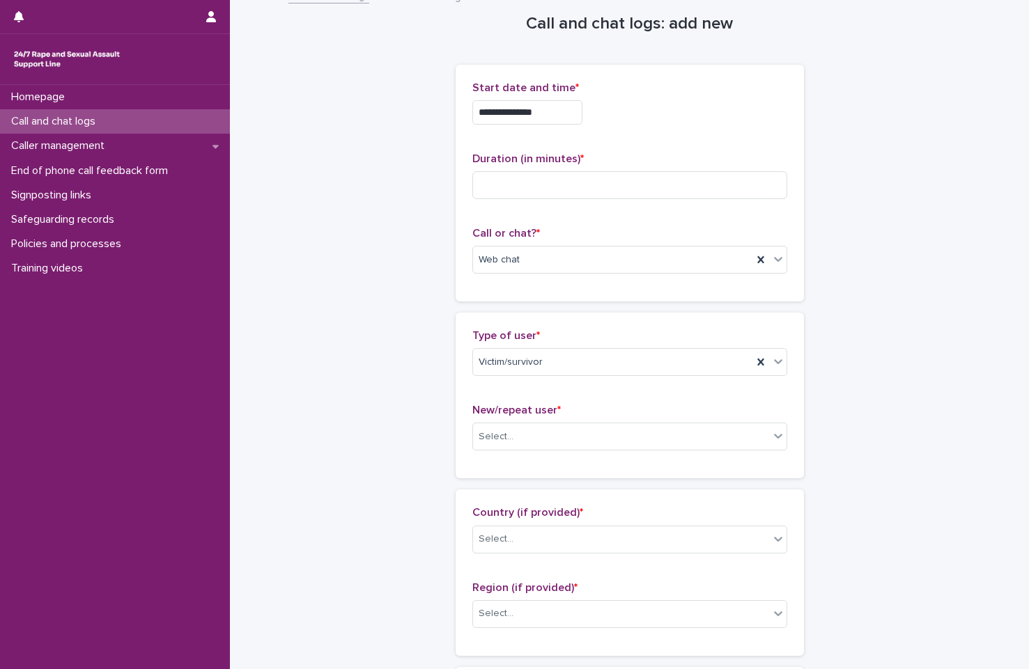
scroll to position [0, 0]
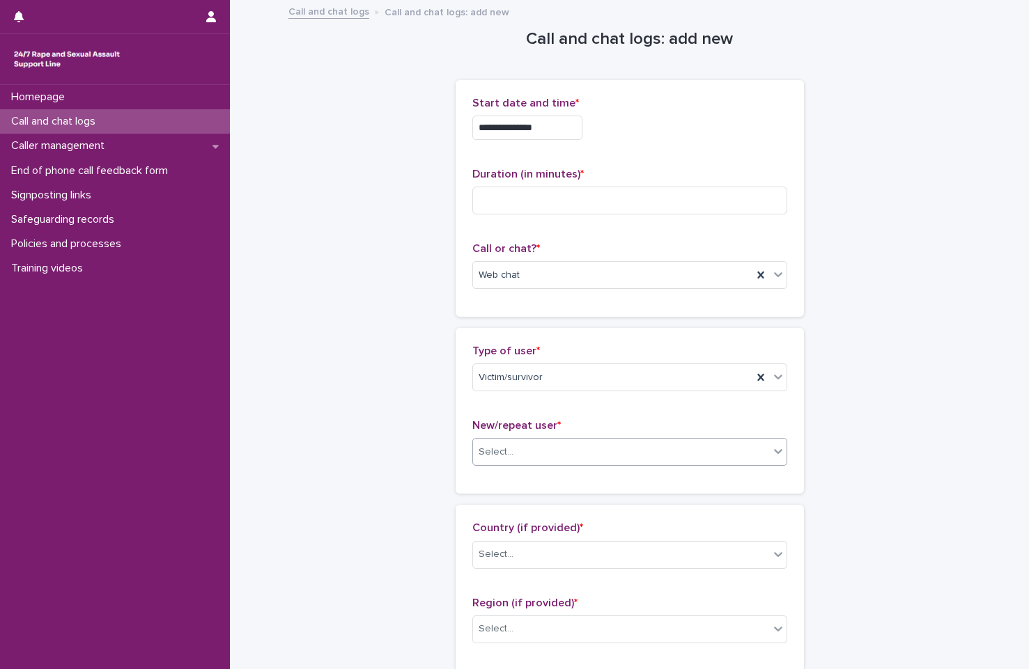
click at [621, 448] on div "Select..." at bounding box center [621, 452] width 296 height 23
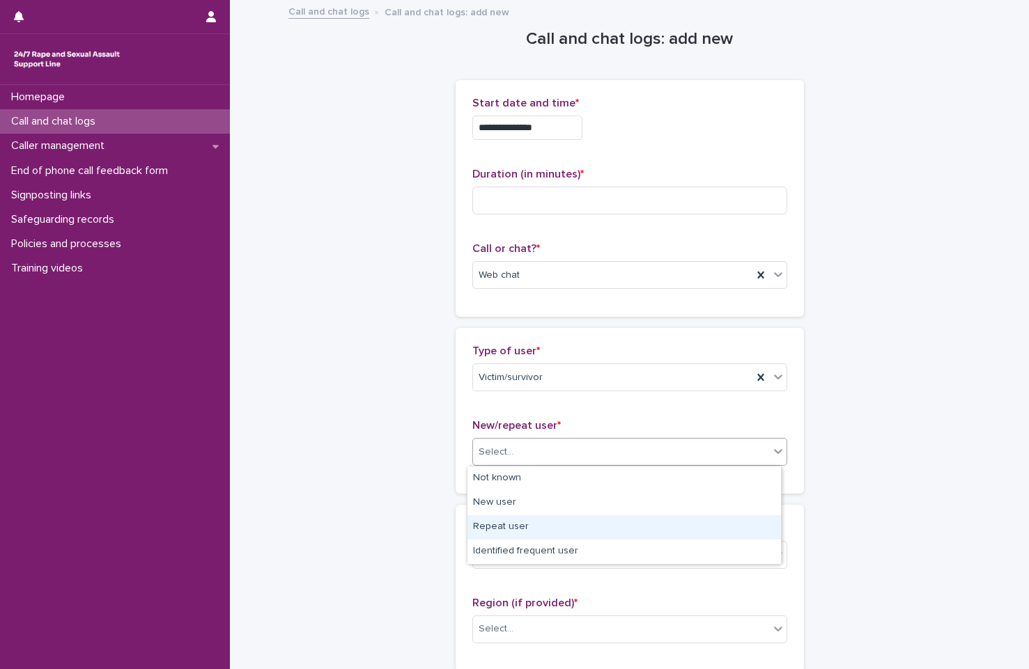
click at [569, 520] on div "Repeat user" at bounding box center [623, 527] width 313 height 24
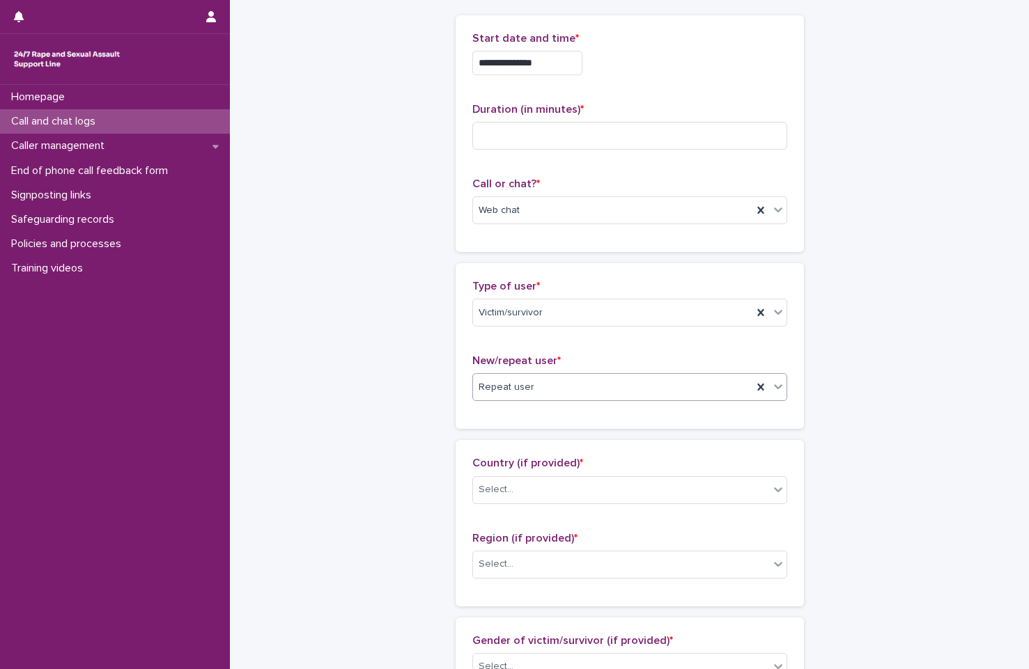
scroll to position [139, 0]
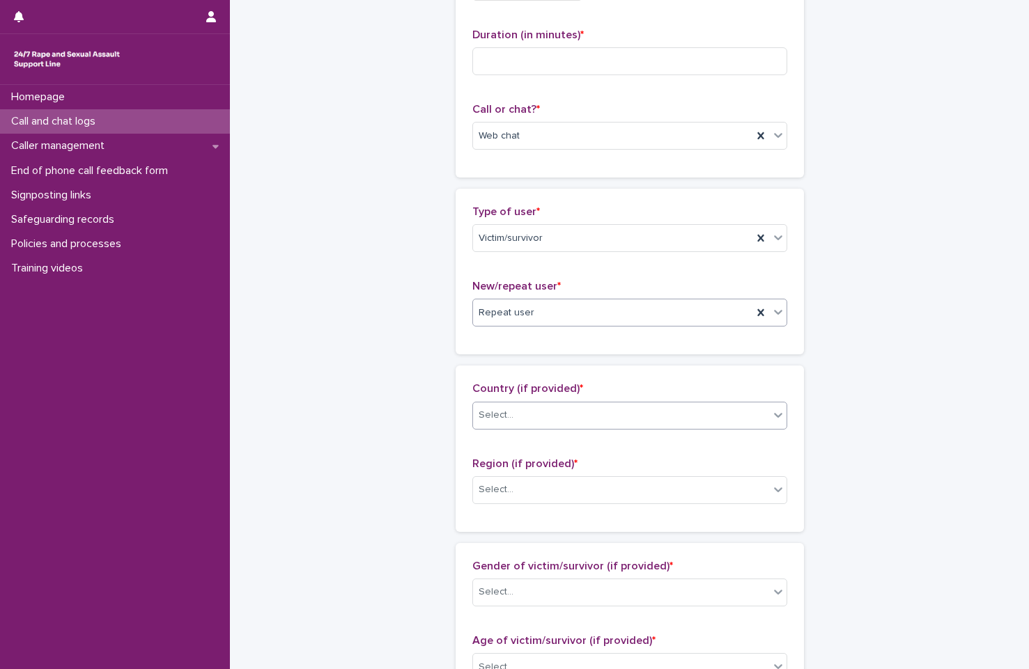
click at [559, 410] on div "Select..." at bounding box center [621, 415] width 296 height 23
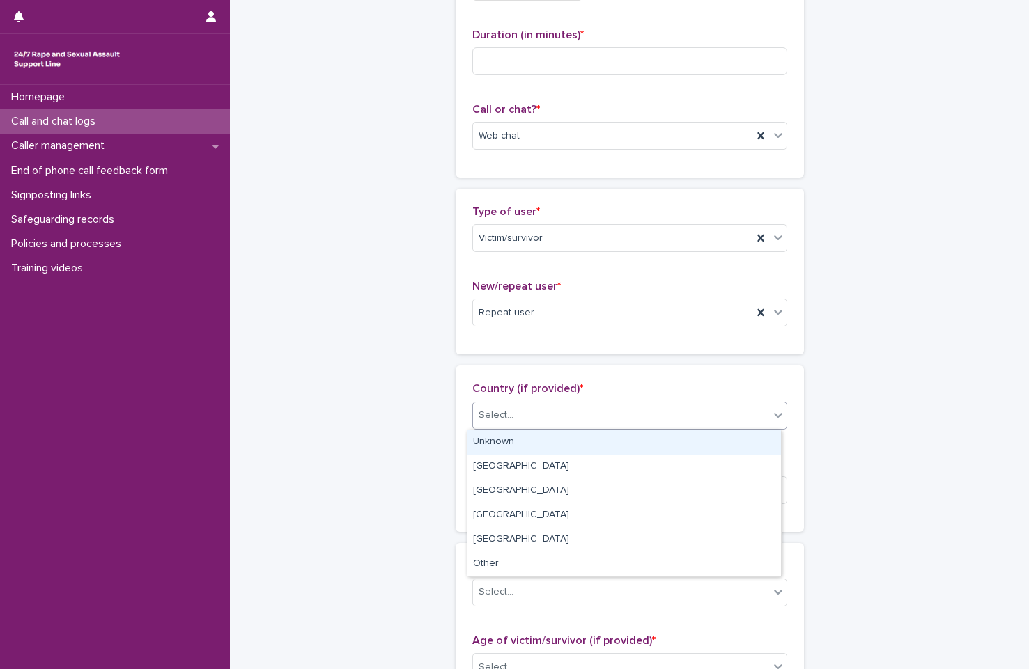
click at [557, 448] on div "Unknown" at bounding box center [623, 442] width 313 height 24
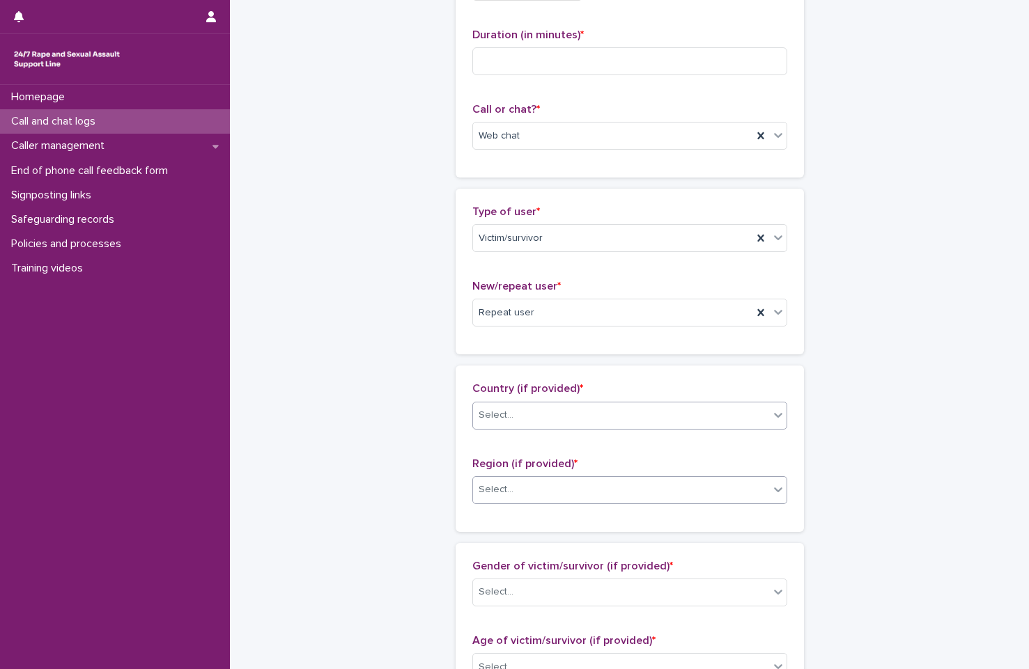
click at [554, 476] on div "Select..." at bounding box center [629, 490] width 315 height 28
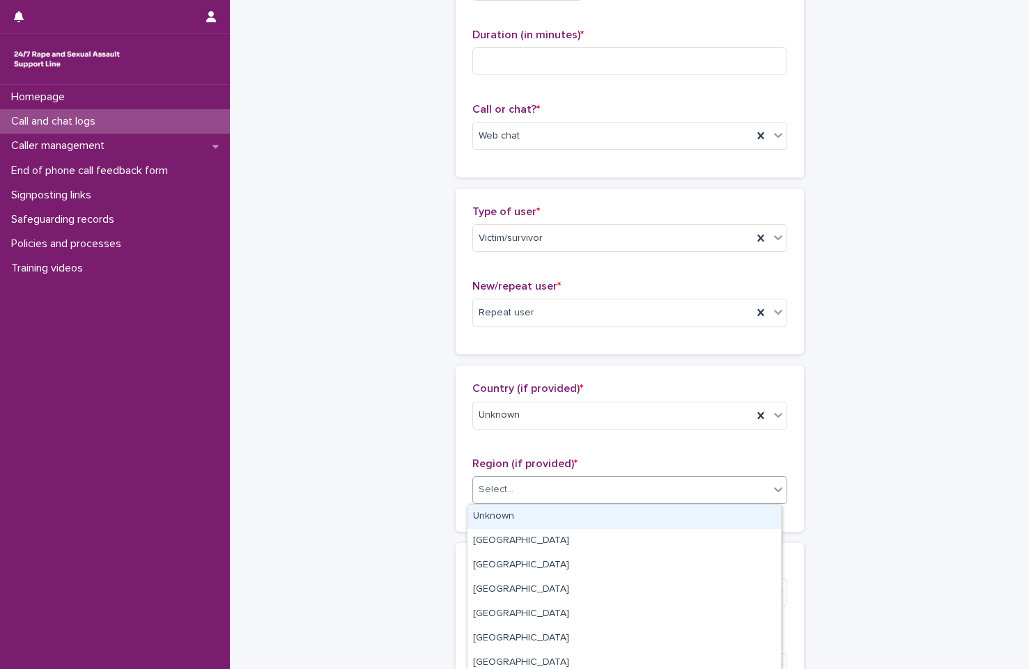
click at [556, 502] on div "Select..." at bounding box center [629, 490] width 315 height 28
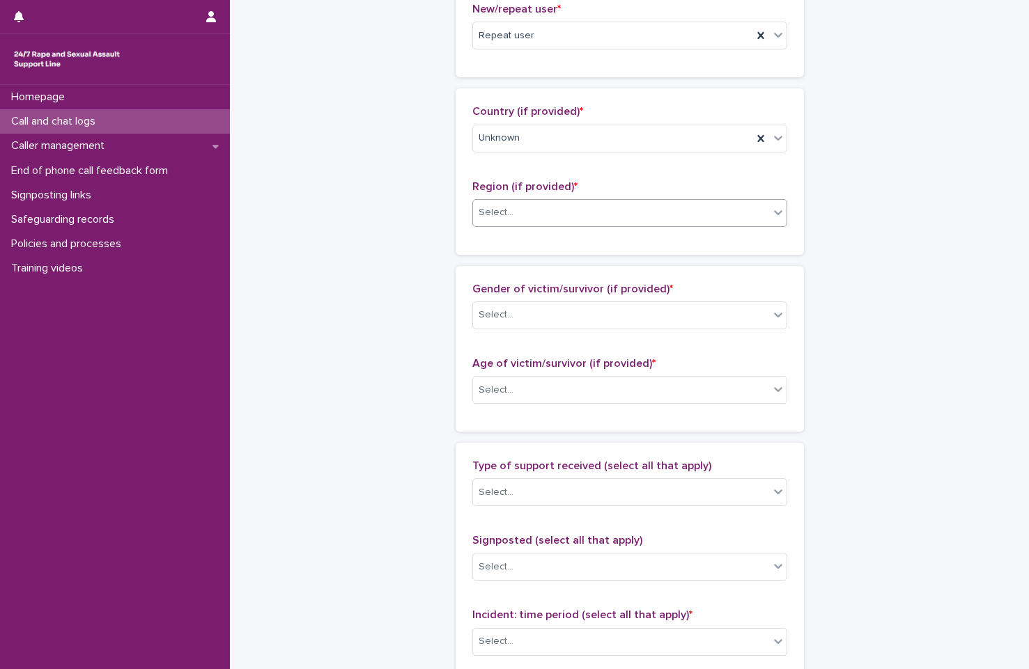
scroll to position [418, 0]
click at [567, 213] on div "Select..." at bounding box center [621, 211] width 296 height 23
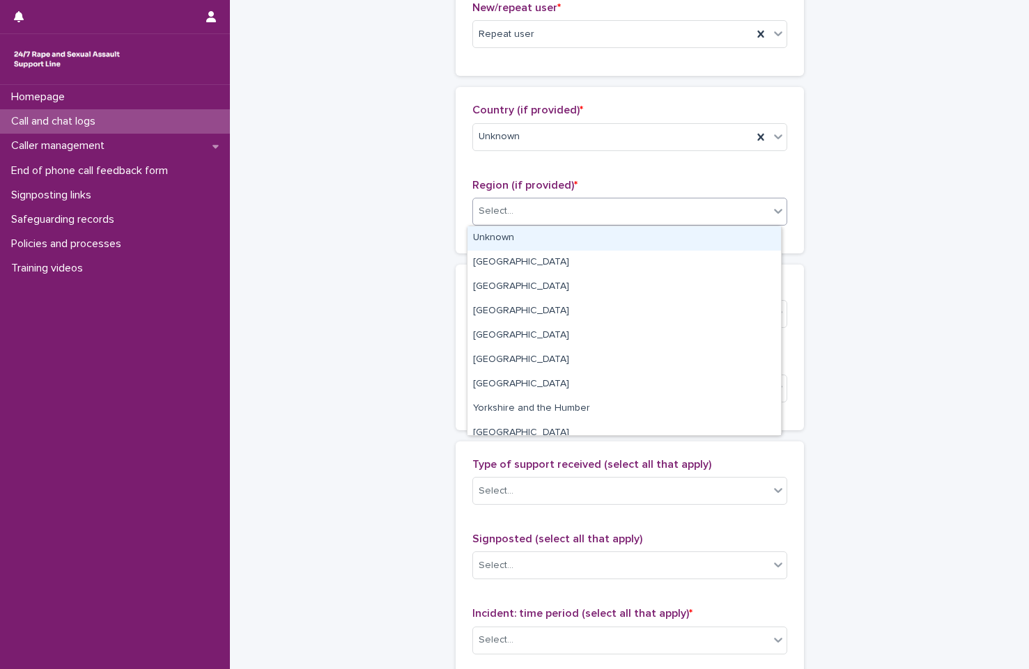
click at [575, 245] on div "Unknown" at bounding box center [623, 238] width 313 height 24
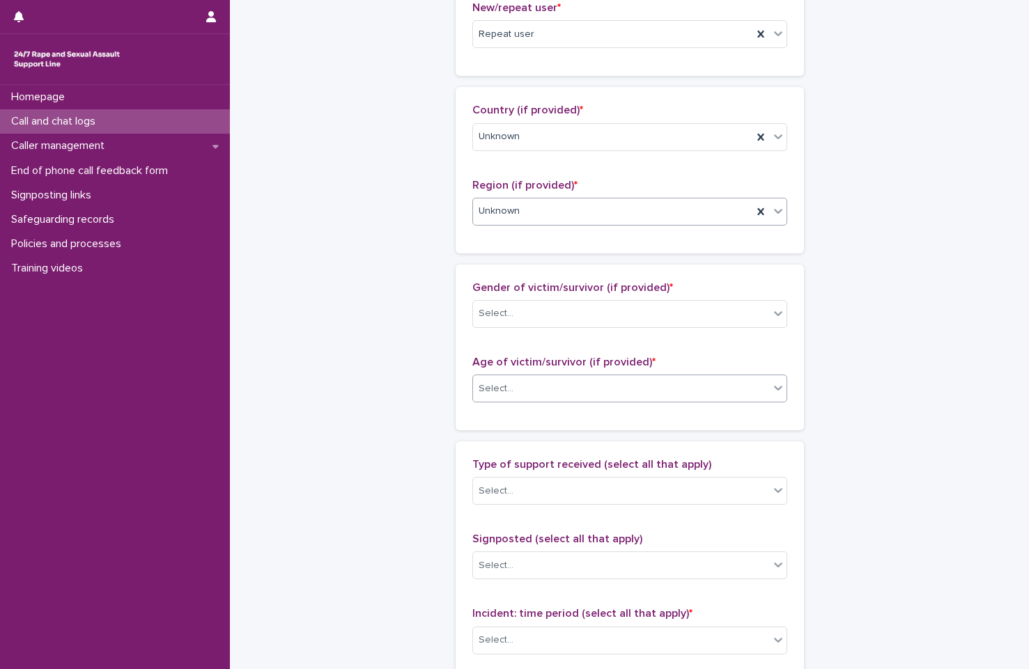
click at [559, 382] on div "Select..." at bounding box center [621, 389] width 296 height 23
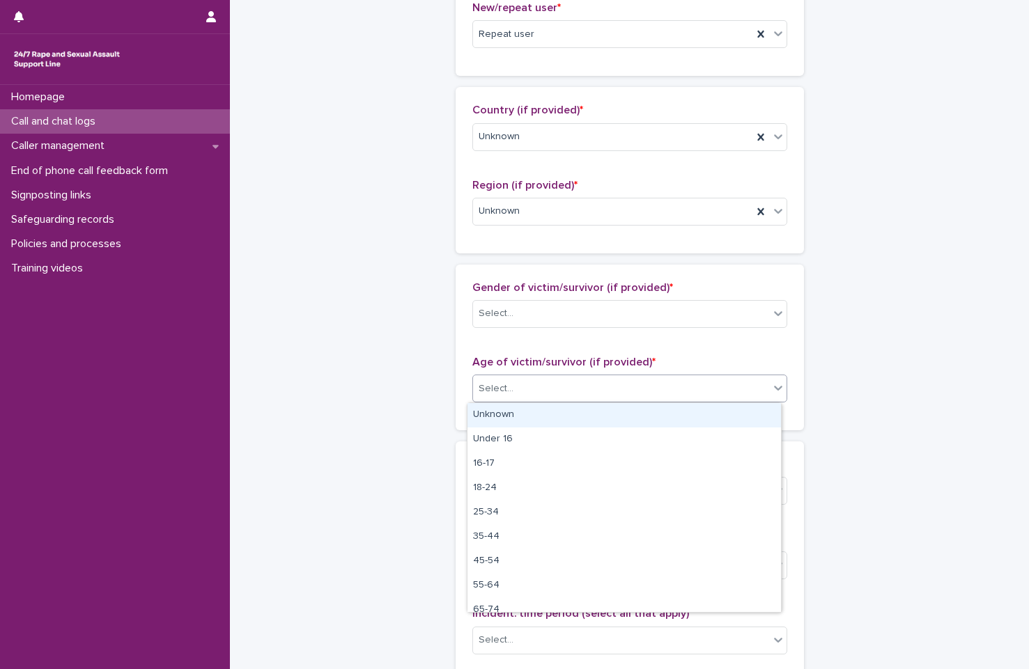
click at [554, 415] on div "Unknown" at bounding box center [623, 415] width 313 height 24
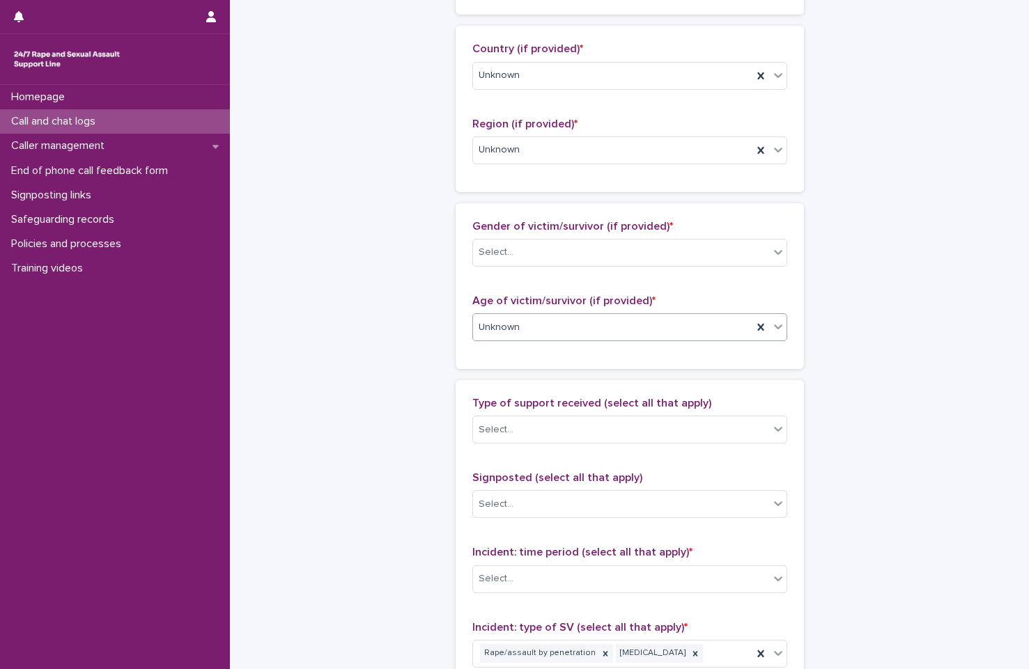
scroll to position [557, 0]
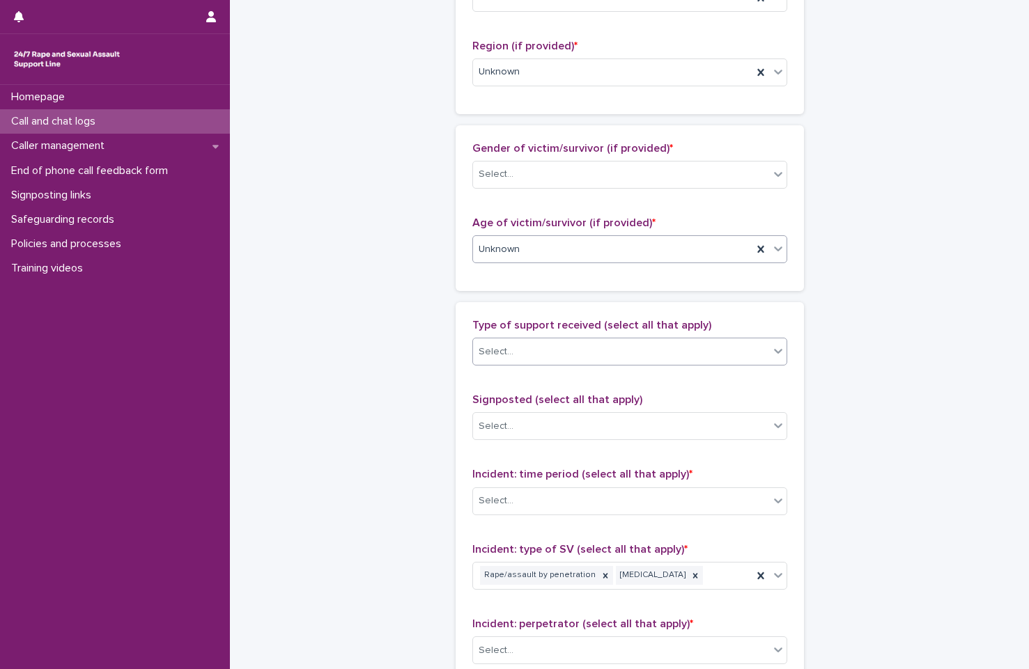
click at [582, 351] on div "Select..." at bounding box center [621, 352] width 296 height 23
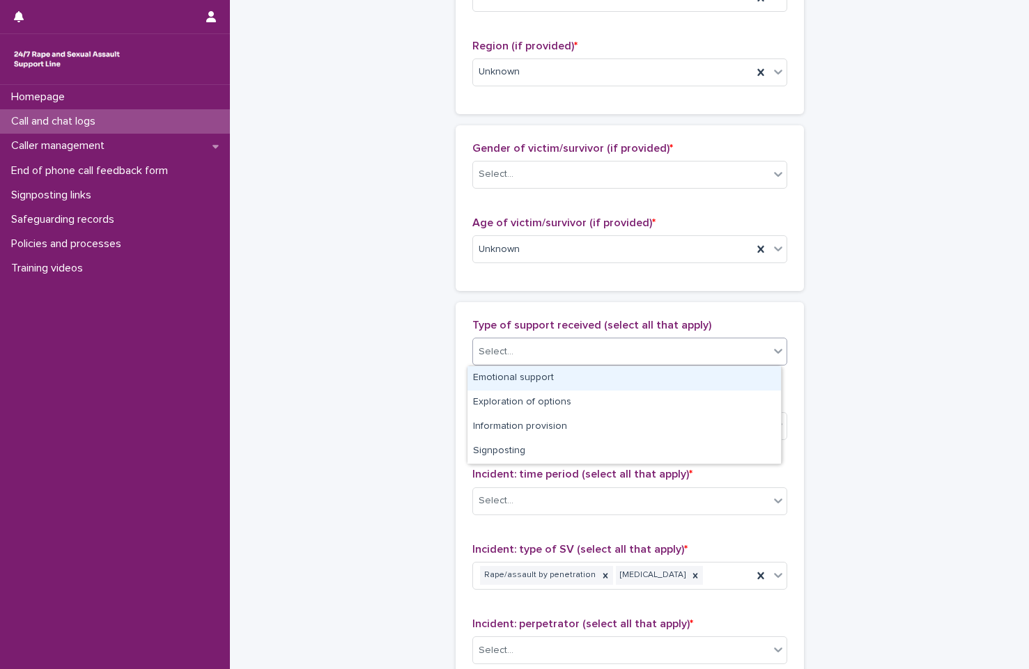
drag, startPoint x: 534, startPoint y: 451, endPoint x: 579, endPoint y: 383, distance: 81.5
click at [579, 383] on div "Emotional support" at bounding box center [623, 378] width 313 height 24
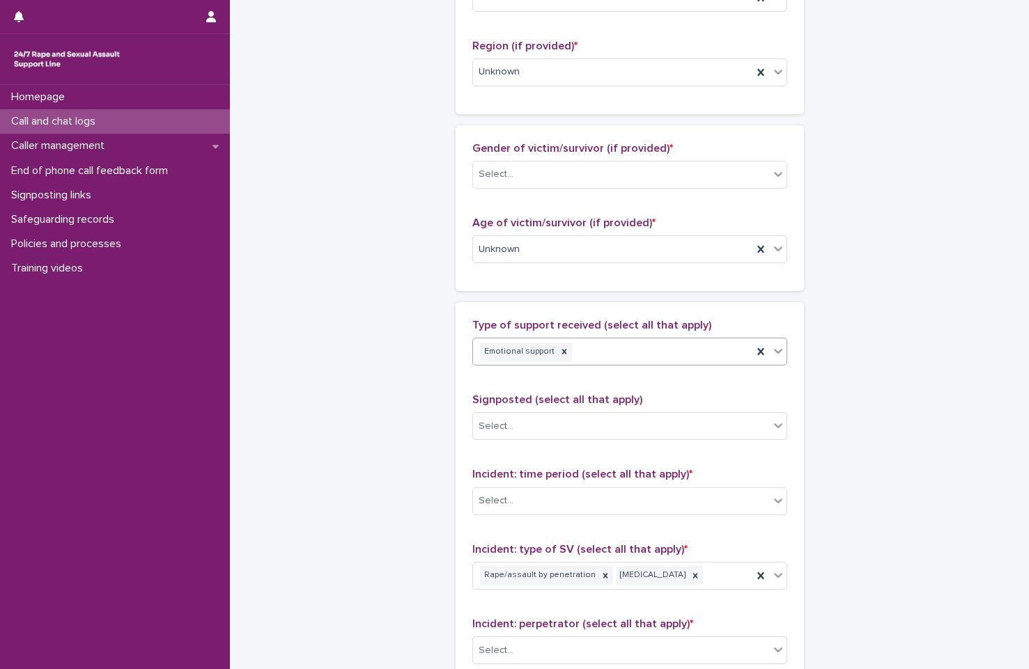
click at [613, 346] on div "Emotional support" at bounding box center [612, 352] width 279 height 24
click at [681, 311] on div "**********" at bounding box center [630, 616] width 348 height 628
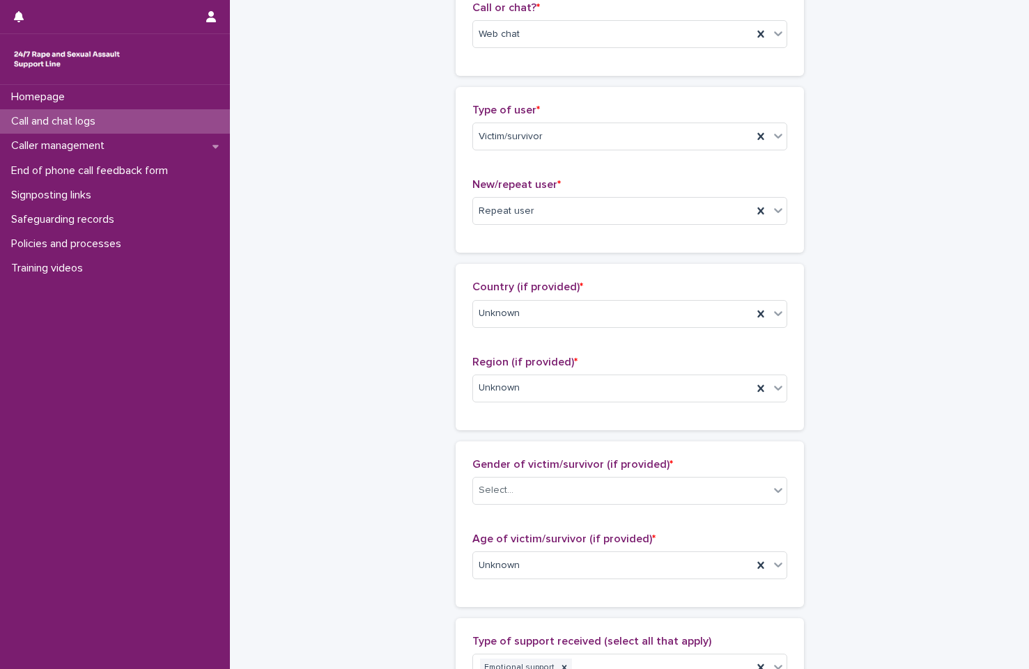
scroll to position [0, 0]
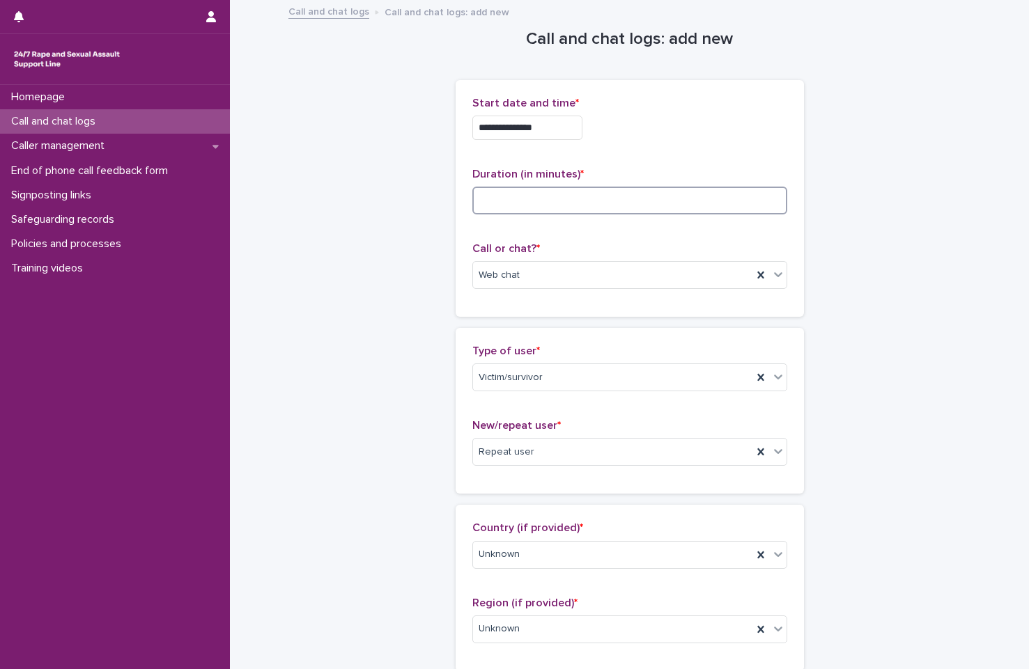
click at [564, 199] on input at bounding box center [629, 201] width 315 height 28
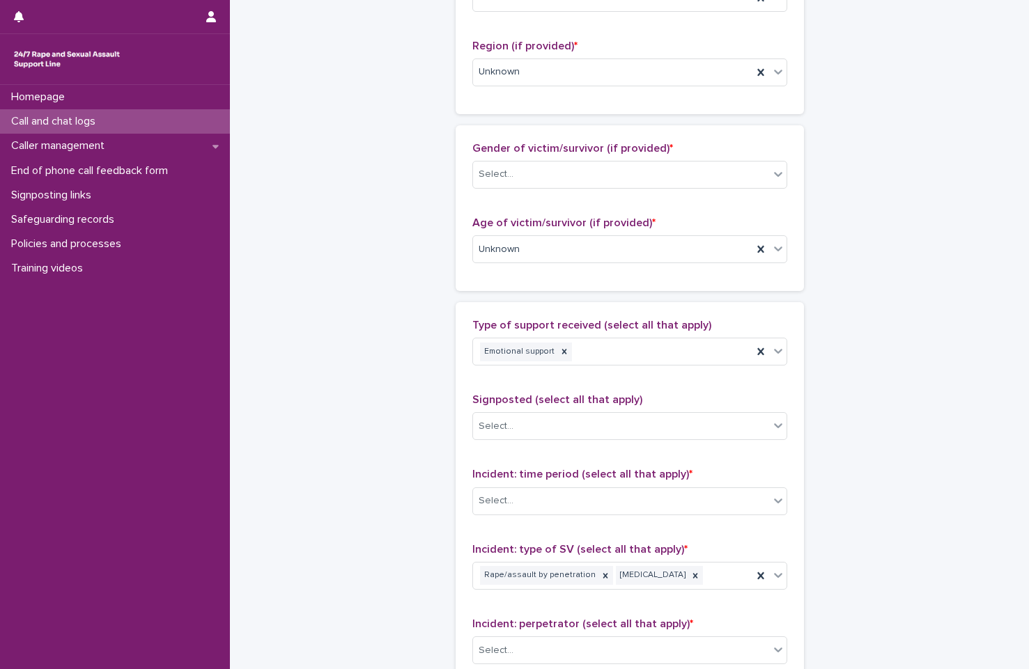
scroll to position [961, 0]
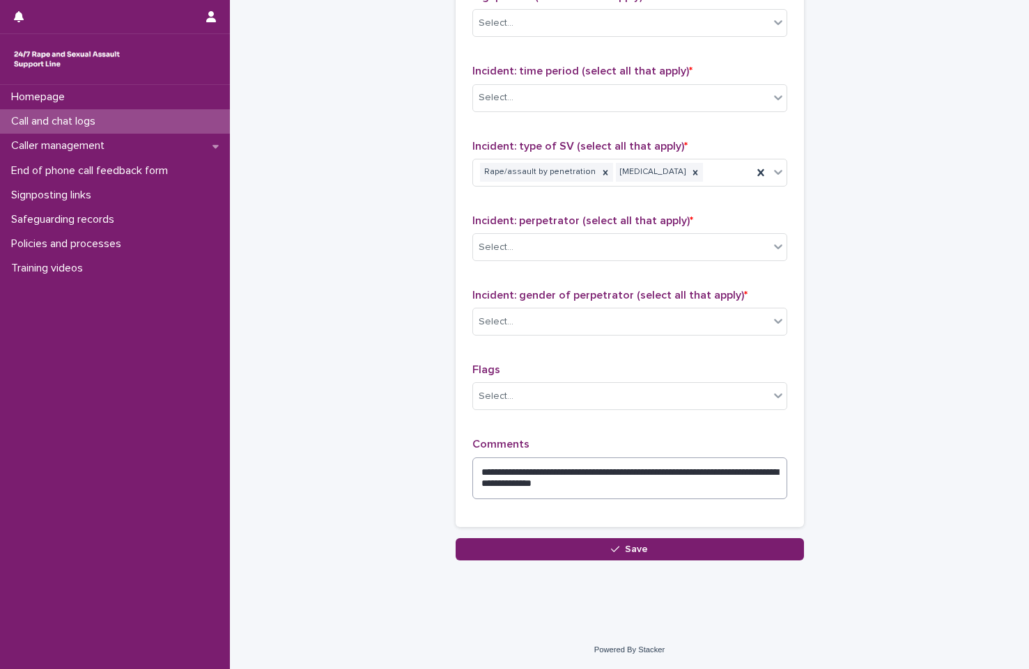
type input "**"
drag, startPoint x: 740, startPoint y: 477, endPoint x: 715, endPoint y: 481, distance: 24.7
click at [715, 481] on textarea "**********" at bounding box center [629, 479] width 315 height 42
click at [717, 480] on textarea "**********" at bounding box center [629, 479] width 315 height 42
click at [651, 470] on textarea "**********" at bounding box center [629, 479] width 315 height 42
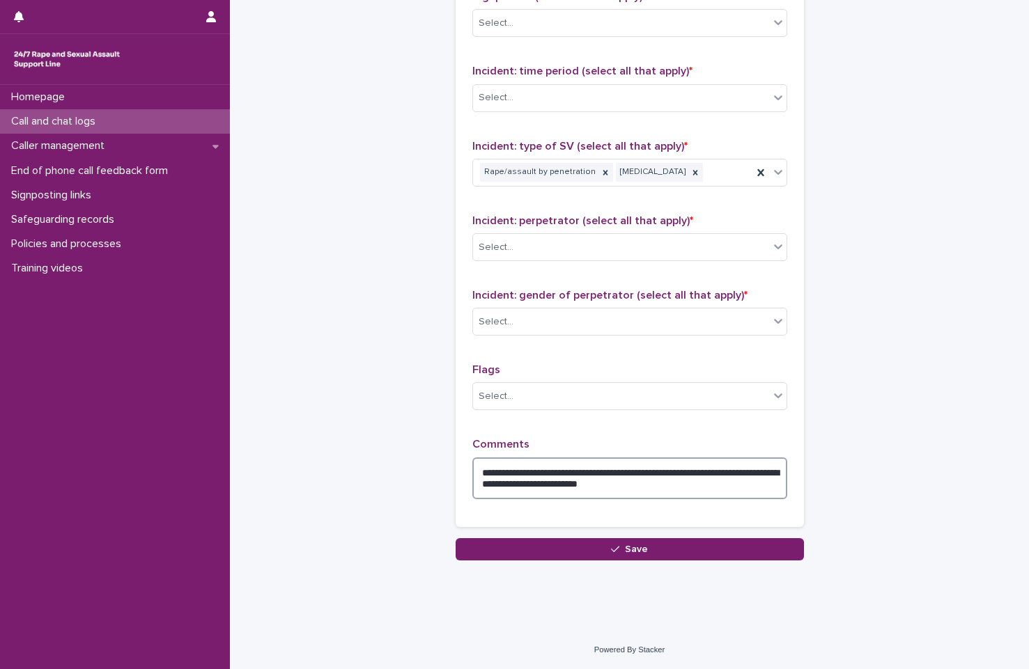
click at [674, 488] on textarea "**********" at bounding box center [629, 479] width 315 height 42
type textarea "**********"
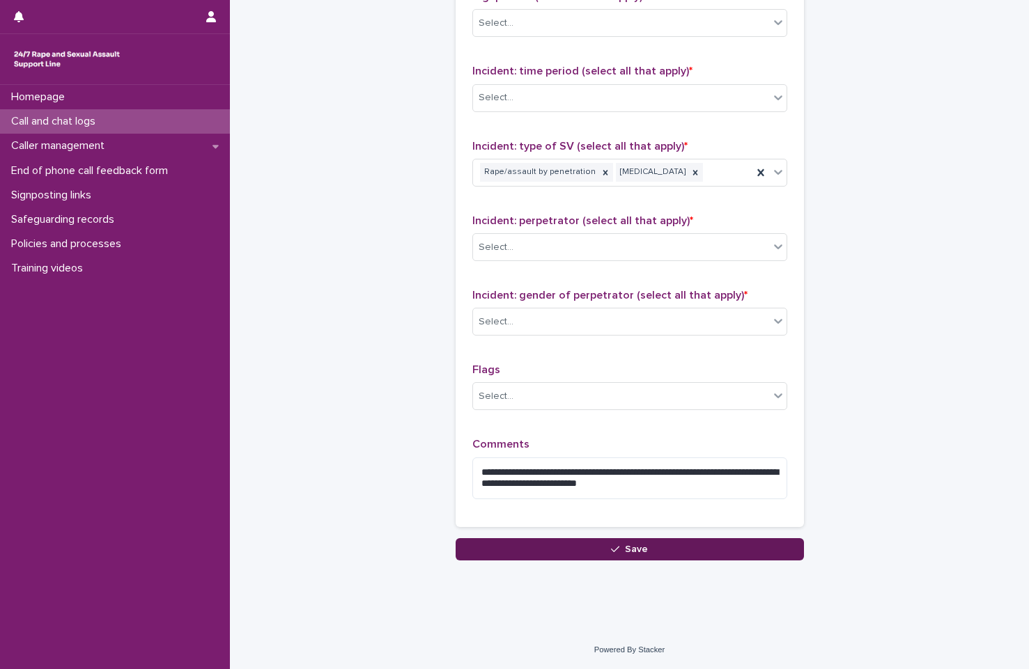
click at [678, 548] on button "Save" at bounding box center [630, 549] width 348 height 22
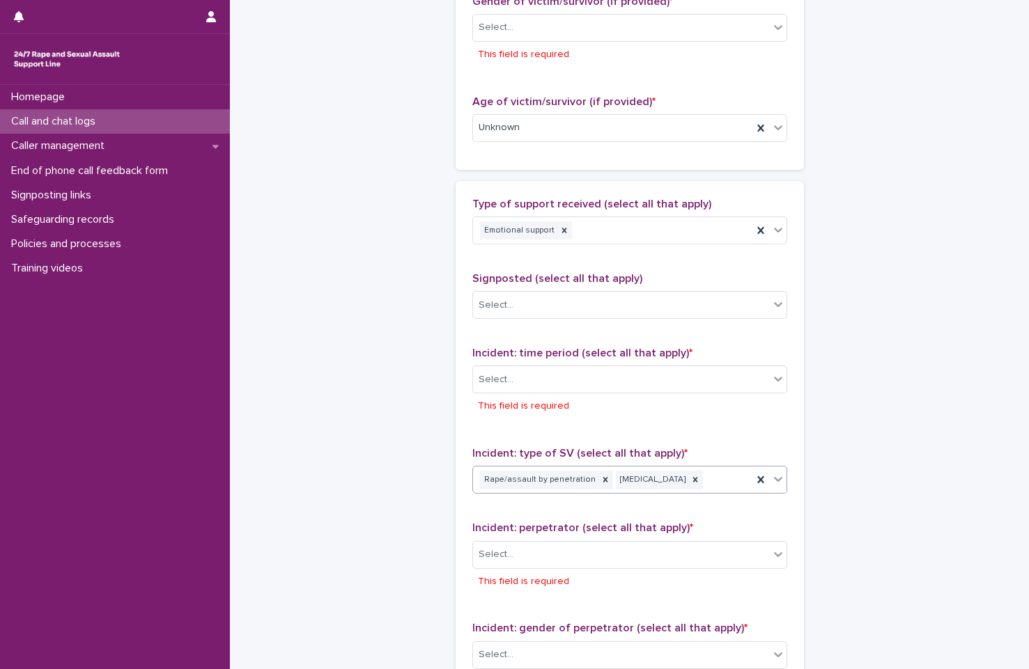
scroll to position [709, 0]
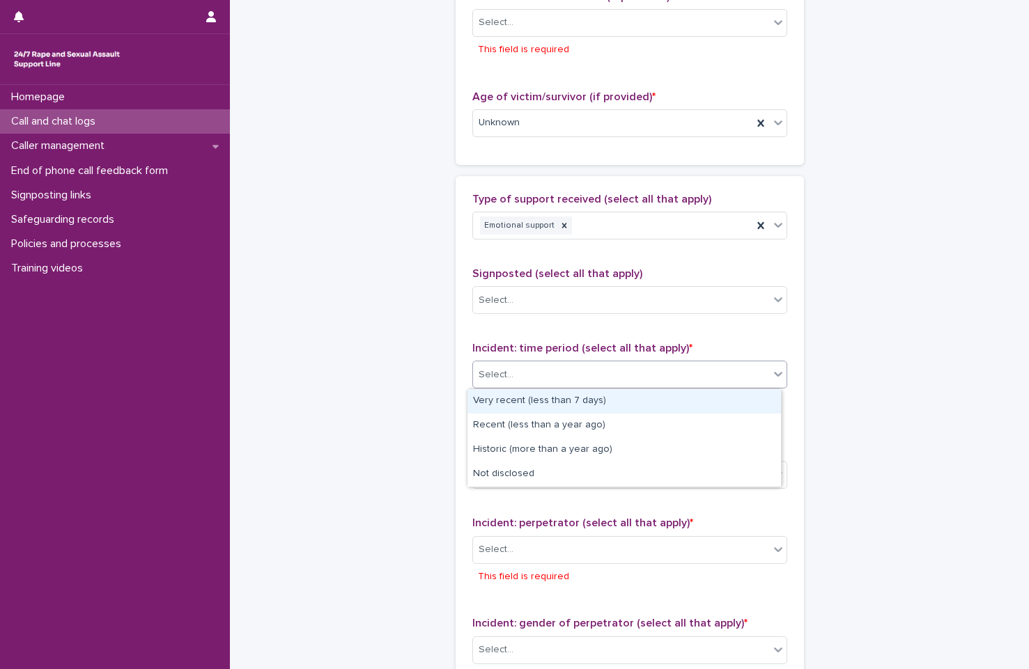
click at [617, 386] on div "Select..." at bounding box center [621, 375] width 296 height 23
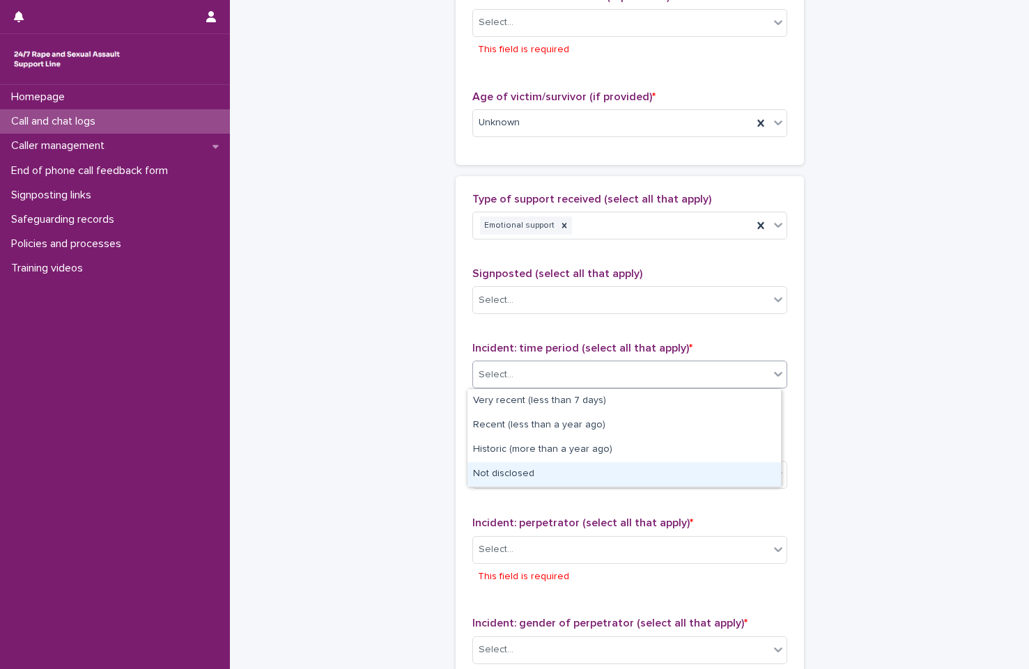
click at [607, 487] on div "Very recent (less than 7 days) Recent (less than a year ago) Historic (more tha…" at bounding box center [624, 438] width 315 height 99
click at [610, 472] on div "Not disclosed" at bounding box center [623, 475] width 313 height 24
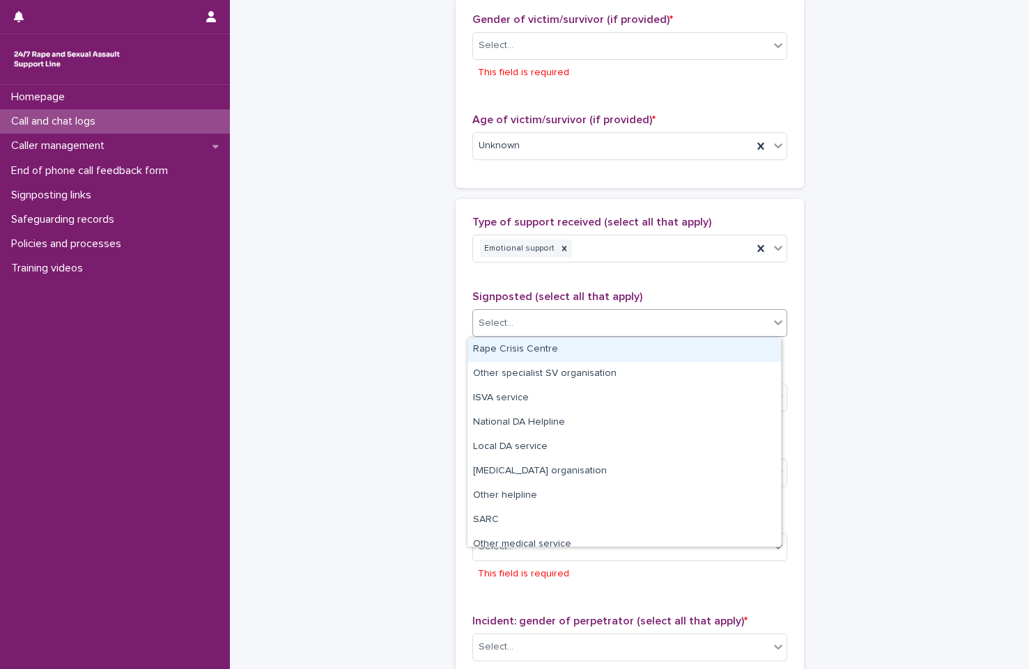
scroll to position [686, 0]
click at [623, 332] on div "Select..." at bounding box center [621, 323] width 296 height 23
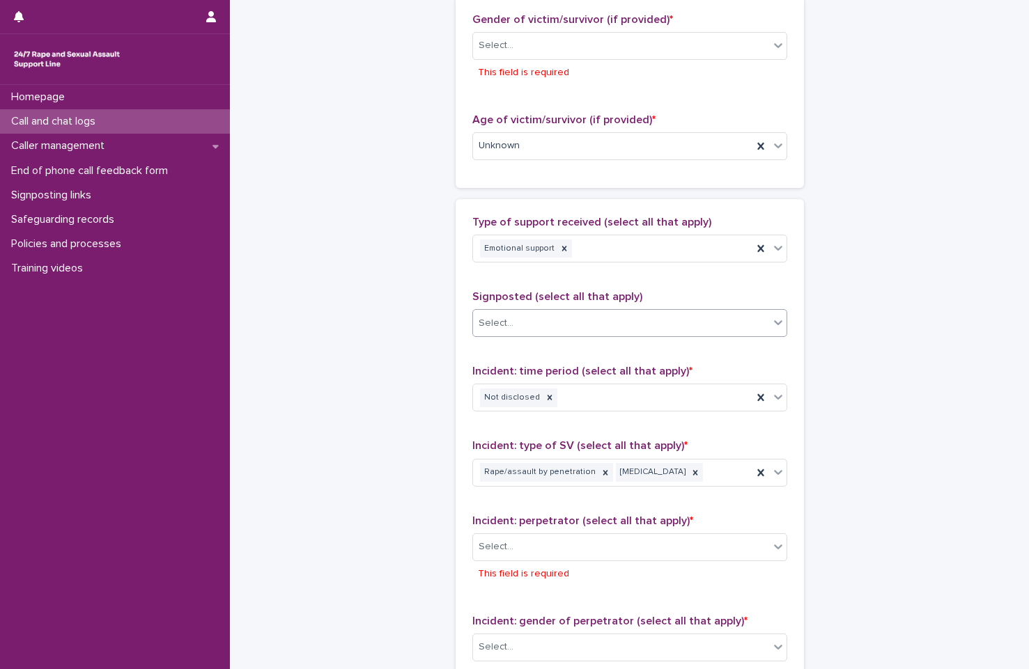
click at [669, 335] on div "Select..." at bounding box center [629, 323] width 315 height 28
click at [593, 559] on div "Select..." at bounding box center [621, 547] width 296 height 23
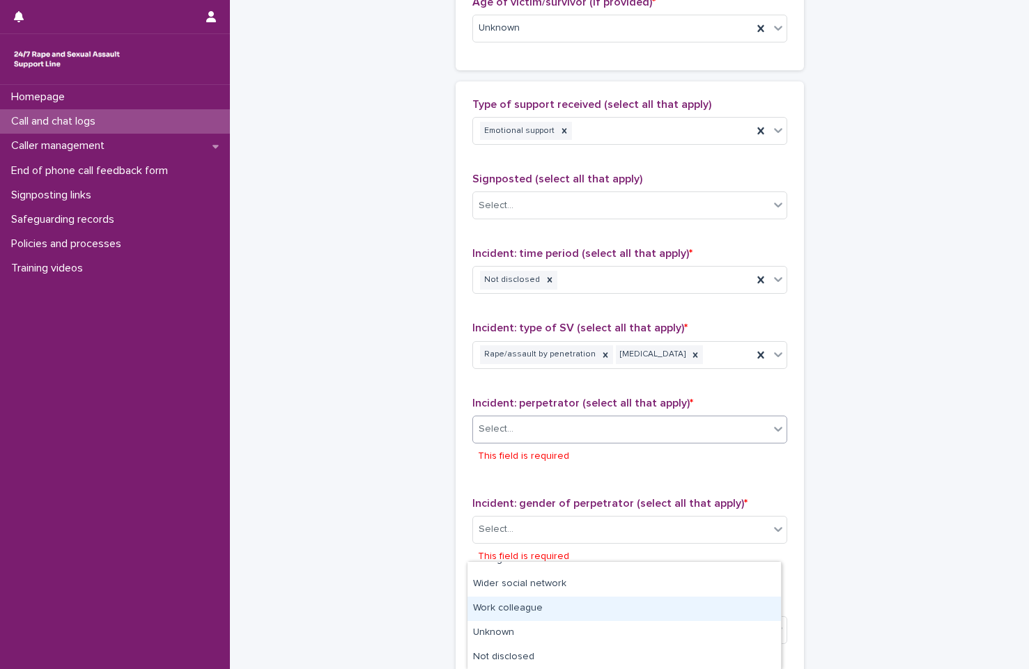
scroll to position [895, 0]
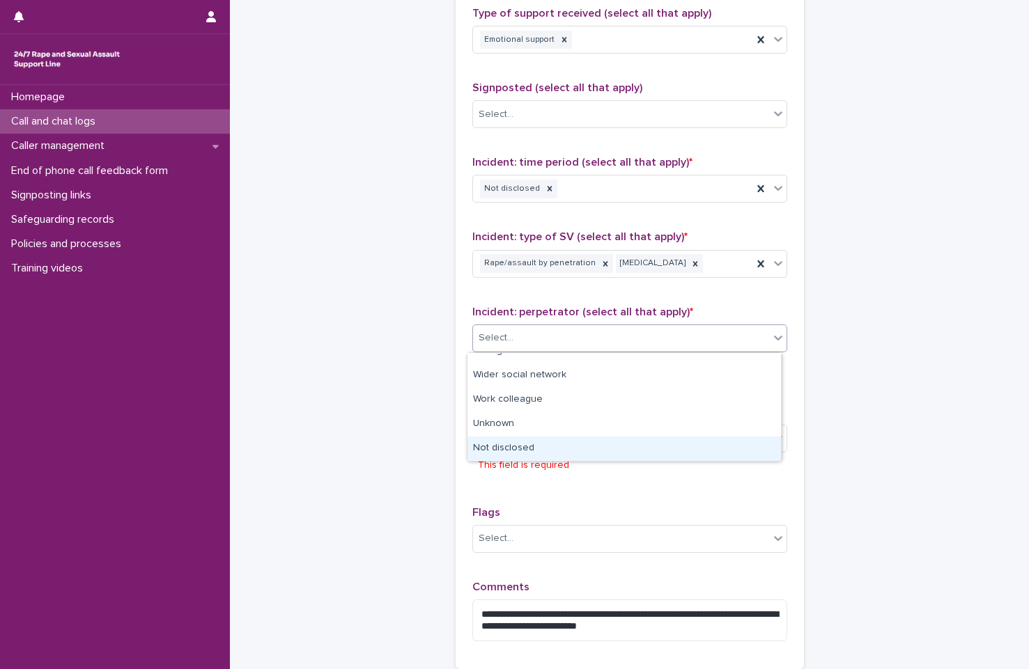
click at [587, 447] on div "Not disclosed" at bounding box center [623, 449] width 313 height 24
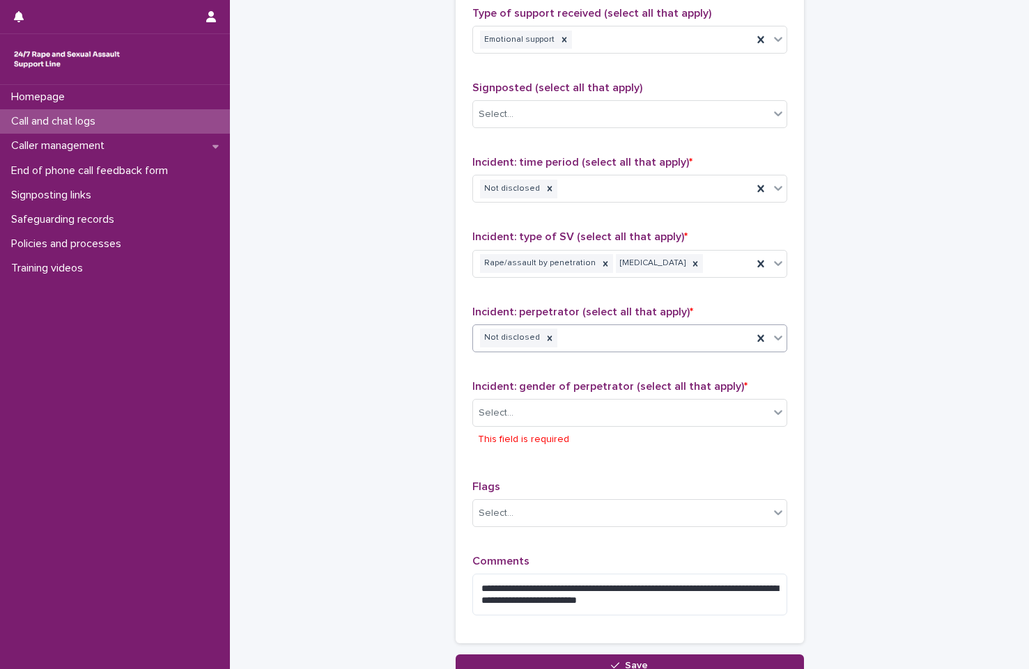
scroll to position [1012, 0]
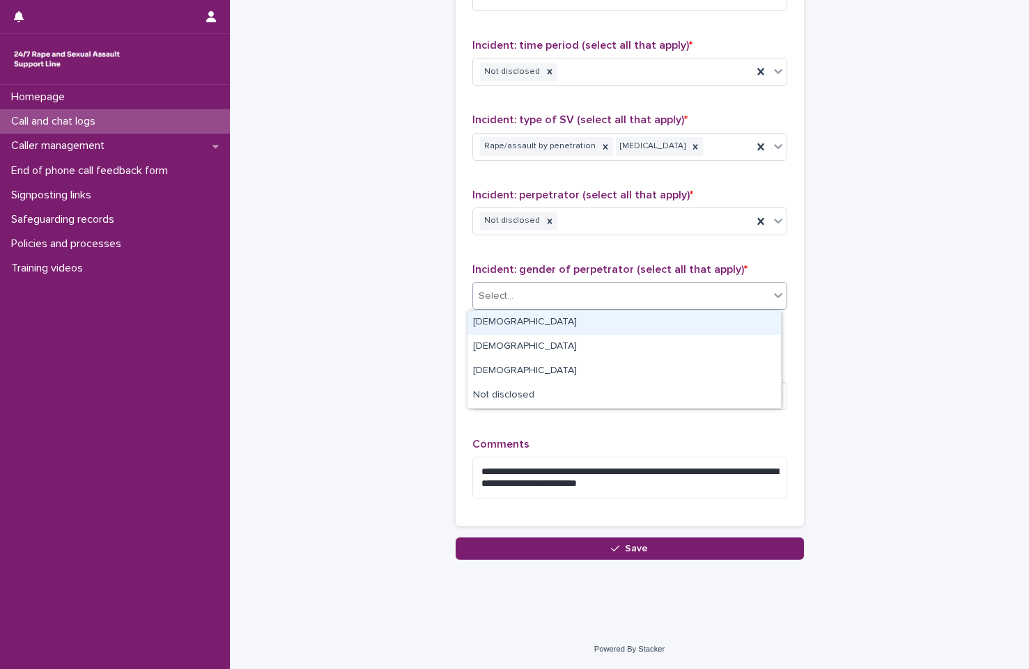
click at [583, 288] on div "Select..." at bounding box center [621, 296] width 296 height 23
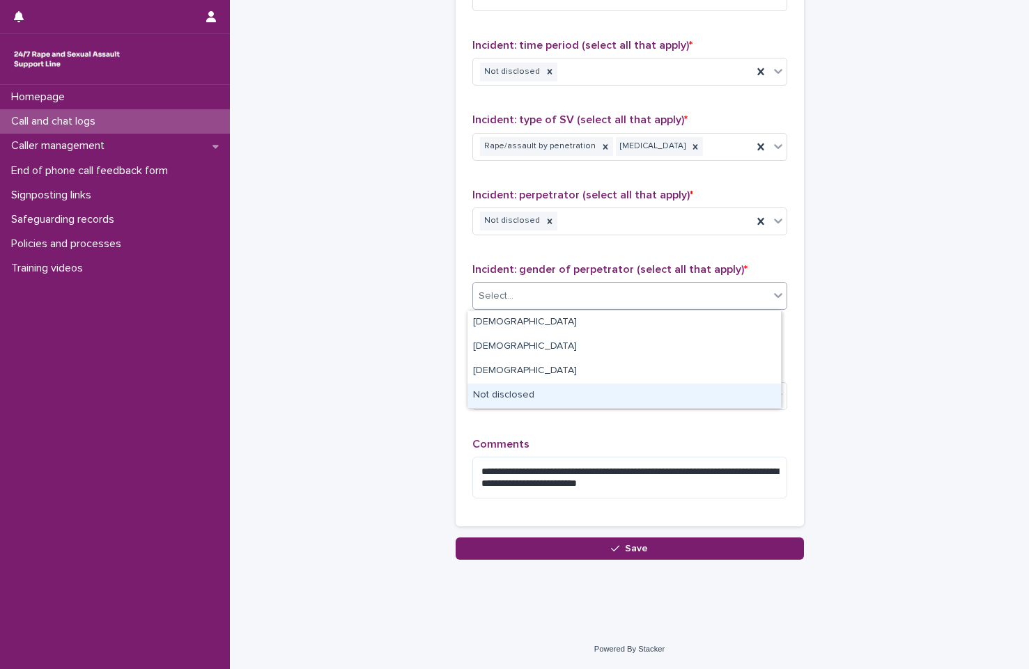
click at [585, 394] on div "Not disclosed" at bounding box center [623, 396] width 313 height 24
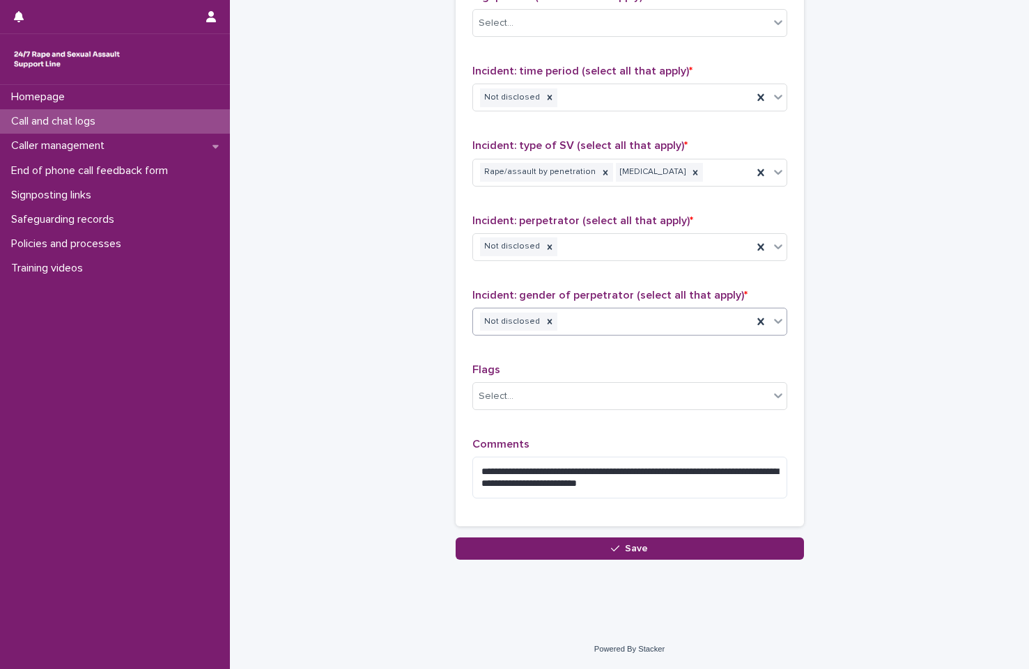
scroll to position [986, 0]
click at [533, 311] on div "Not disclosed" at bounding box center [612, 322] width 279 height 24
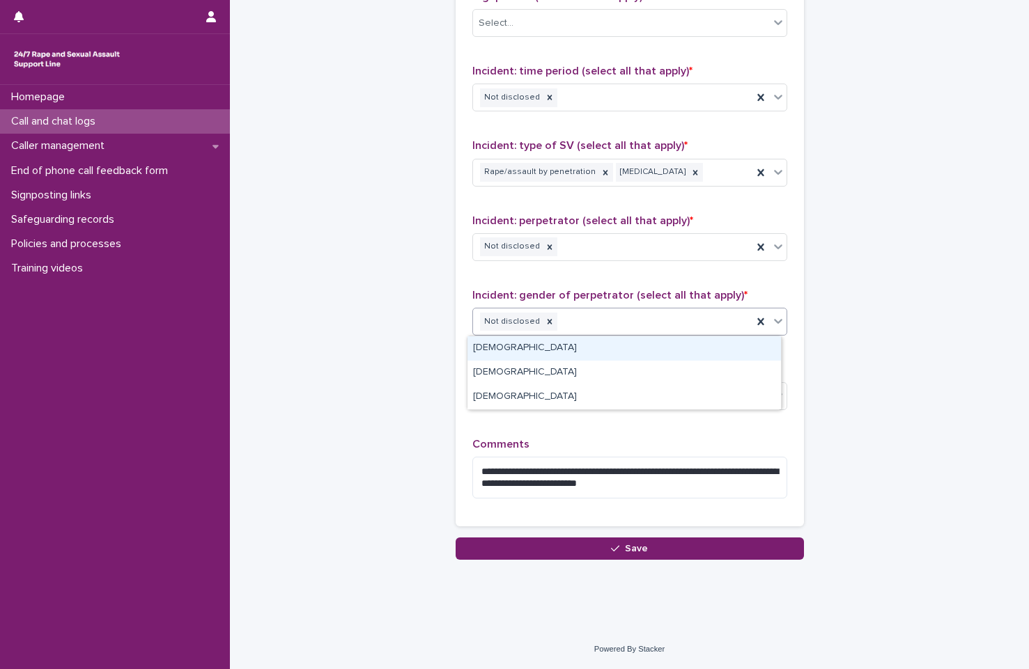
click at [541, 349] on div "Male" at bounding box center [623, 348] width 313 height 24
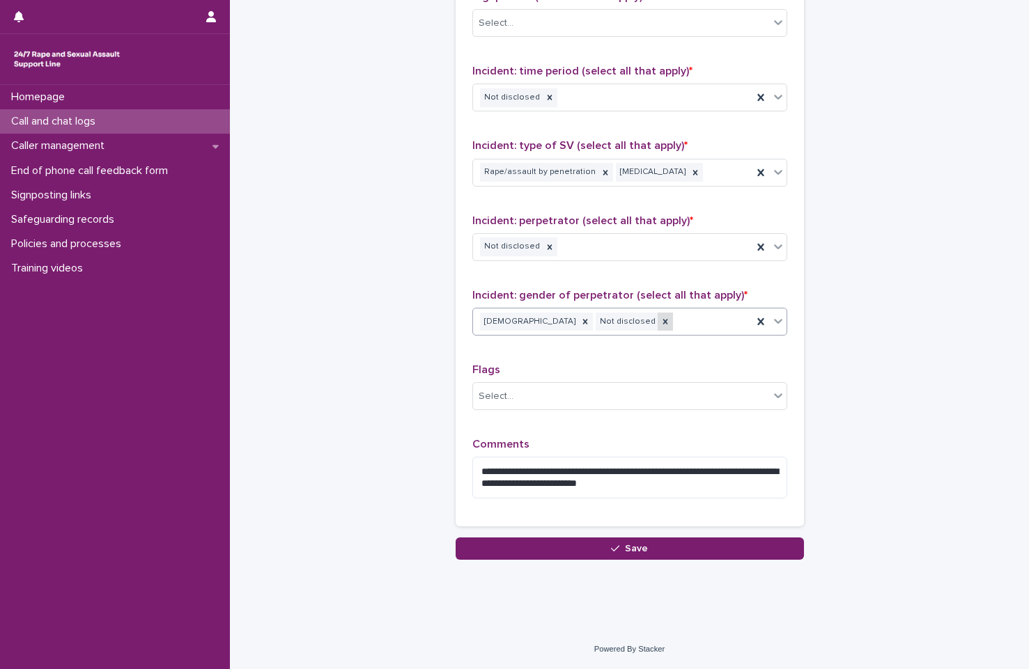
click at [658, 325] on div at bounding box center [665, 322] width 15 height 19
click at [593, 553] on button "Save" at bounding box center [630, 549] width 348 height 22
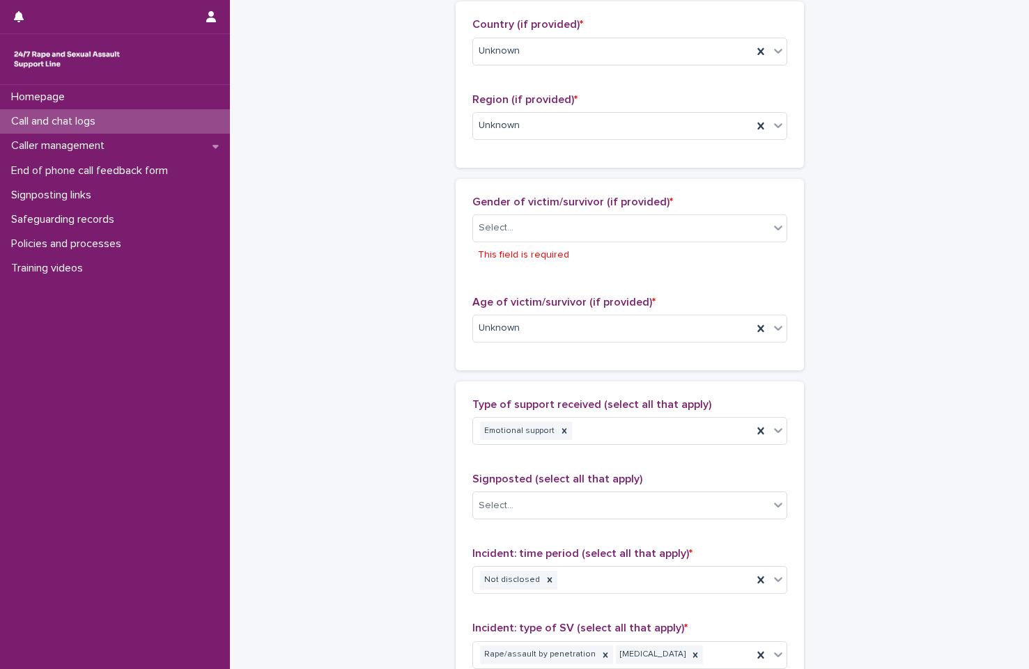
scroll to position [500, 0]
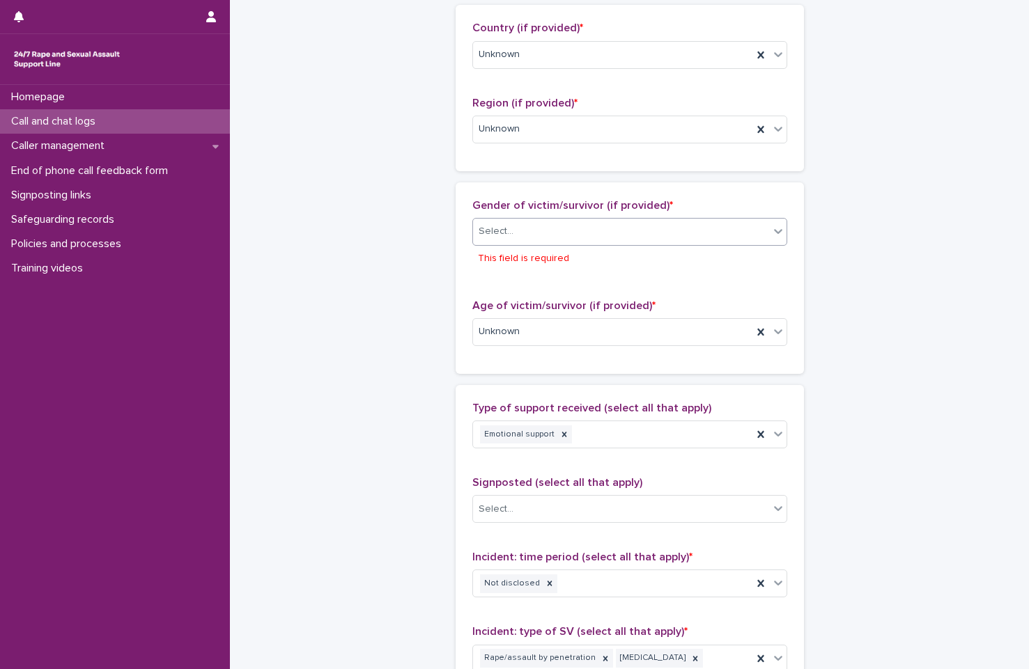
click at [538, 231] on div "Select..." at bounding box center [621, 231] width 296 height 23
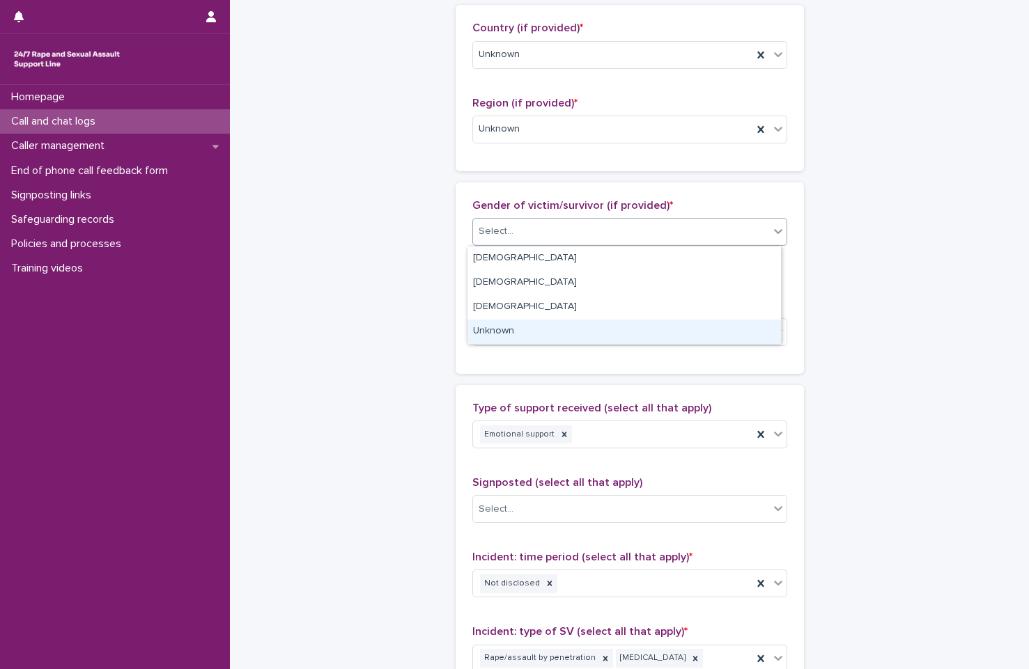
click at [539, 322] on div "Unknown" at bounding box center [623, 332] width 313 height 24
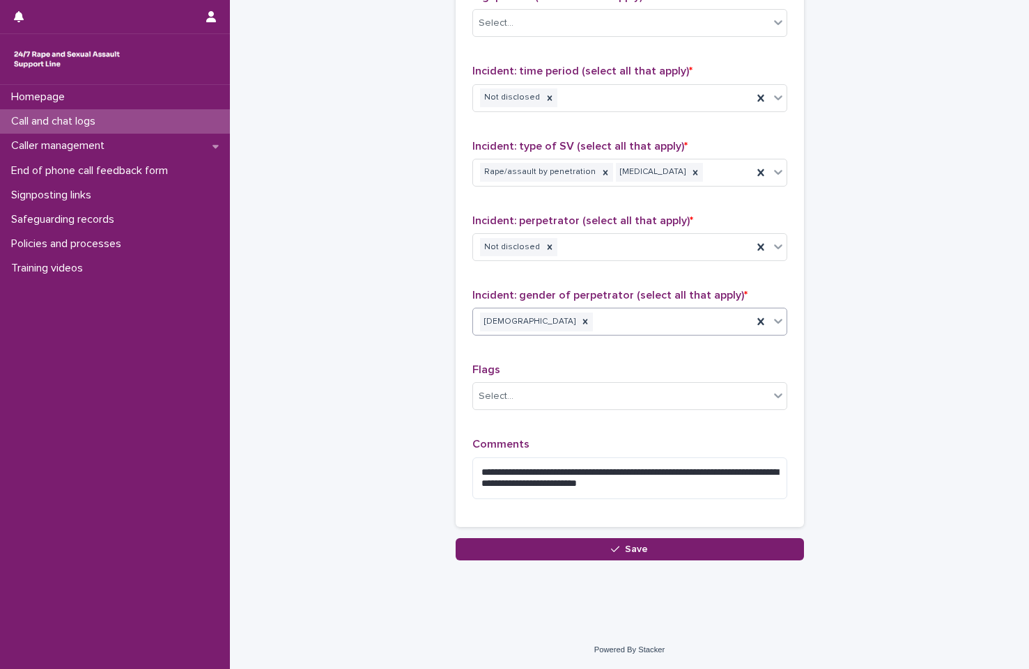
scroll to position [961, 0]
click at [603, 532] on div "**********" at bounding box center [630, 218] width 348 height 639
click at [595, 543] on button "Save" at bounding box center [630, 549] width 348 height 22
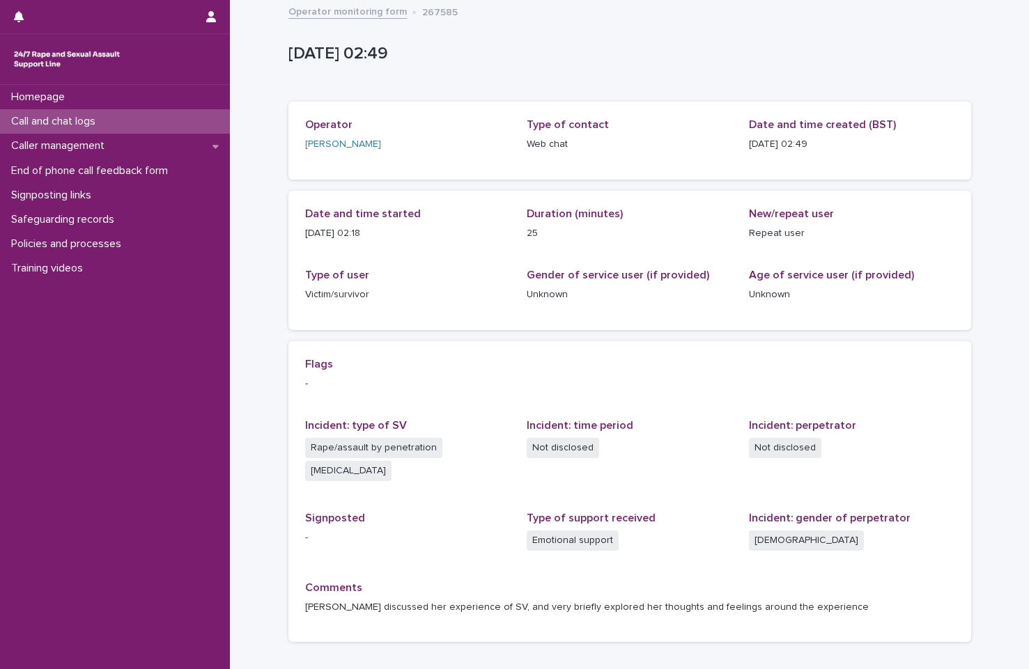
click at [356, 7] on link "Operator monitoring form" at bounding box center [347, 11] width 118 height 16
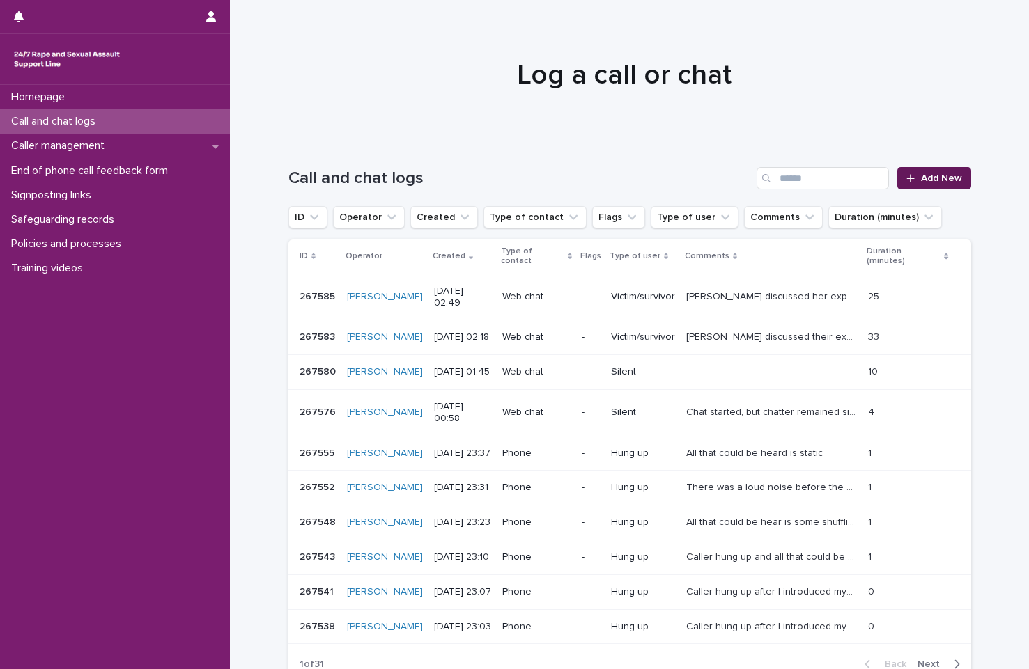
click at [953, 168] on link "Add New" at bounding box center [933, 178] width 73 height 22
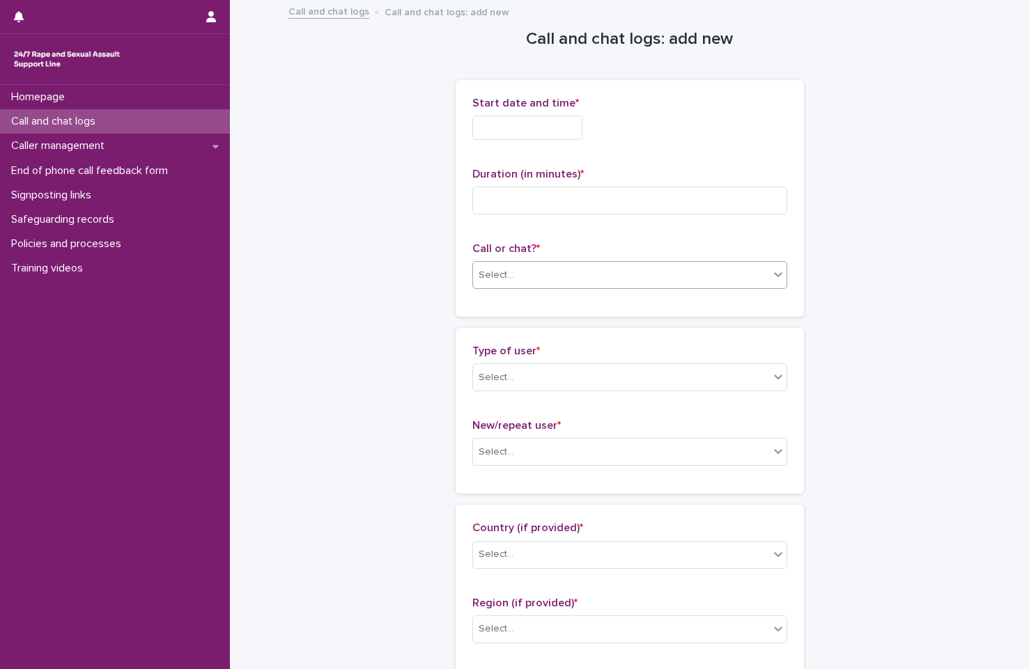
click at [677, 274] on div "Select..." at bounding box center [621, 275] width 296 height 23
click at [660, 322] on div "Web chat" at bounding box center [623, 326] width 313 height 24
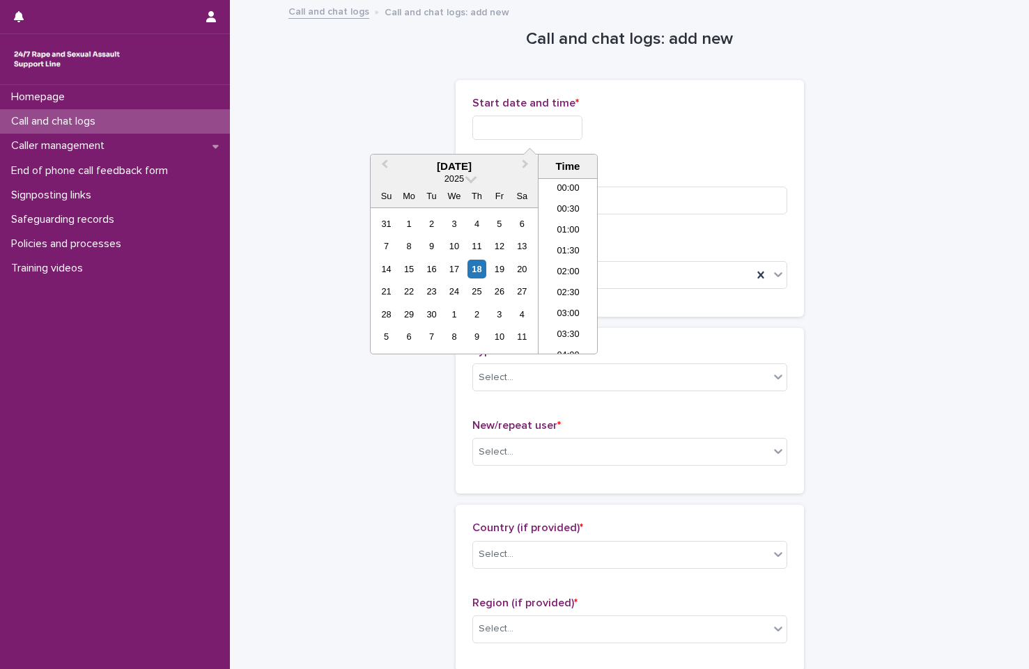
click at [529, 127] on input "text" at bounding box center [527, 128] width 110 height 24
click at [576, 240] on li "02:00" at bounding box center [567, 245] width 59 height 21
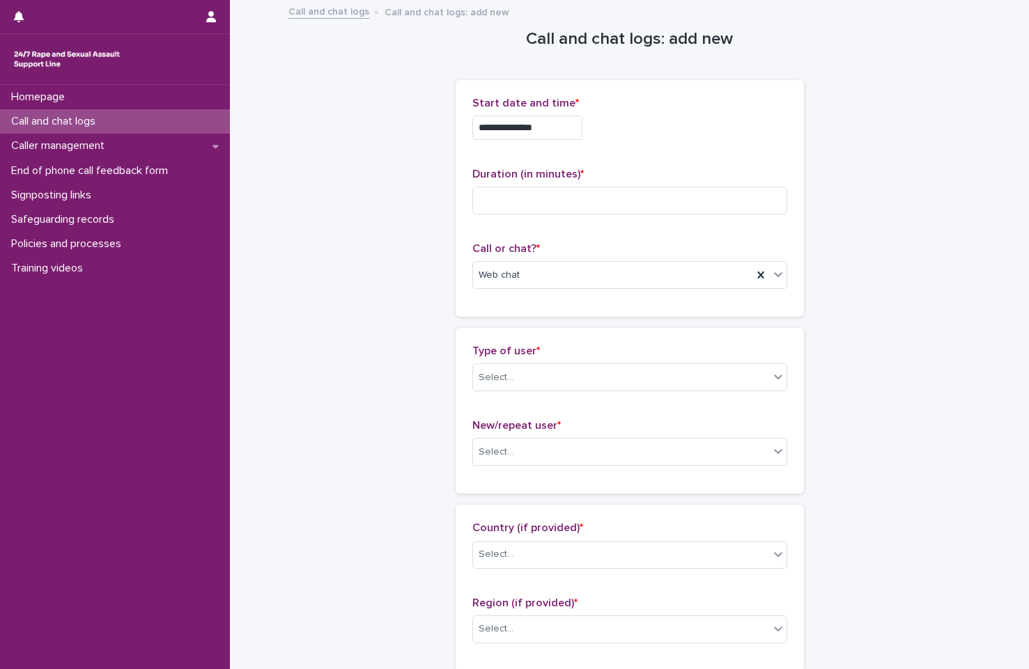
click at [561, 141] on div "**********" at bounding box center [629, 124] width 315 height 54
click at [571, 133] on input "**********" at bounding box center [527, 128] width 110 height 24
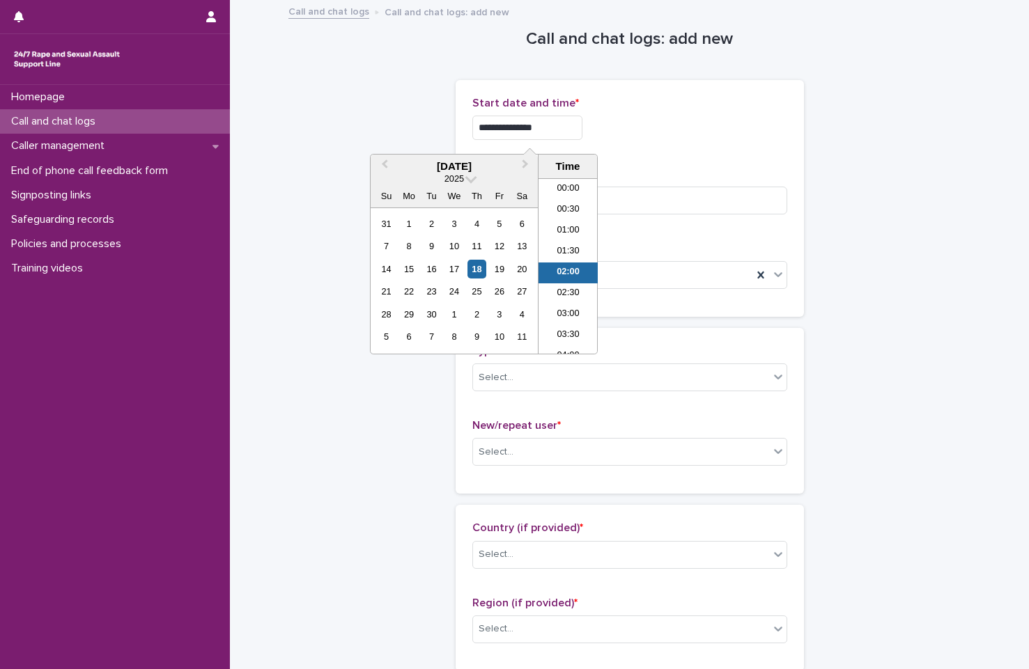
scroll to position [7, 0]
type input "**********"
click at [774, 166] on div "**********" at bounding box center [629, 198] width 315 height 203
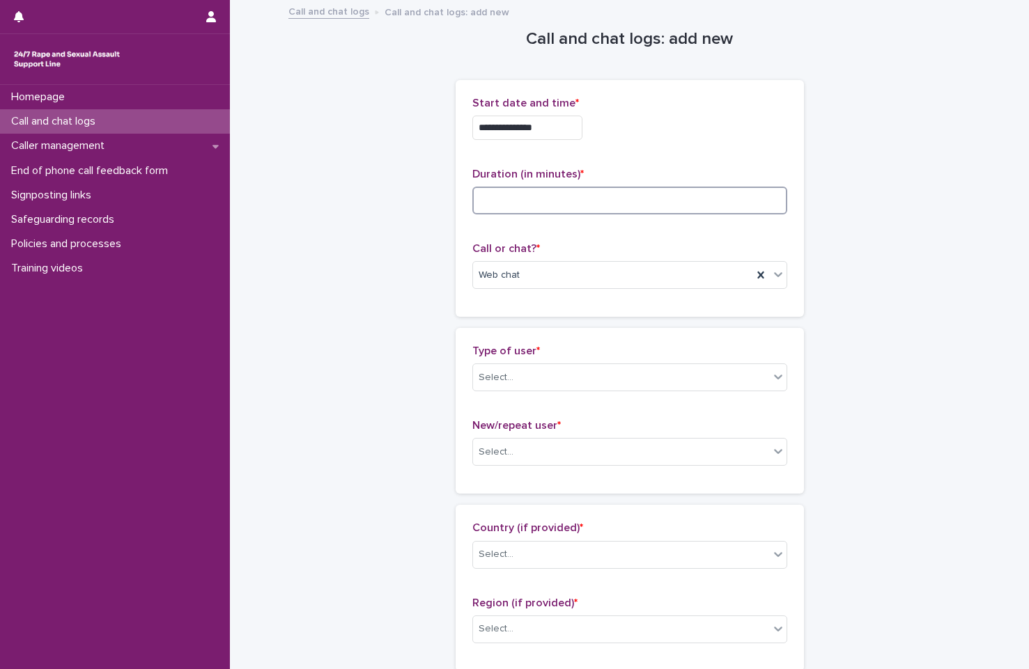
click at [685, 209] on input at bounding box center [629, 201] width 315 height 28
type input "*"
click at [586, 390] on div "Select..." at bounding box center [629, 378] width 315 height 28
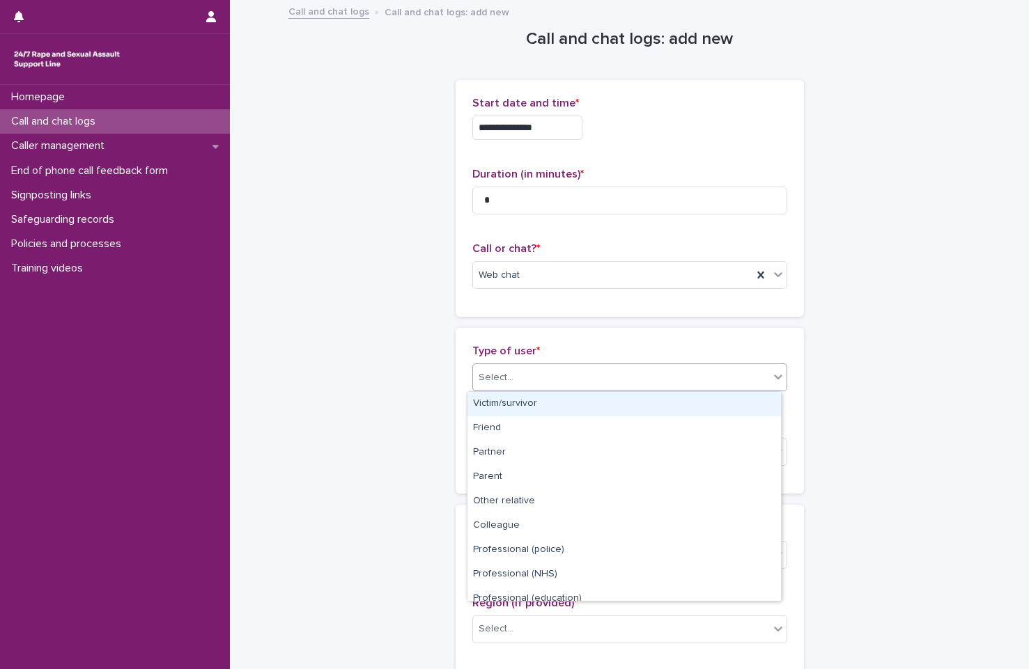
scroll to position [157, 0]
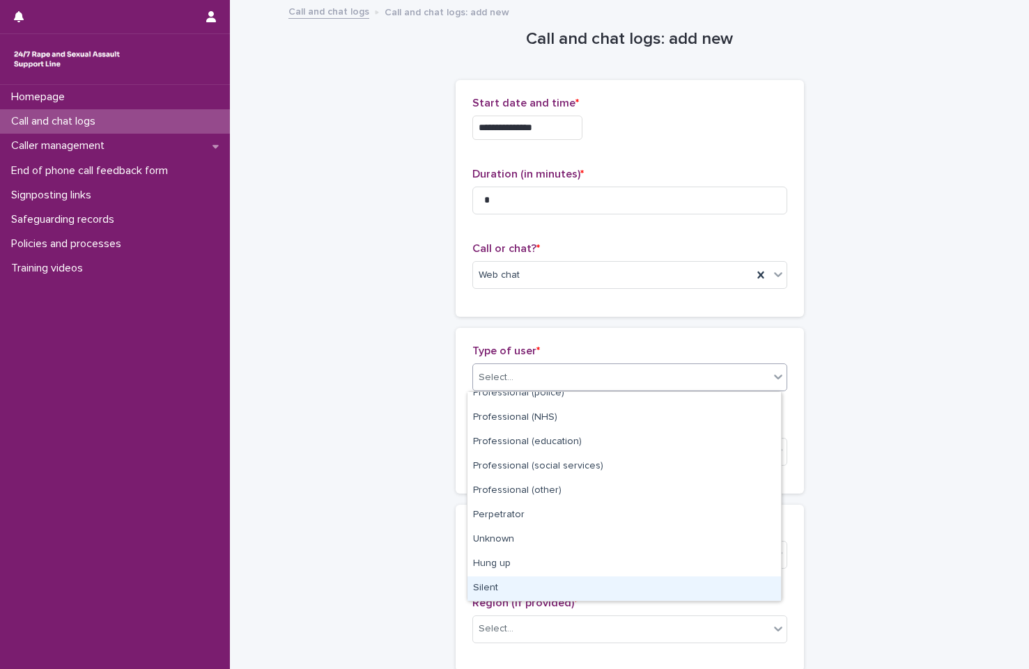
click at [611, 586] on div "Silent" at bounding box center [623, 589] width 313 height 24
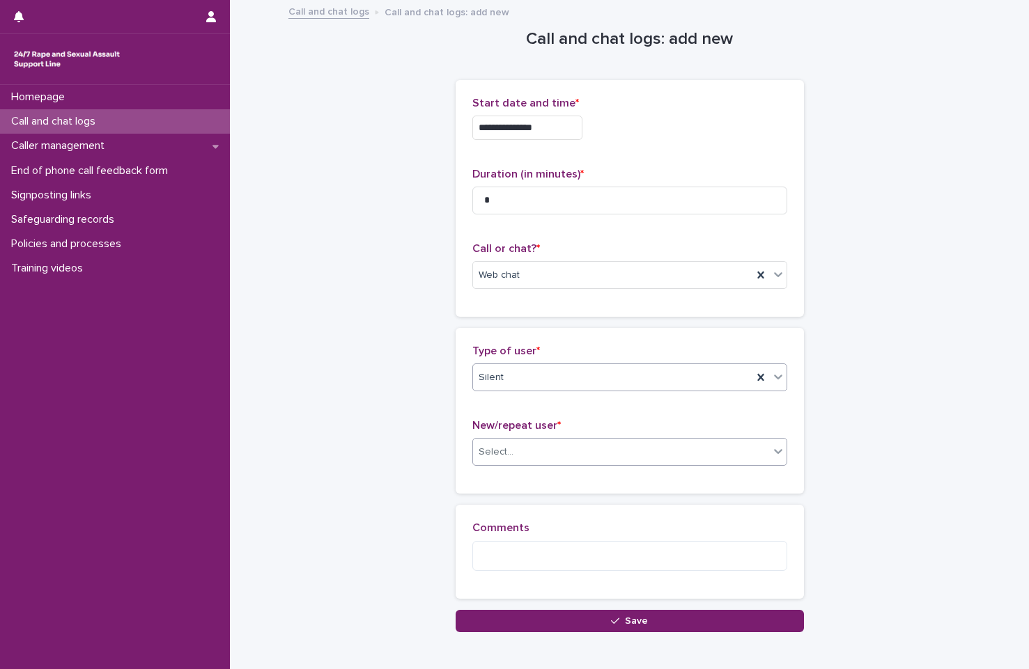
click at [619, 465] on div "Select..." at bounding box center [629, 452] width 315 height 28
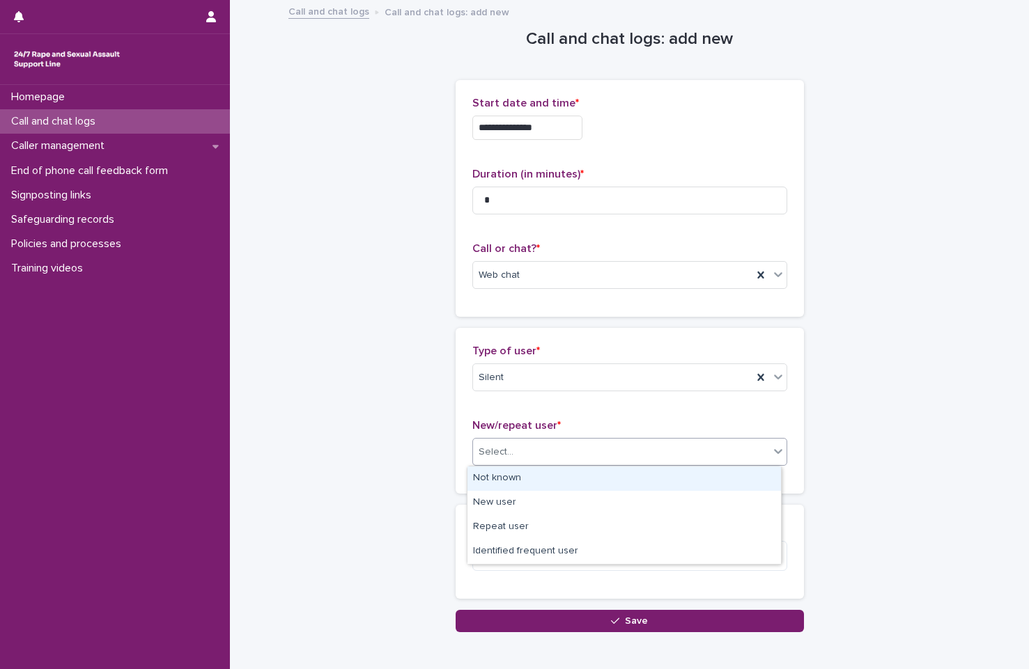
click at [611, 480] on div "Not known" at bounding box center [623, 479] width 313 height 24
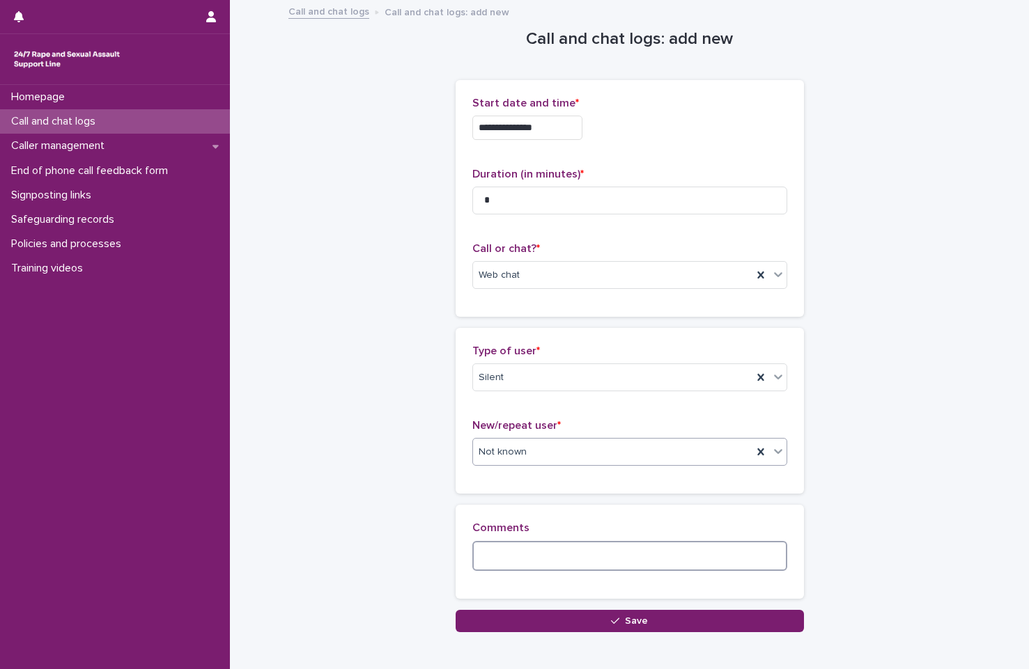
click at [596, 568] on textarea at bounding box center [629, 556] width 315 height 30
type textarea "**********"
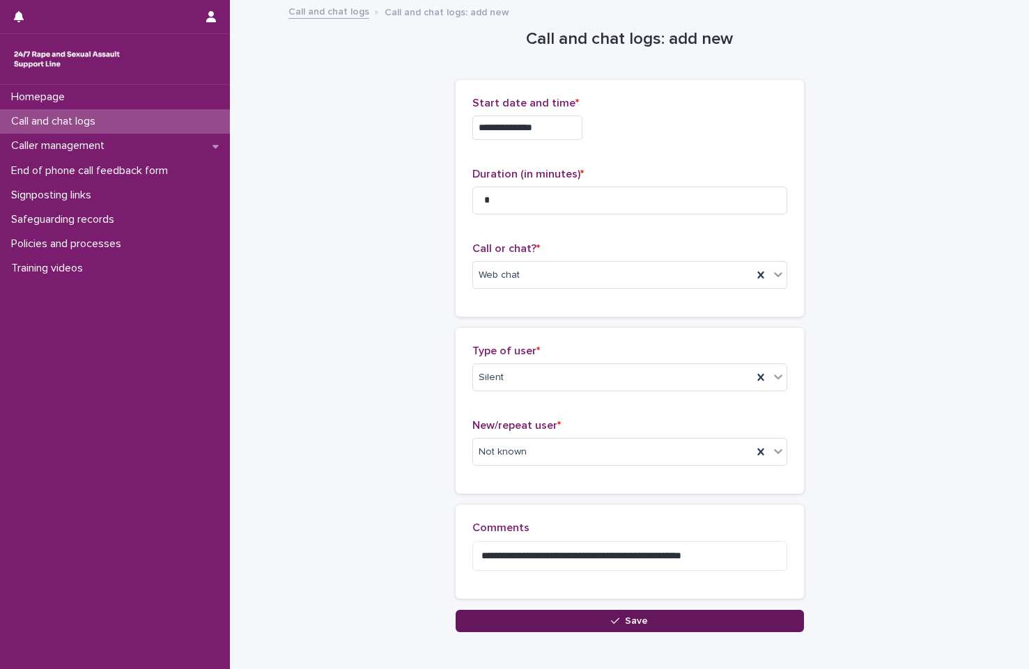
click at [645, 628] on button "Save" at bounding box center [630, 621] width 348 height 22
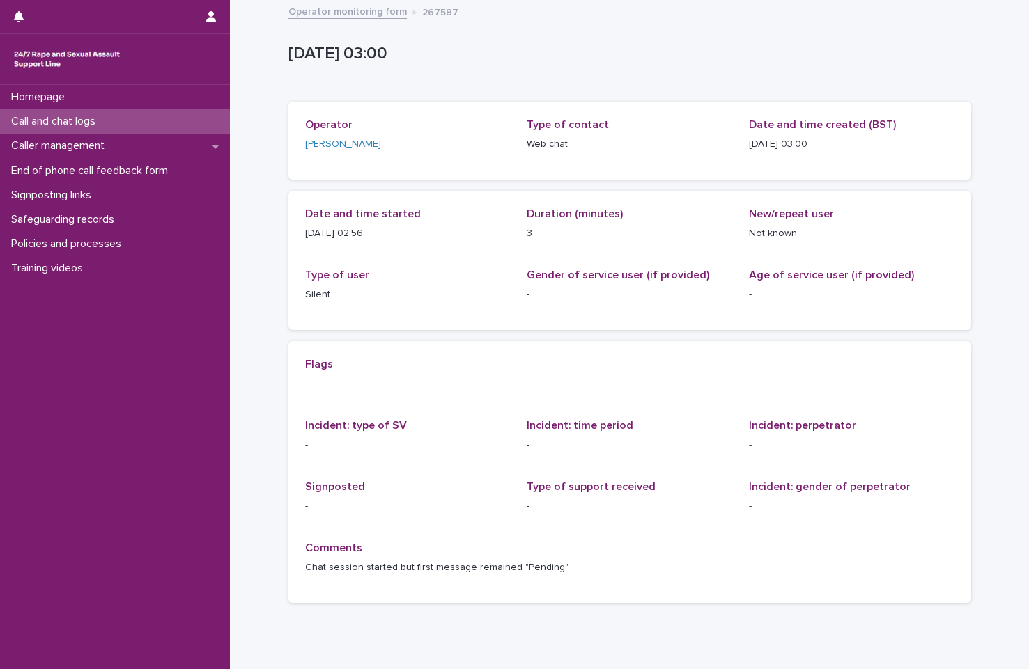
click at [347, 21] on div "Operator monitoring form 267587" at bounding box center [629, 13] width 697 height 20
click at [352, 11] on link "Operator monitoring form" at bounding box center [347, 11] width 118 height 16
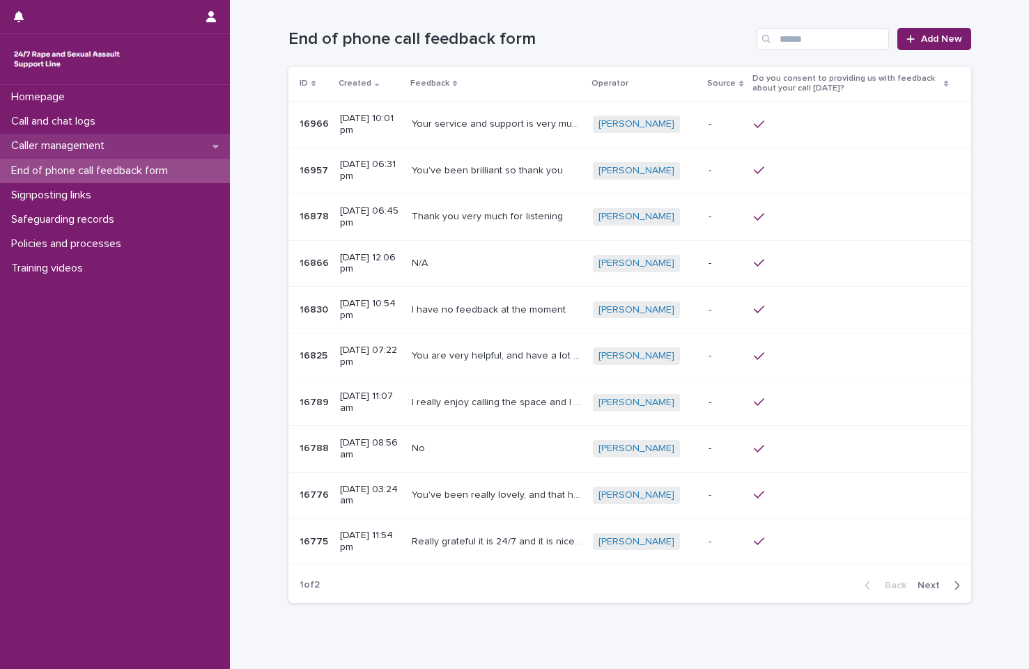
click at [175, 149] on div "Caller management" at bounding box center [115, 146] width 230 height 24
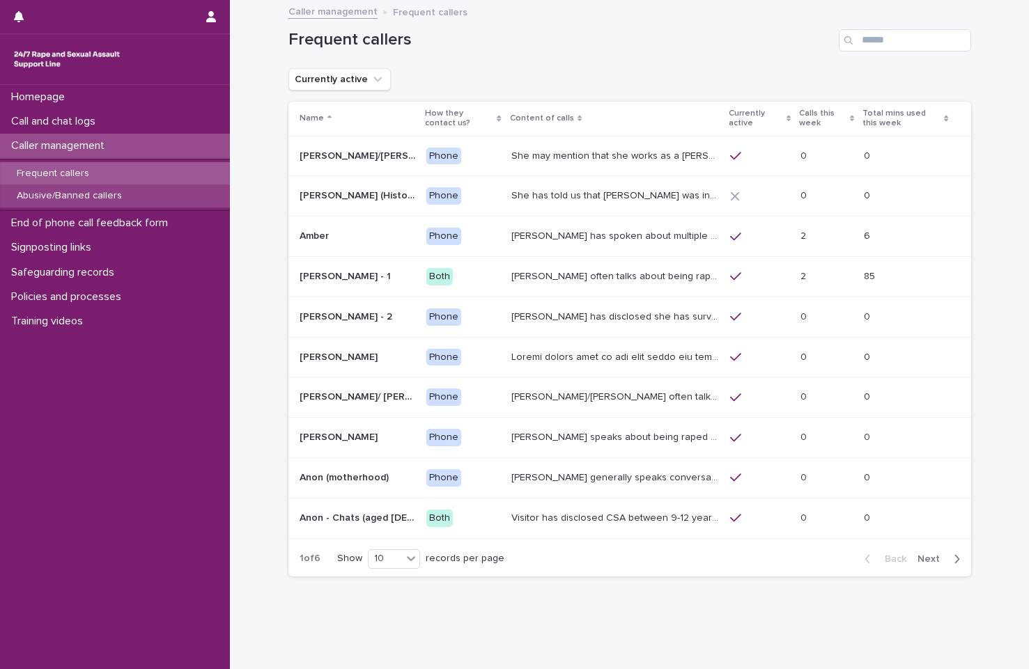
click at [173, 191] on div "Abusive/Banned callers" at bounding box center [115, 196] width 230 height 23
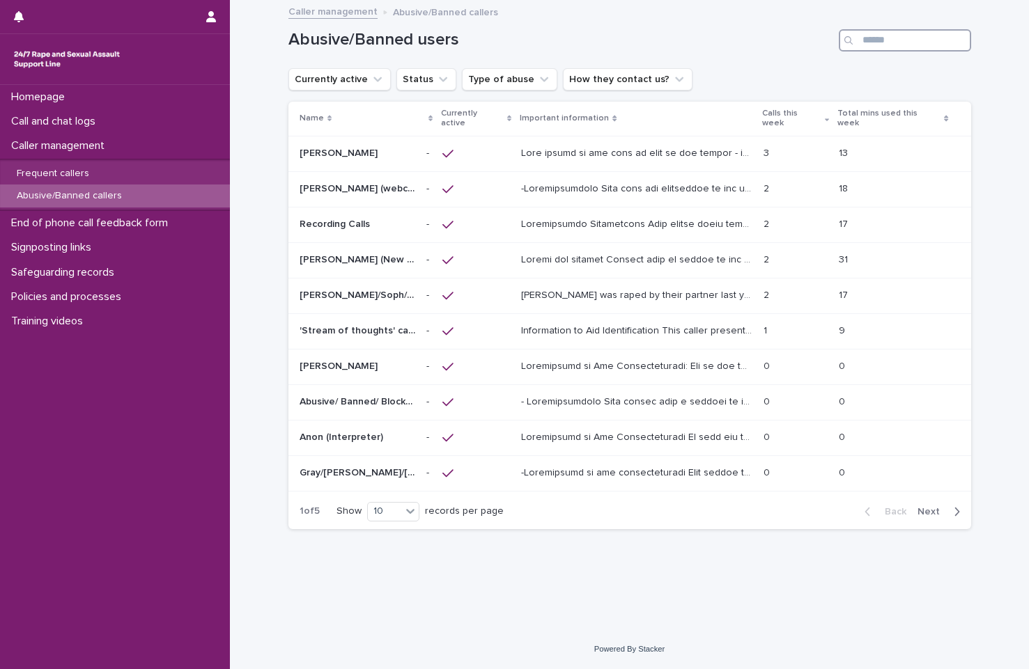
click at [922, 46] on input "Search" at bounding box center [905, 40] width 132 height 22
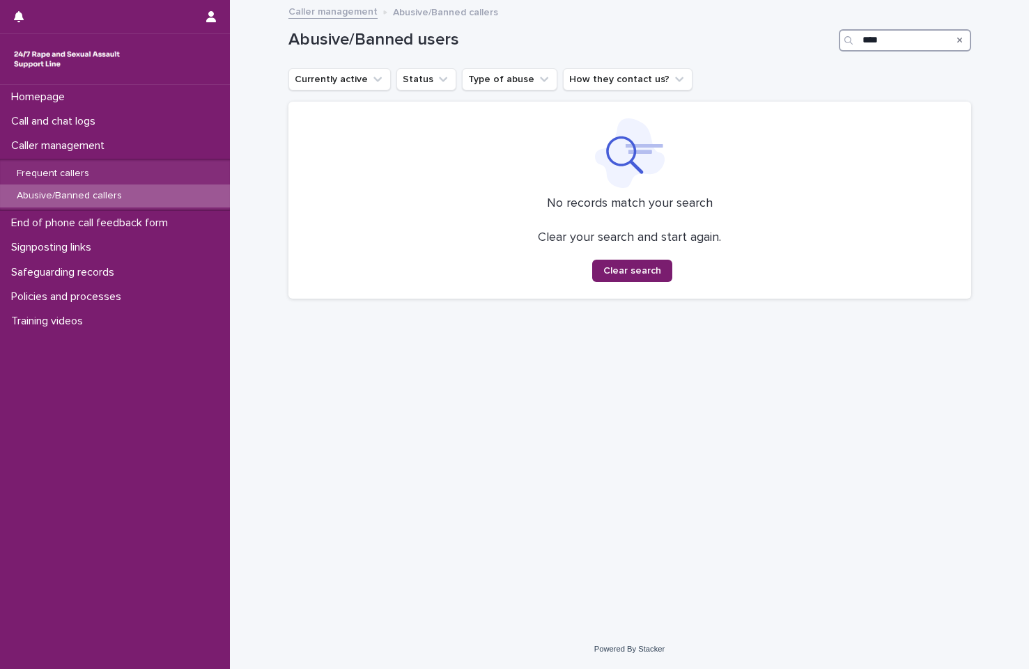
type input "****"
click at [963, 44] on div "Search" at bounding box center [960, 40] width 22 height 22
click at [961, 40] on icon "Search" at bounding box center [960, 41] width 6 height 6
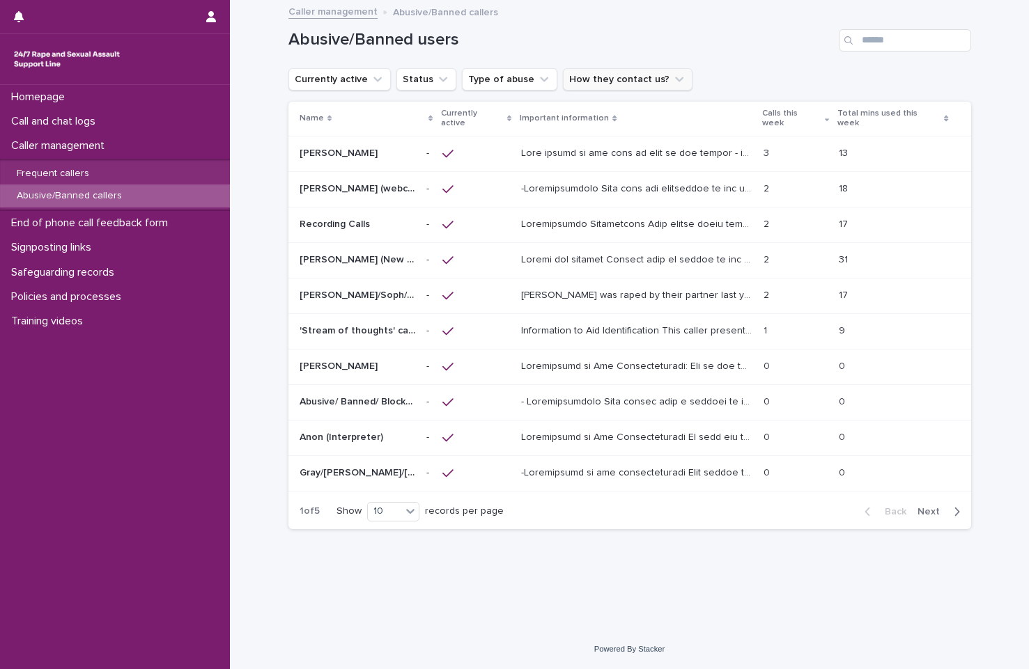
click at [615, 78] on button "How they contact us?" at bounding box center [628, 79] width 130 height 22
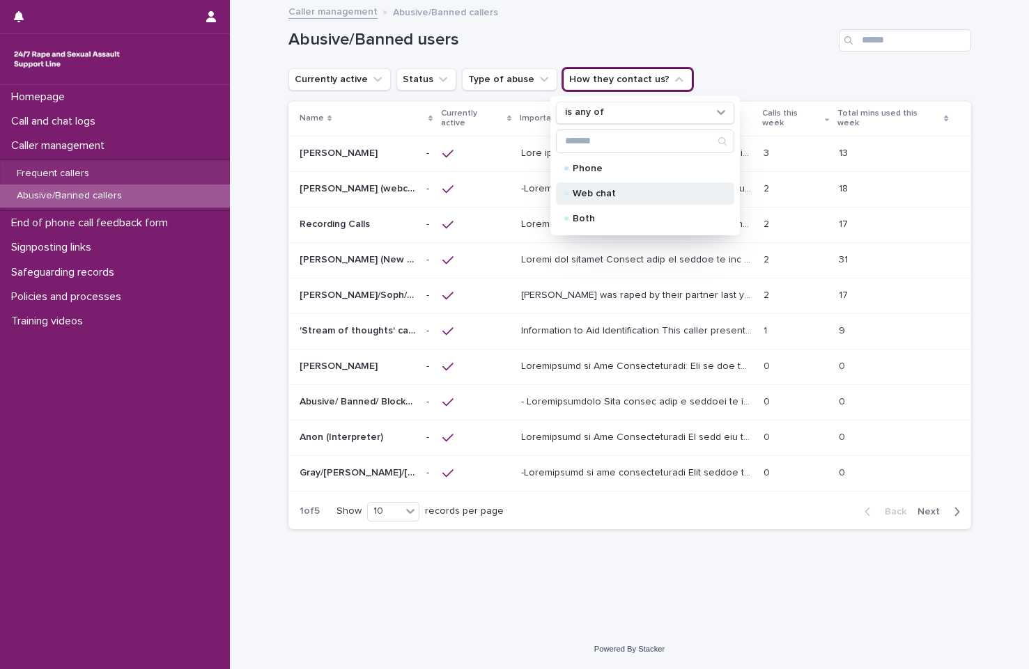
click at [633, 197] on p "Web chat" at bounding box center [642, 194] width 139 height 10
click at [633, 210] on div "Both" at bounding box center [645, 219] width 178 height 22
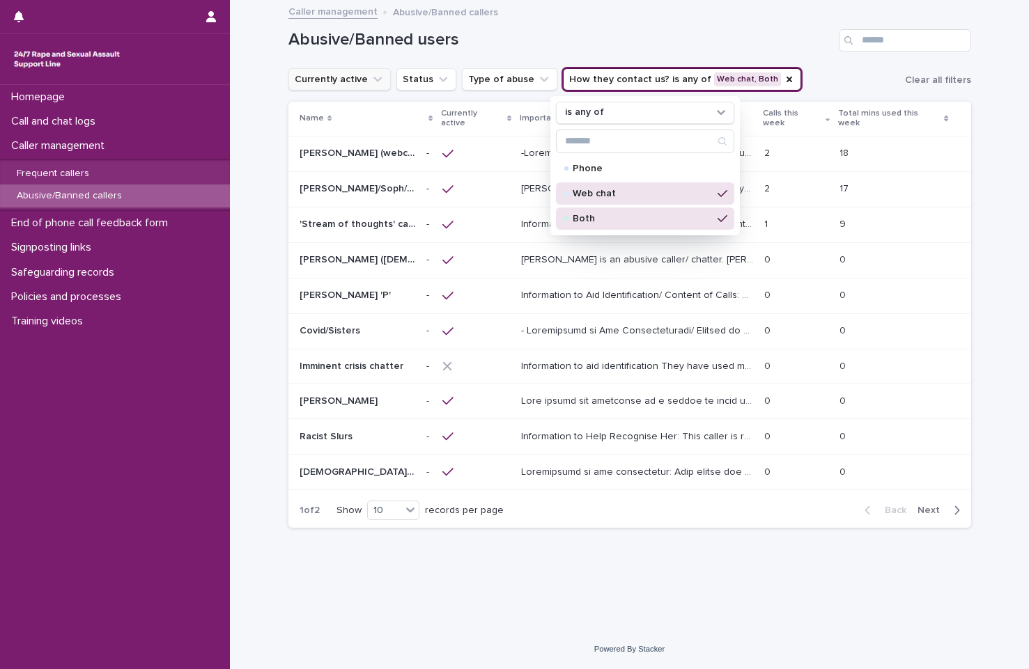
click at [343, 84] on button "Currently active" at bounding box center [339, 79] width 102 height 22
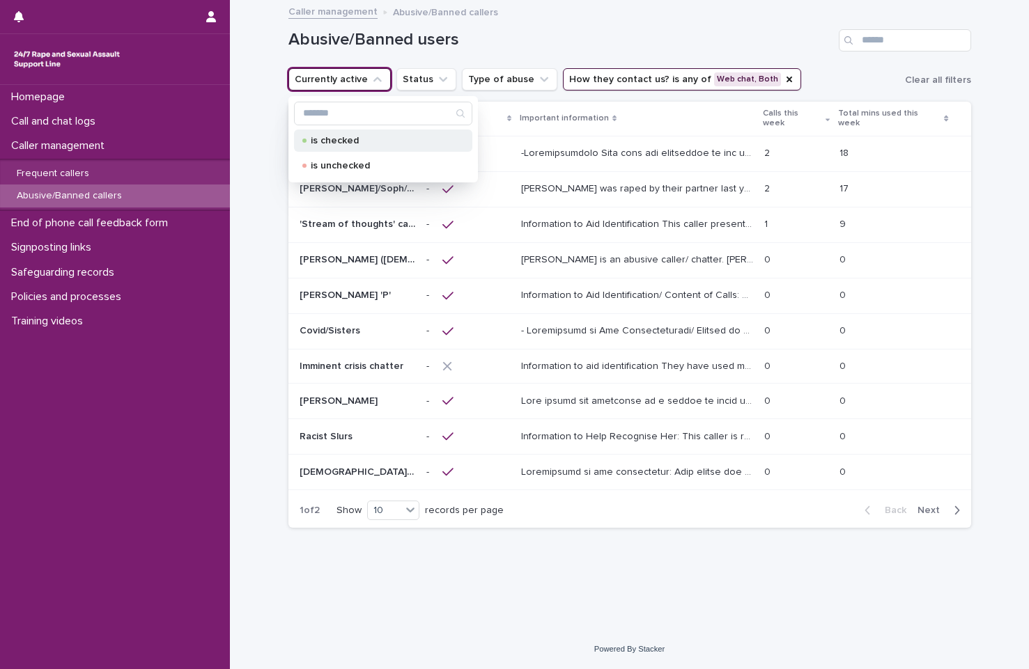
click at [359, 133] on div "is checked" at bounding box center [383, 141] width 178 height 22
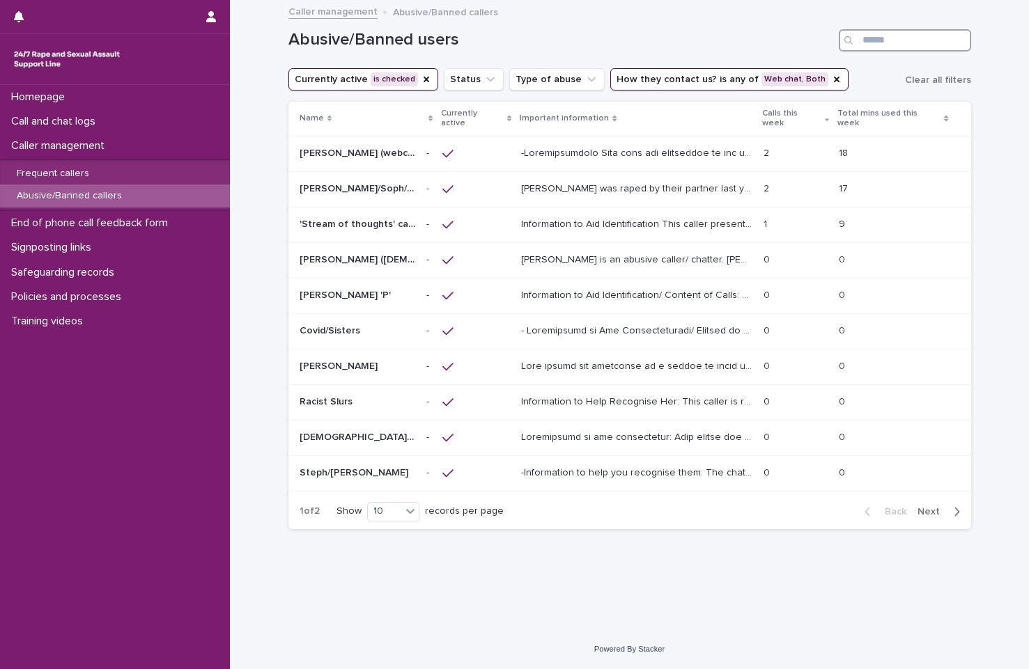
click at [910, 42] on input "Search" at bounding box center [905, 40] width 132 height 22
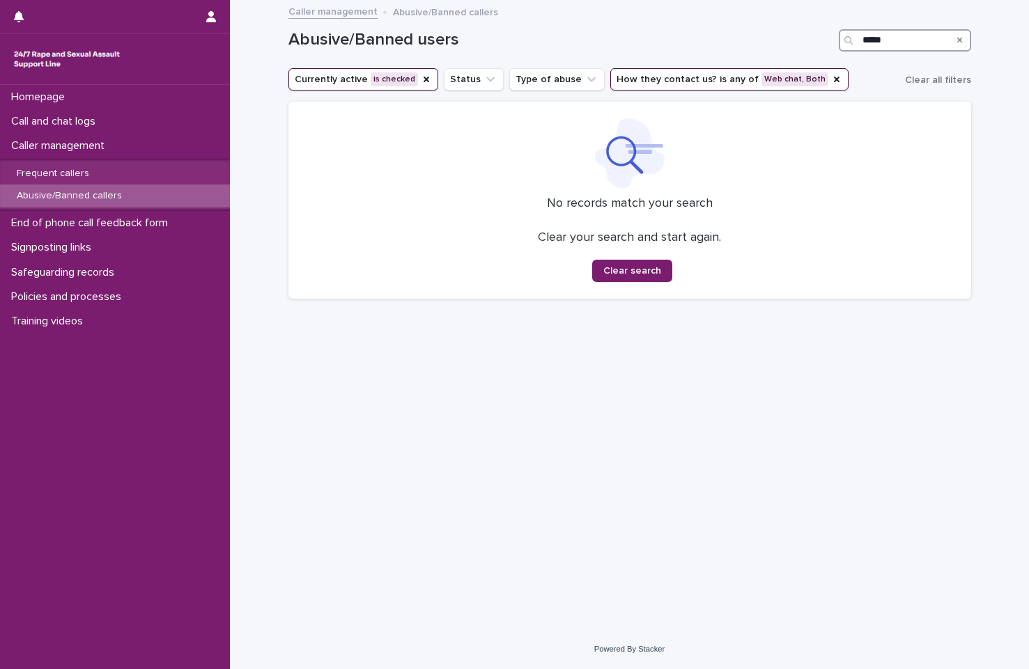
type input "*****"
click at [959, 39] on icon "Search" at bounding box center [960, 41] width 6 height 6
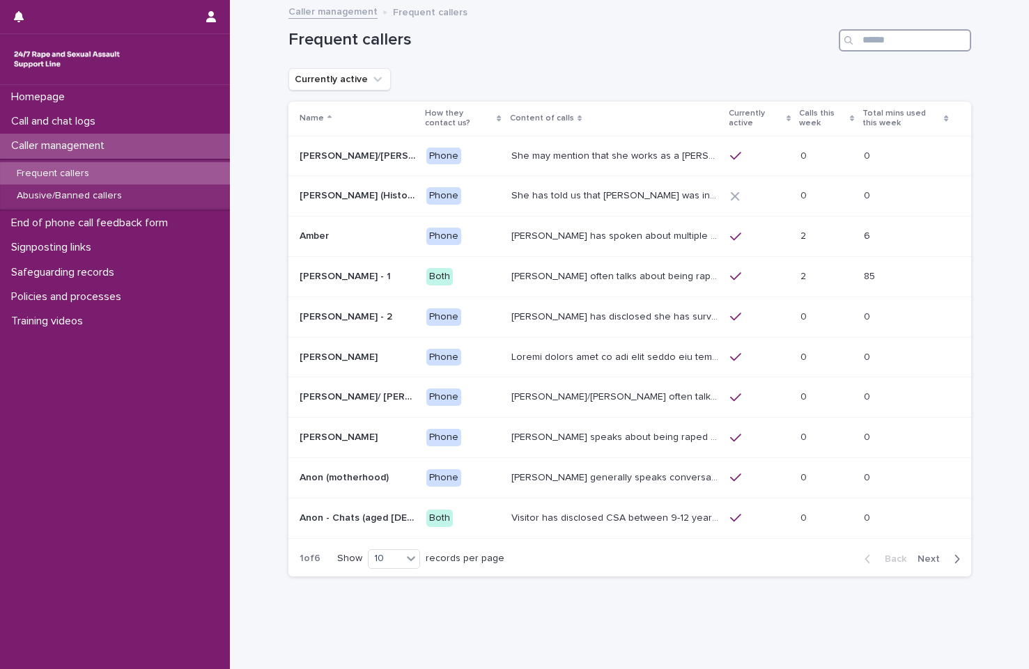
click at [883, 32] on input "Search" at bounding box center [905, 40] width 132 height 22
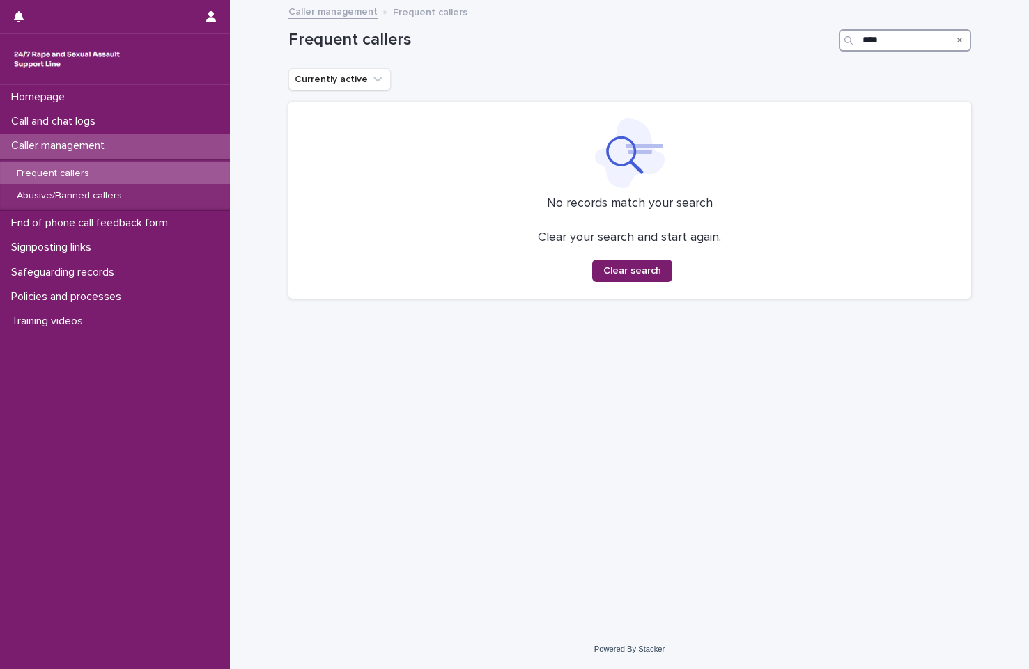
type input "****"
click at [960, 45] on button "Search" at bounding box center [960, 40] width 6 height 22
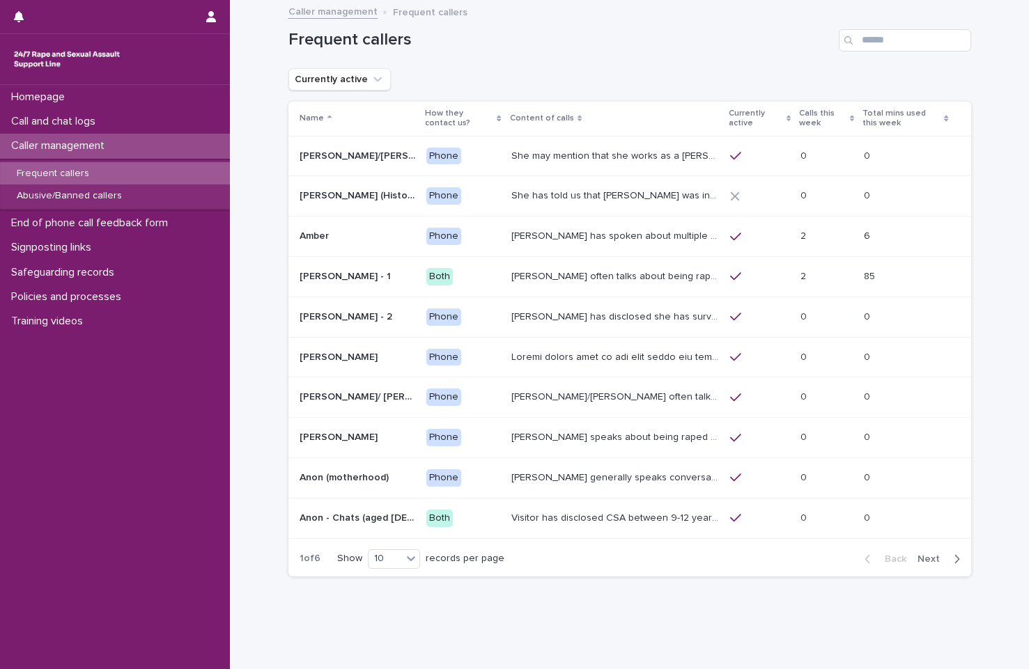
click at [910, 55] on div "Frequent callers" at bounding box center [629, 34] width 683 height 67
click at [912, 41] on input "Search" at bounding box center [905, 40] width 132 height 22
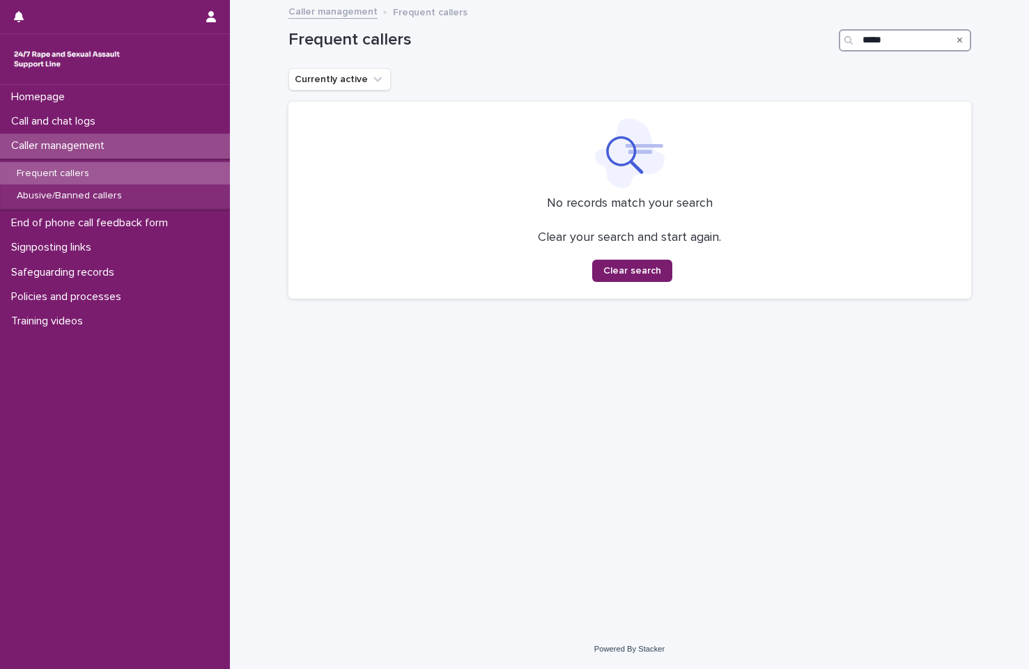
type input "*****"
click at [959, 39] on icon "Search" at bounding box center [960, 40] width 6 height 8
